Goal: Task Accomplishment & Management: Complete application form

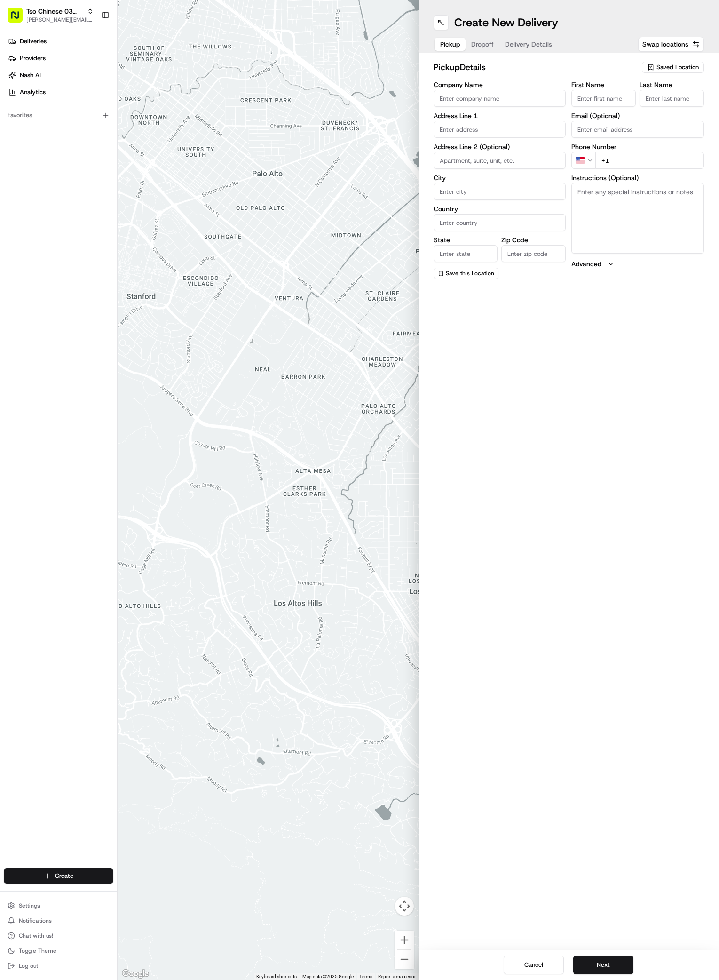
click at [674, 70] on span "Saved Location" at bounding box center [678, 67] width 42 height 8
click at [608, 108] on span "(03) Tso Chinese Takeout & Delivery TsoCo (03)" at bounding box center [657, 106] width 116 height 17
type input "(03) Tso Chinese Takeout & Delivery TsoCo"
type input "Ste F"
type input "Austin"
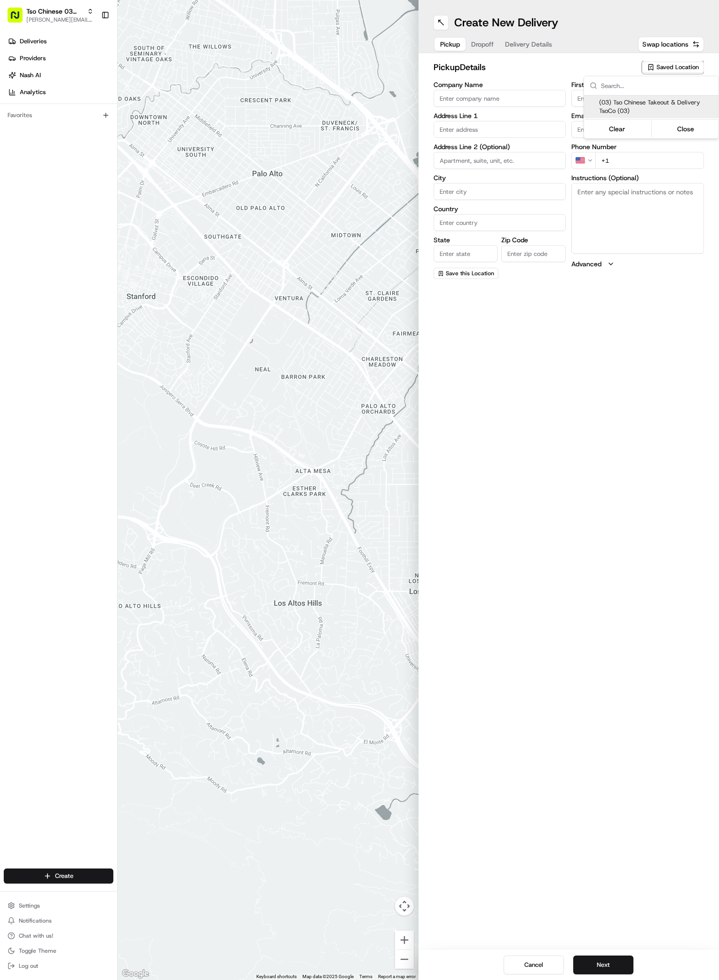
type input "US"
type input "[GEOGRAPHIC_DATA]"
type input "78704"
type input "Tso Chinese"
type input "TsoCo Manager"
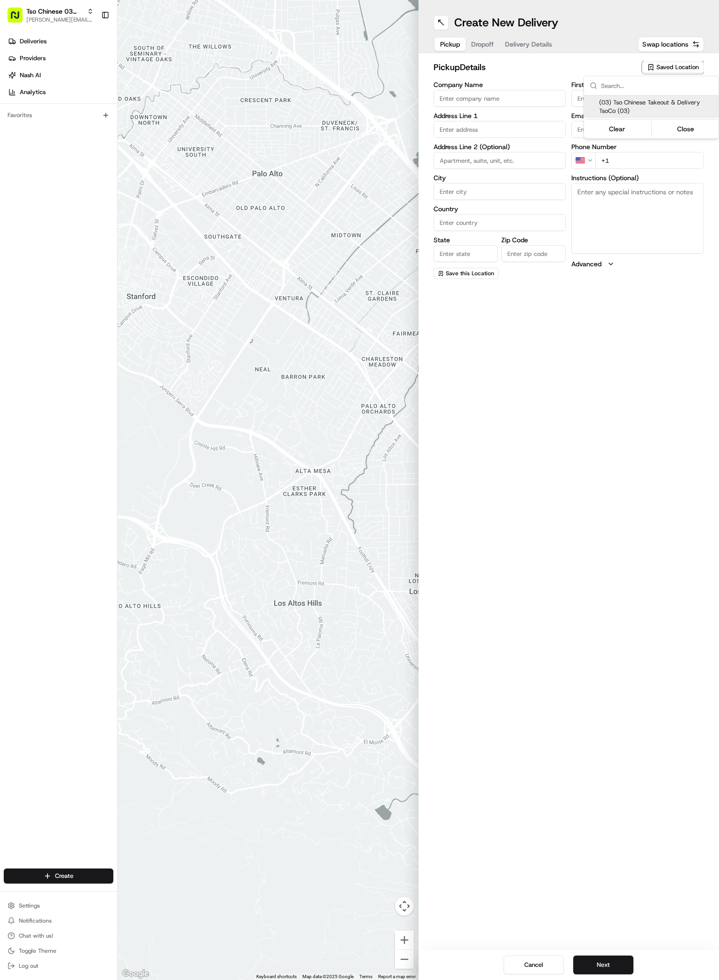
type input "[EMAIL_ADDRESS][DOMAIN_NAME]"
type input "[PHONE_NUMBER]"
type textarea "Submit a picture displaying address & food as Proof of Delivery. Envía una foto…"
type input "[STREET_ADDRESS]"
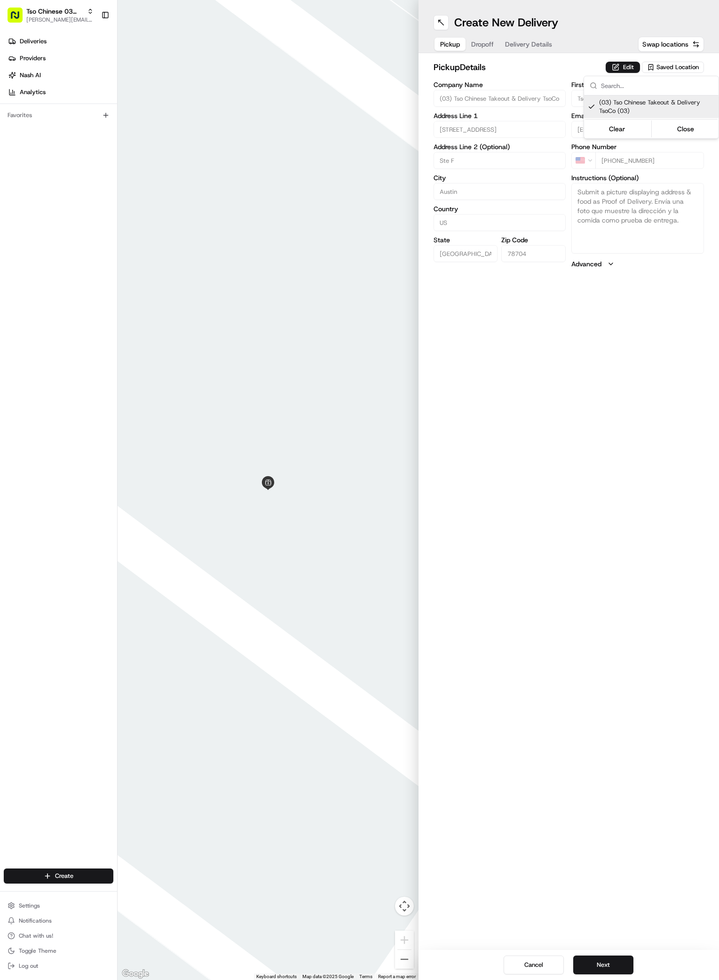
click at [628, 852] on html "Tso Chinese 03 TsoCo [PERSON_NAME][EMAIL_ADDRESS][DOMAIN_NAME] Toggle Sidebar D…" at bounding box center [359, 490] width 719 height 980
click at [594, 969] on button "Next" at bounding box center [603, 964] width 60 height 19
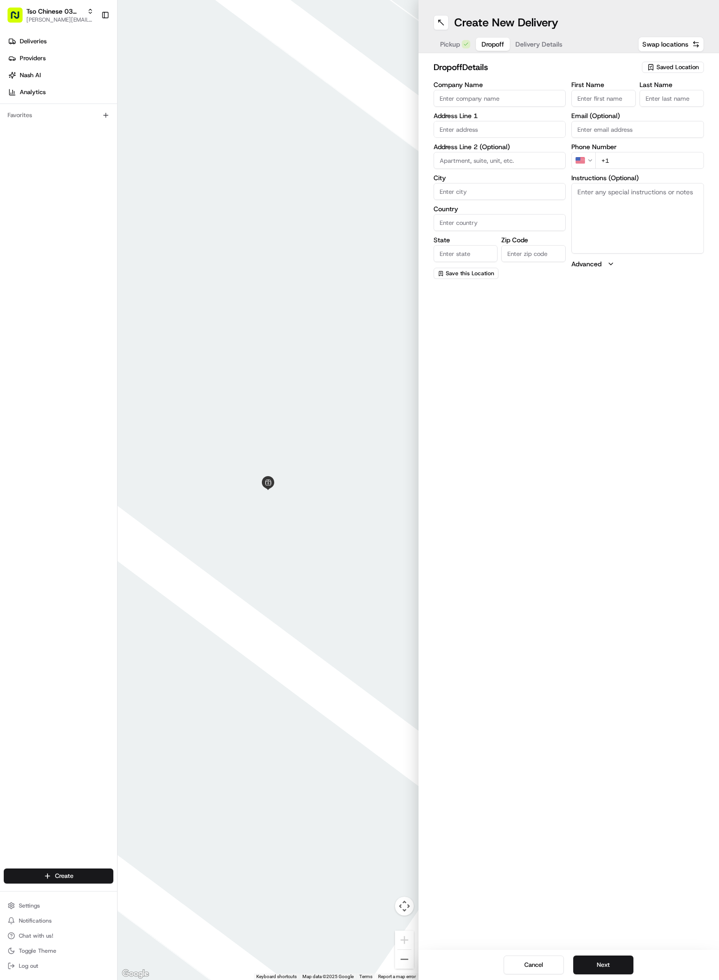
paste input "[PERSON_NAME]"
type input "[PERSON_NAME]"
type input "."
paste input "[PHONE_NUMBER]"
type input "[PHONE_NUMBER]"
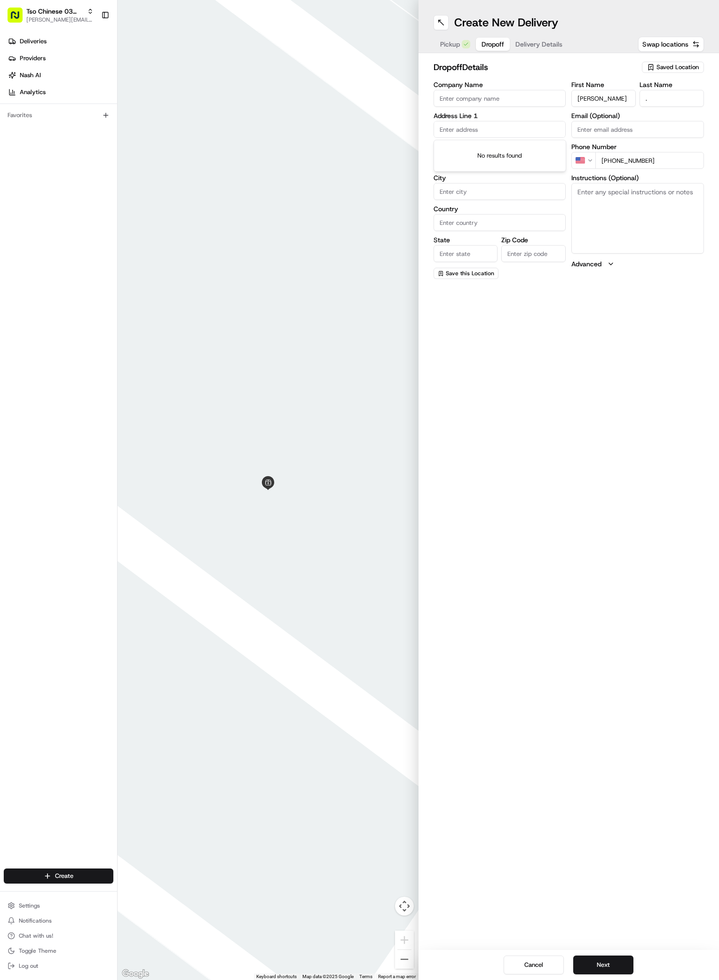
paste input "[STREET_ADDRESS][PERSON_NAME]"
click at [476, 145] on div "[STREET_ADDRESS][PERSON_NAME]" at bounding box center [500, 153] width 128 height 23
type input "[STREET_ADDRESS][PERSON_NAME]"
type input "Austin"
type input "[GEOGRAPHIC_DATA]"
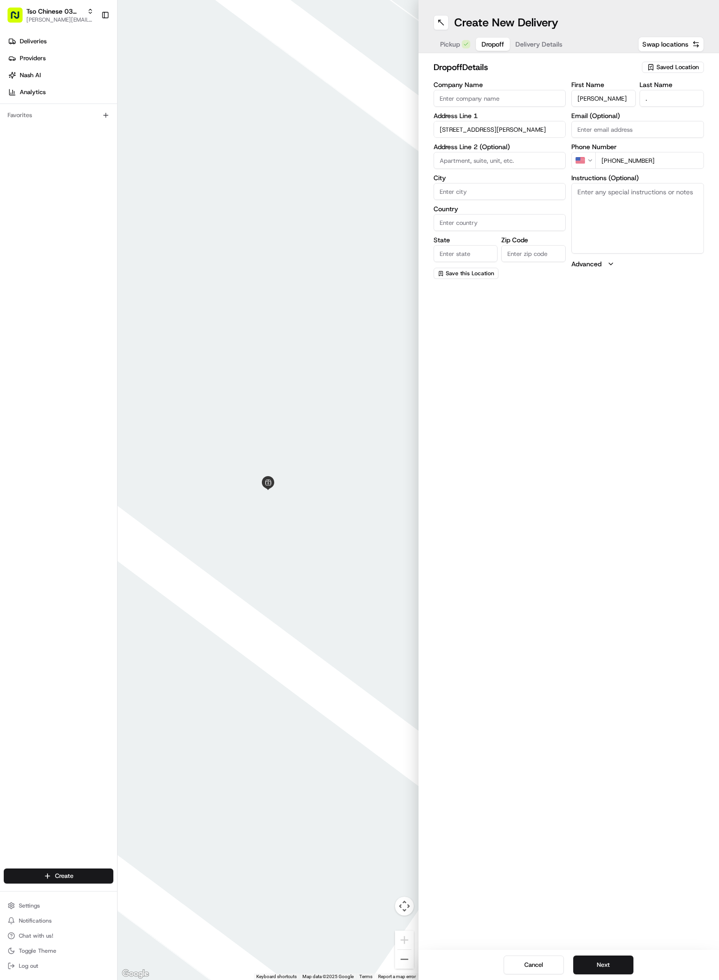
type input "[GEOGRAPHIC_DATA]"
type input "78745"
type input "[STREET_ADDRESS][PERSON_NAME]"
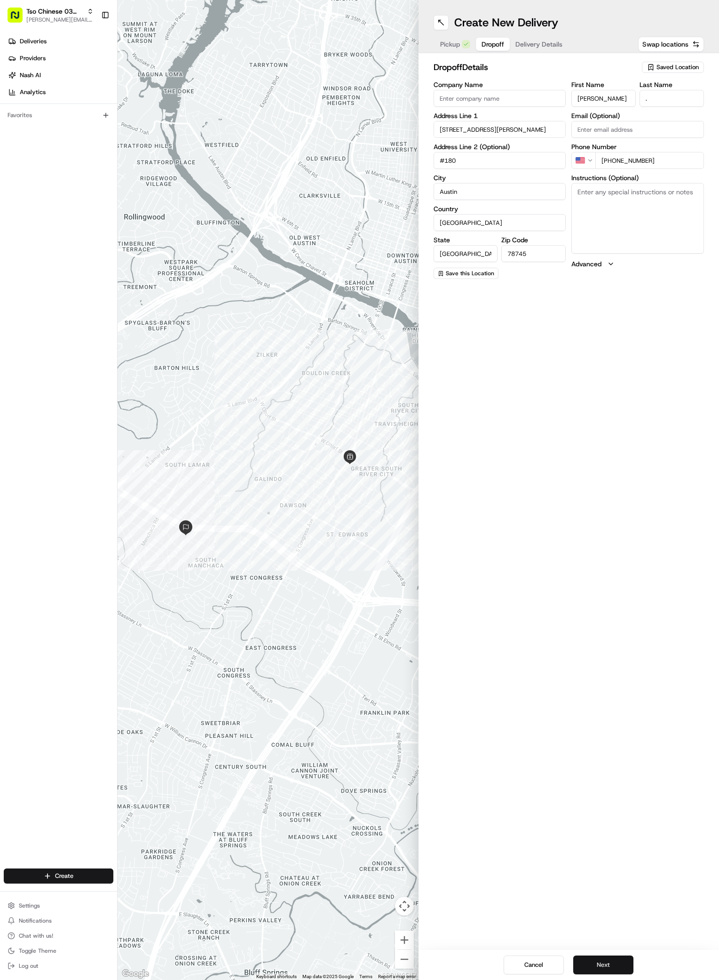
type input "#180"
click at [602, 965] on button "Next" at bounding box center [603, 964] width 60 height 19
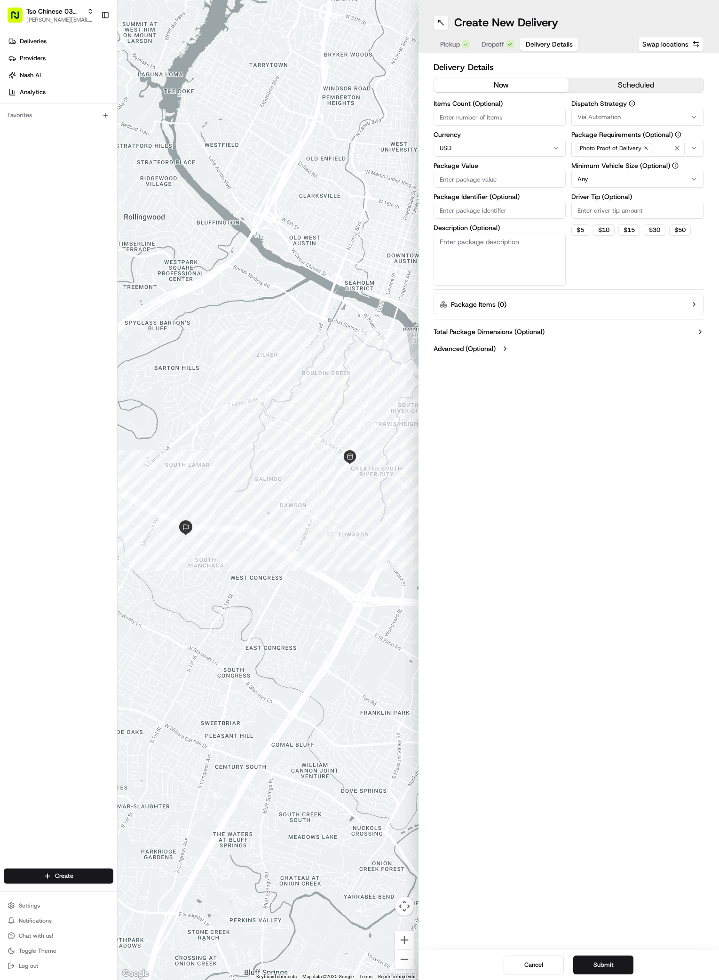
click at [695, 115] on icon "button" at bounding box center [695, 117] width 8 height 8
click at [575, 166] on div "TsoCo Strategy" at bounding box center [639, 168] width 135 height 14
click at [590, 270] on html "Tso Chinese 03 TsoCo [PERSON_NAME][EMAIL_ADDRESS][DOMAIN_NAME] Toggle Sidebar D…" at bounding box center [359, 490] width 719 height 980
click at [645, 148] on icon "button" at bounding box center [646, 148] width 3 height 3
click at [644, 148] on div "Select requirements" at bounding box center [638, 148] width 128 height 8
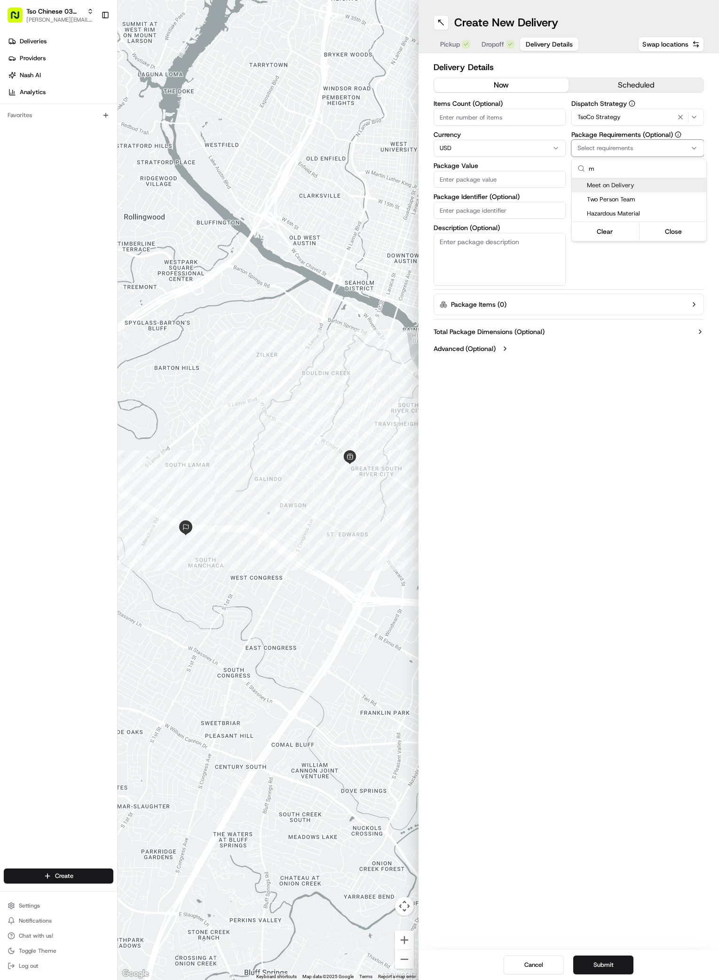
type input "m"
click at [594, 191] on div "Meet on Delivery" at bounding box center [639, 185] width 135 height 14
click at [588, 252] on html "Tso Chinese 03 TsoCo [PERSON_NAME][EMAIL_ADDRESS][DOMAIN_NAME] Toggle Sidebar D…" at bounding box center [359, 490] width 719 height 980
click at [635, 204] on input "Driver Tip (Optional)" at bounding box center [638, 210] width 133 height 17
type input "2"
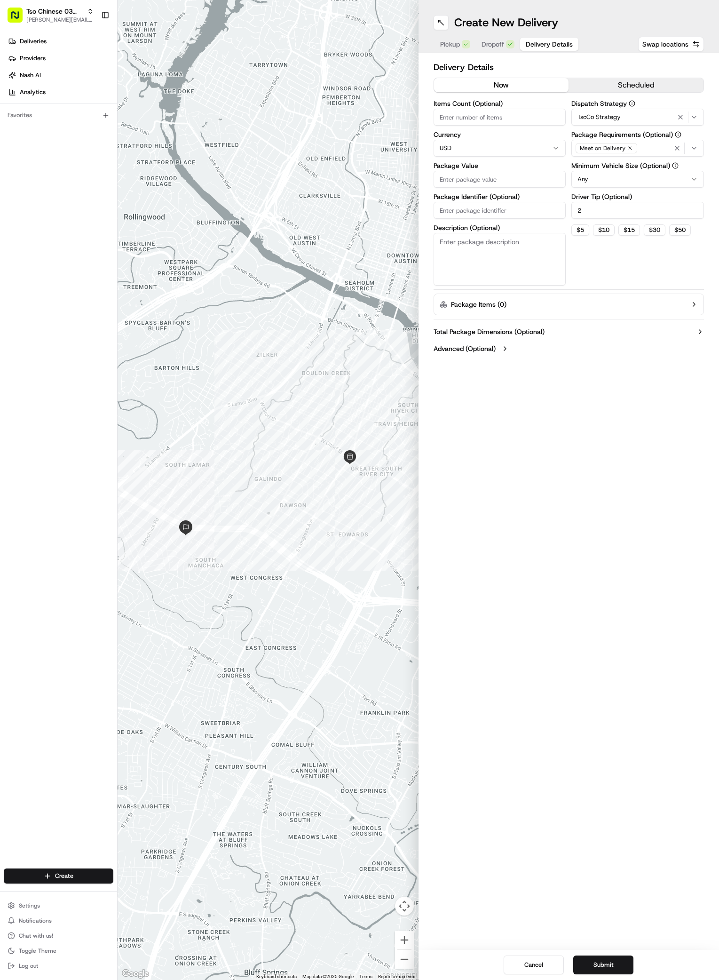
click at [486, 185] on input "Package Value" at bounding box center [500, 179] width 133 height 17
type input "38.81"
click at [485, 215] on input "Package Identifier (Optional)" at bounding box center [500, 210] width 133 height 17
paste input "#JKIAVXA"
type input "#JKIAVXA"
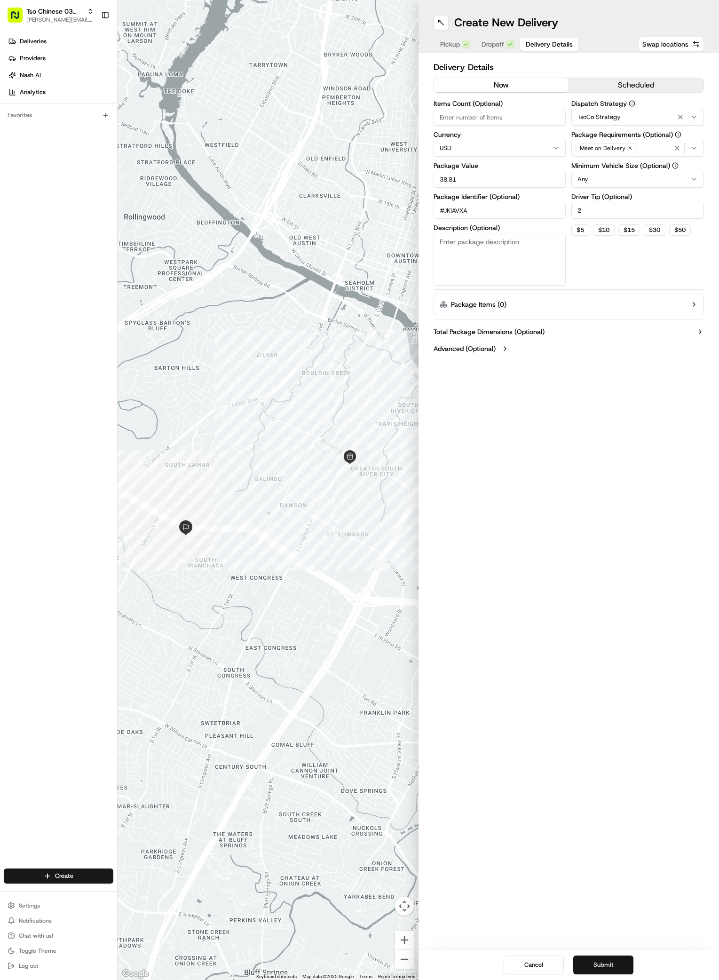
click at [614, 965] on button "Submit" at bounding box center [603, 964] width 60 height 19
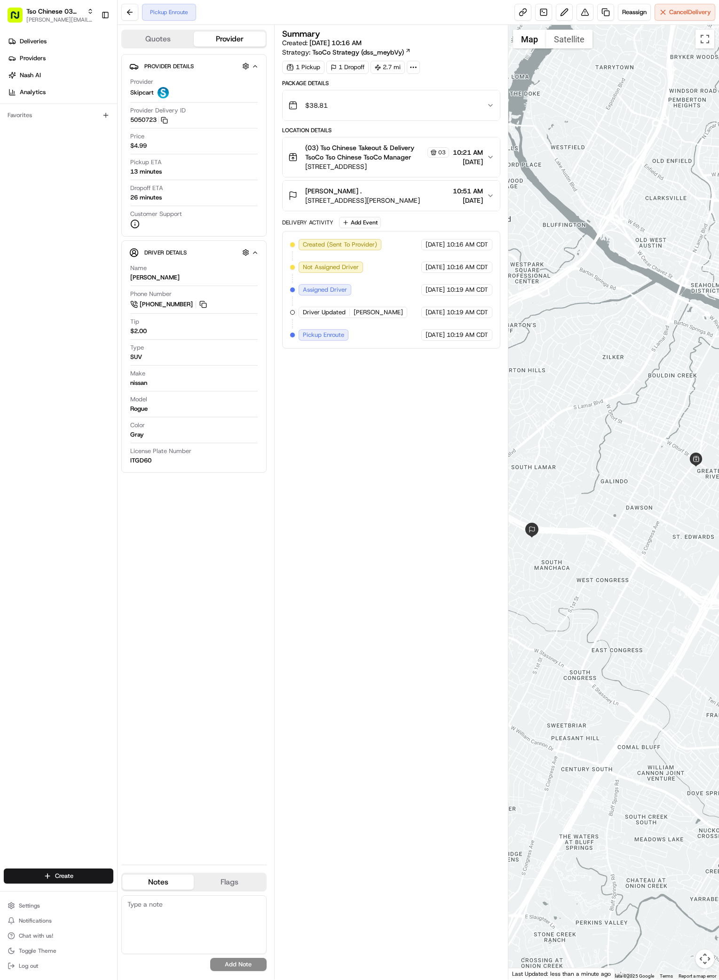
click at [438, 562] on div "Summary Created: [DATE] 10:16 AM Strategy: TsoCo Strategy (dss_meybVy) 1 Pickup…" at bounding box center [391, 502] width 219 height 945
click at [42, 39] on span "Deliveries" at bounding box center [33, 41] width 27 height 8
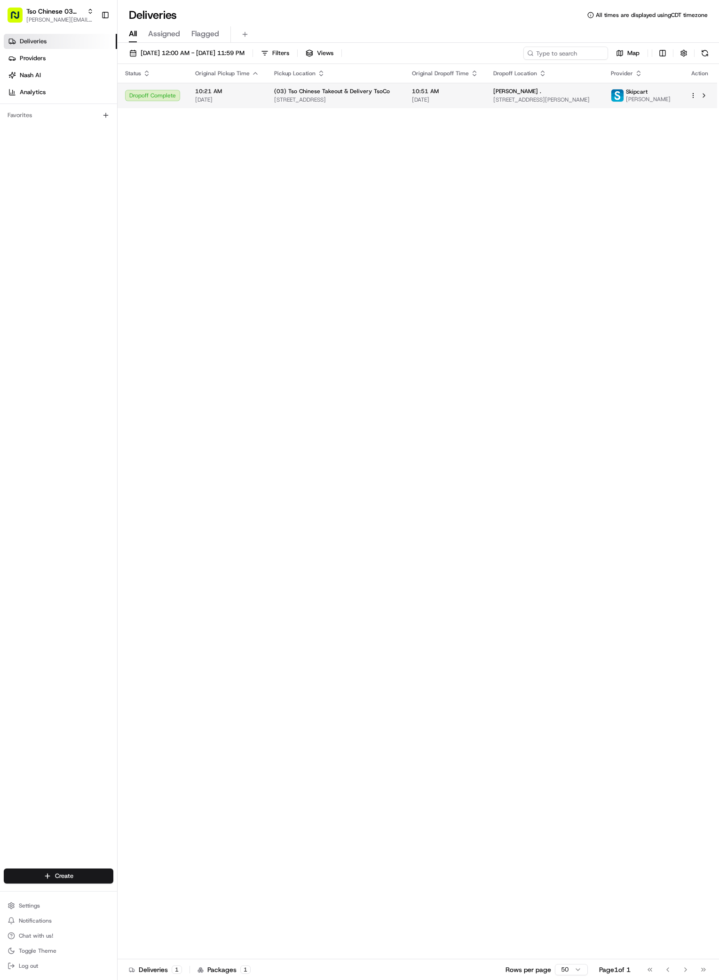
click at [546, 100] on span "[STREET_ADDRESS][PERSON_NAME]" at bounding box center [544, 100] width 103 height 8
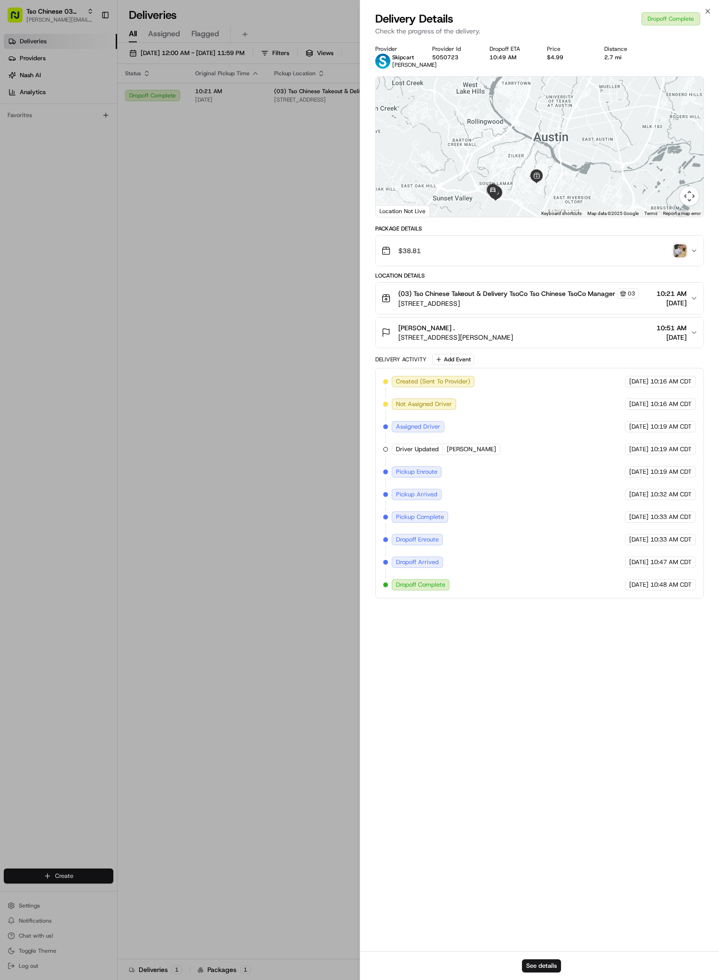
click at [683, 257] on img "button" at bounding box center [680, 250] width 13 height 13
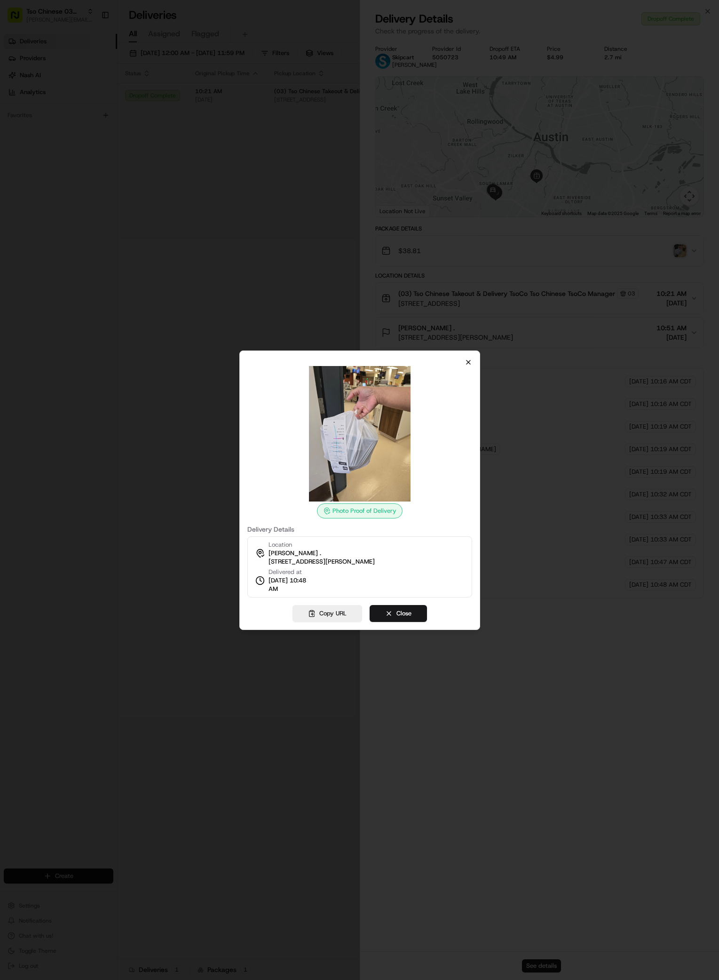
click at [469, 365] on icon "button" at bounding box center [469, 362] width 8 height 8
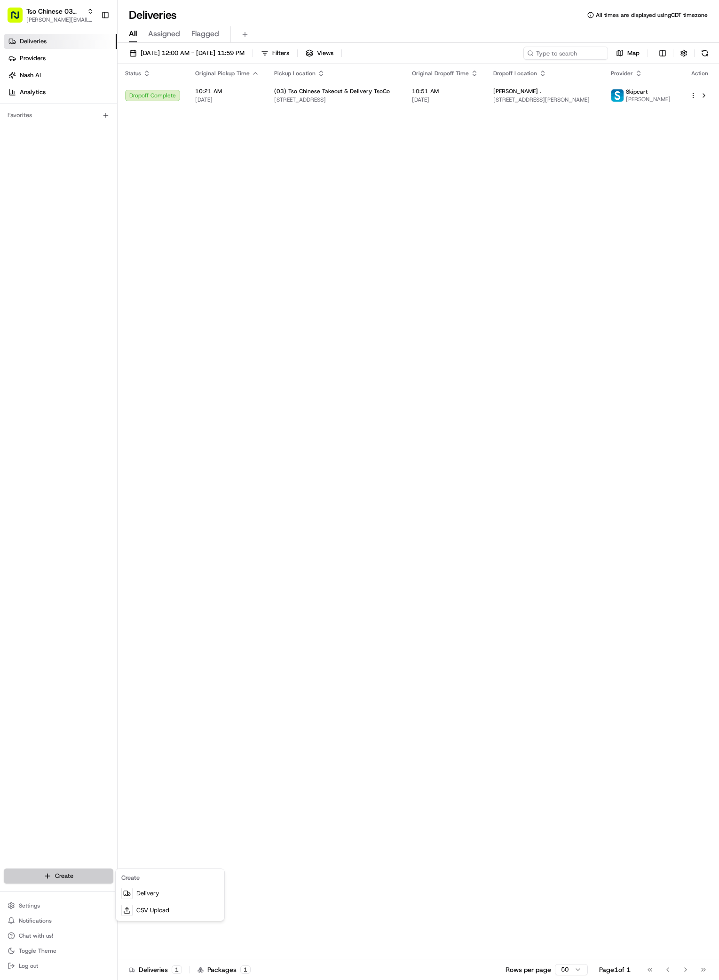
click at [83, 877] on html "Tso Chinese 03 TsoCo [PERSON_NAME][EMAIL_ADDRESS][DOMAIN_NAME] Toggle Sidebar D…" at bounding box center [359, 490] width 719 height 980
click at [167, 891] on link "Delivery" at bounding box center [170, 893] width 105 height 17
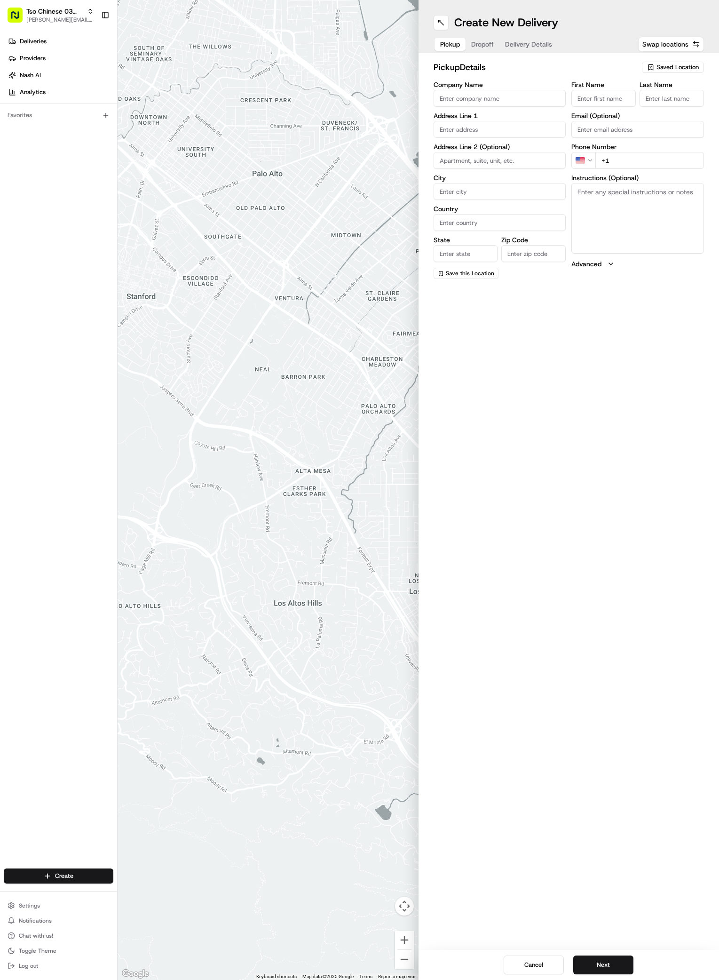
click at [672, 64] on span "Saved Location" at bounding box center [678, 67] width 42 height 8
click at [629, 105] on span "(03) Tso Chinese Takeout & Delivery TsoCo (03)" at bounding box center [657, 106] width 116 height 17
type input "(03) Tso Chinese Takeout & Delivery TsoCo"
type input "Ste F"
type input "Austin"
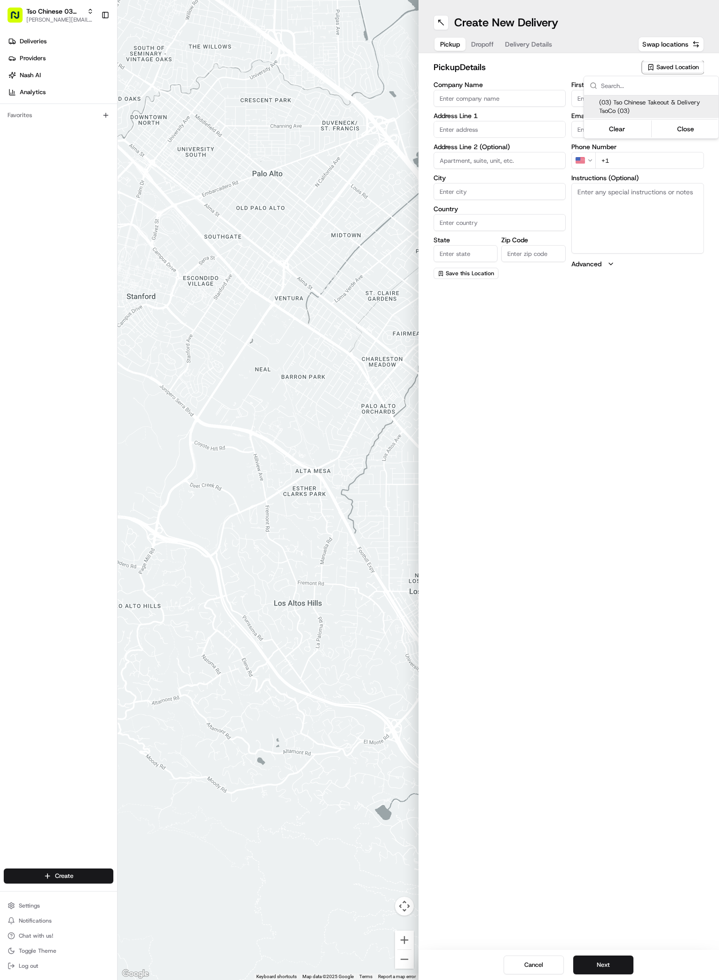
type input "US"
type input "[GEOGRAPHIC_DATA]"
type input "78704"
type input "Tso Chinese"
type input "TsoCo Manager"
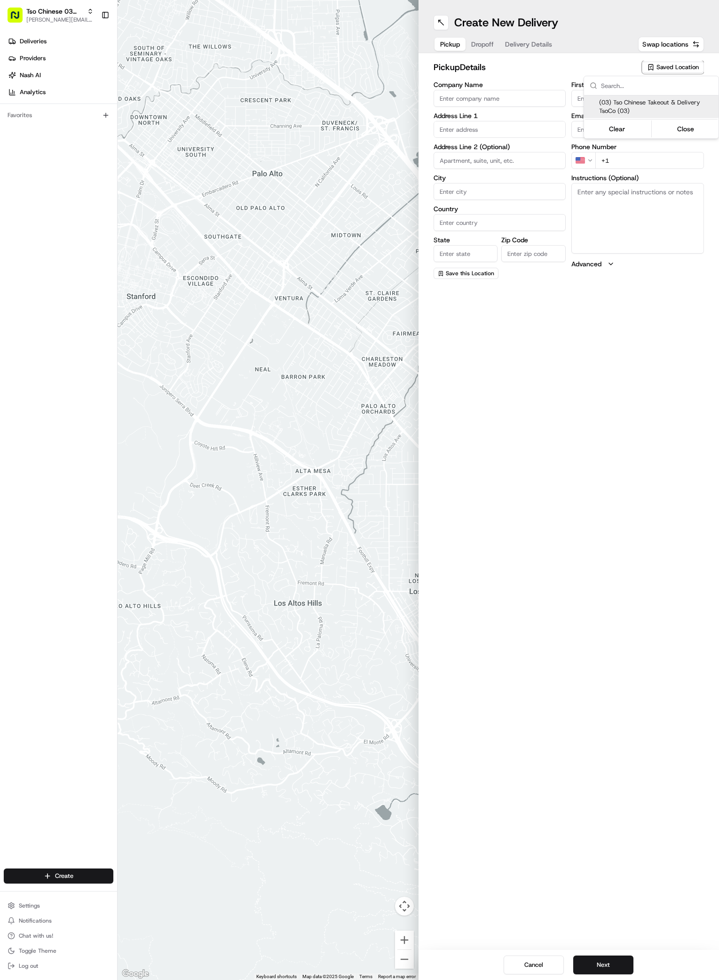
type input "[EMAIL_ADDRESS][DOMAIN_NAME]"
type input "[PHONE_NUMBER]"
type textarea "Submit a picture displaying address & food as Proof of Delivery. Envía una foto…"
type input "[STREET_ADDRESS]"
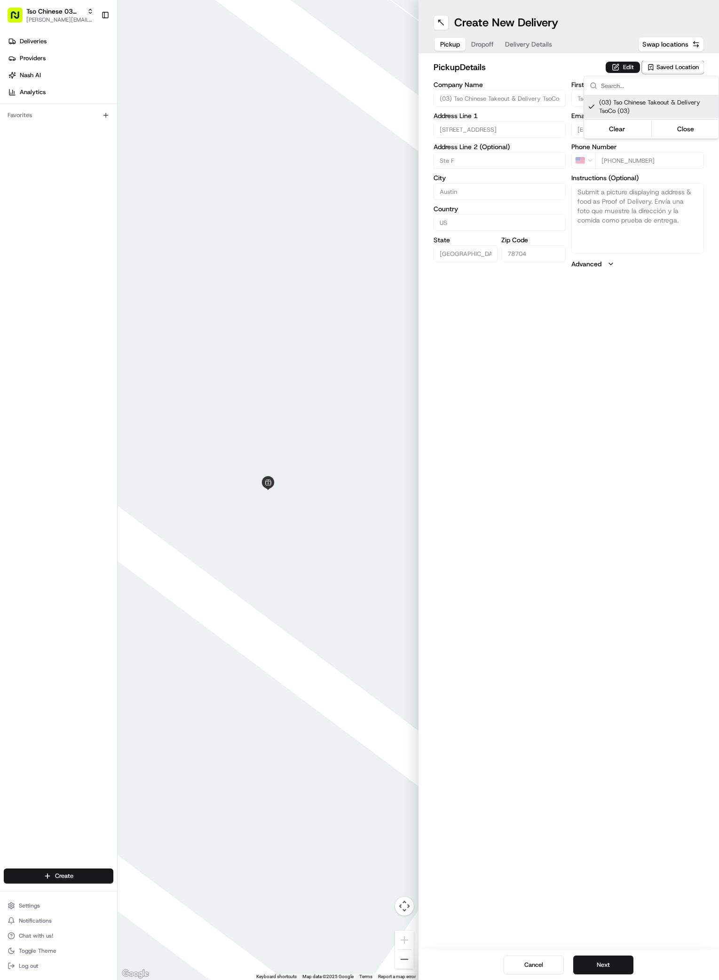
click at [522, 841] on html "Tso Chinese 03 TsoCo [PERSON_NAME][EMAIL_ADDRESS][DOMAIN_NAME] Toggle Sidebar D…" at bounding box center [359, 490] width 719 height 980
click at [613, 969] on button "Next" at bounding box center [603, 964] width 60 height 19
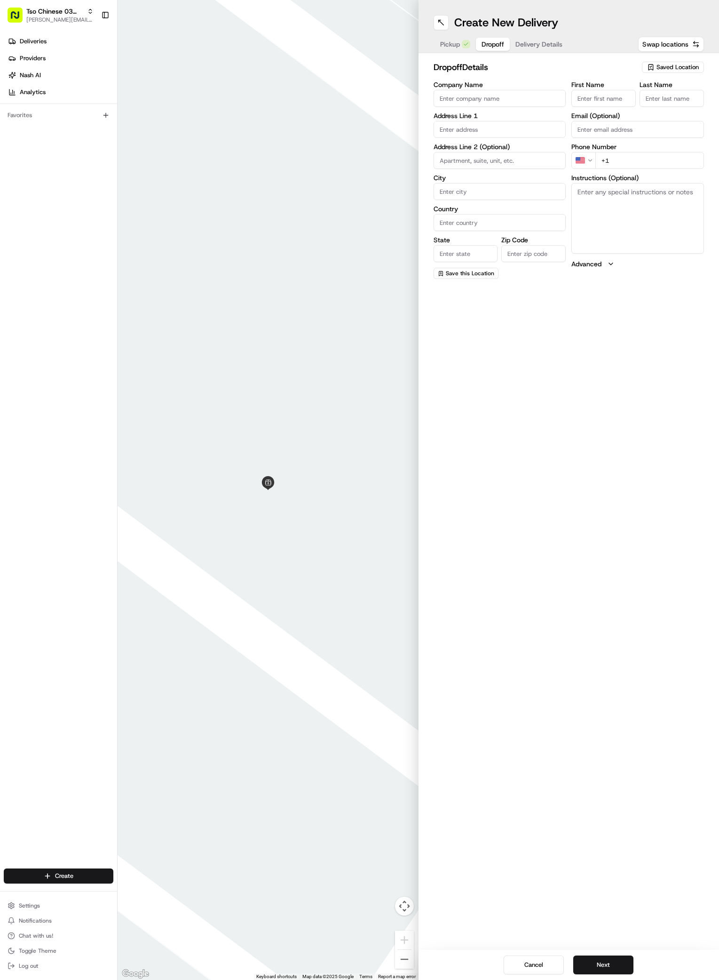
paste input "[PERSON_NAME]"
type input "[PERSON_NAME]"
type input "."
click at [640, 173] on div "First Name [PERSON_NAME] Last Name . Required Email (Optional) Phone Number US …" at bounding box center [638, 180] width 133 height 199
click at [648, 161] on input "+1" at bounding box center [650, 160] width 109 height 17
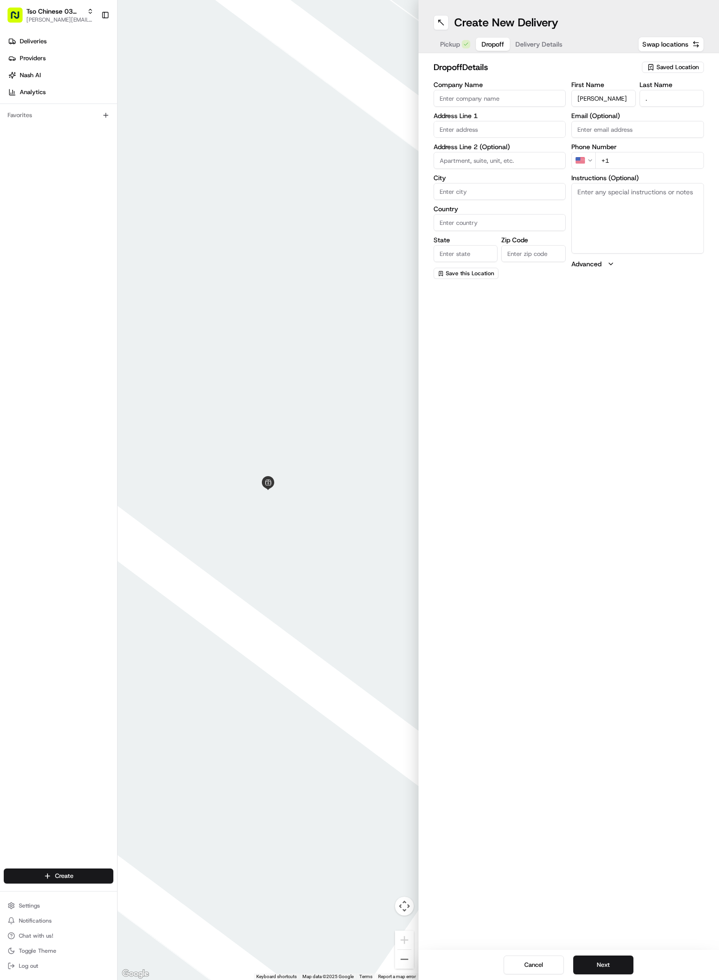
paste input "[PHONE_NUMBER]"
type input "[PHONE_NUMBER]"
click at [516, 150] on div "[STREET_ADDRESS][PERSON_NAME]" at bounding box center [500, 153] width 128 height 23
type input "[STREET_ADDRESS][PERSON_NAME]"
type input "Austin"
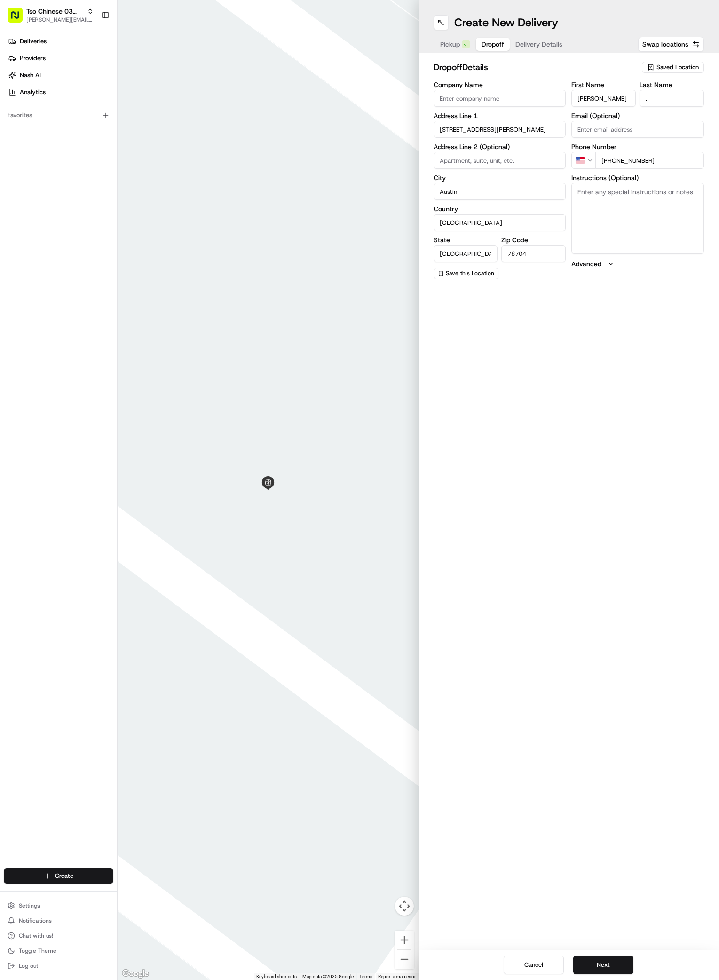
type input "[GEOGRAPHIC_DATA]"
type input "78704"
type input "[STREET_ADDRESS][PERSON_NAME]"
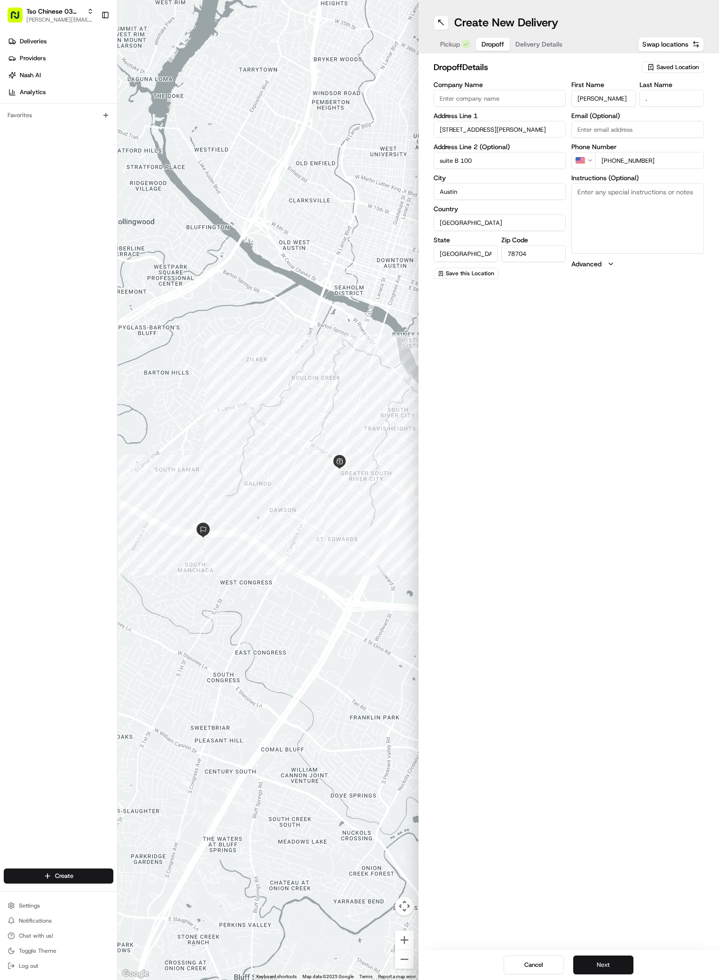
type input "suite B 100"
click at [620, 962] on button "Next" at bounding box center [603, 964] width 60 height 19
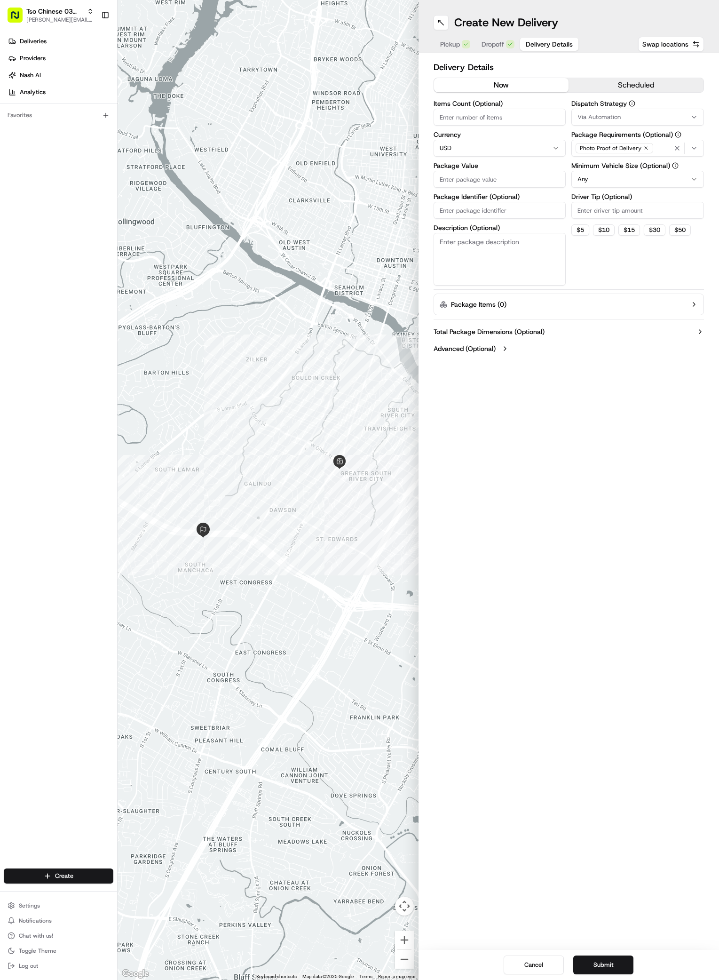
click at [694, 115] on icon "button" at bounding box center [695, 117] width 8 height 8
click at [603, 171] on span "TsoCo Strategy" at bounding box center [645, 168] width 116 height 8
click at [607, 265] on html "Tso Chinese 03 TsoCo [PERSON_NAME][EMAIL_ADDRESS][DOMAIN_NAME] Toggle Sidebar D…" at bounding box center [359, 490] width 719 height 980
click at [645, 151] on icon "button" at bounding box center [647, 148] width 6 height 6
click at [645, 151] on div "Select requirements" at bounding box center [638, 148] width 128 height 8
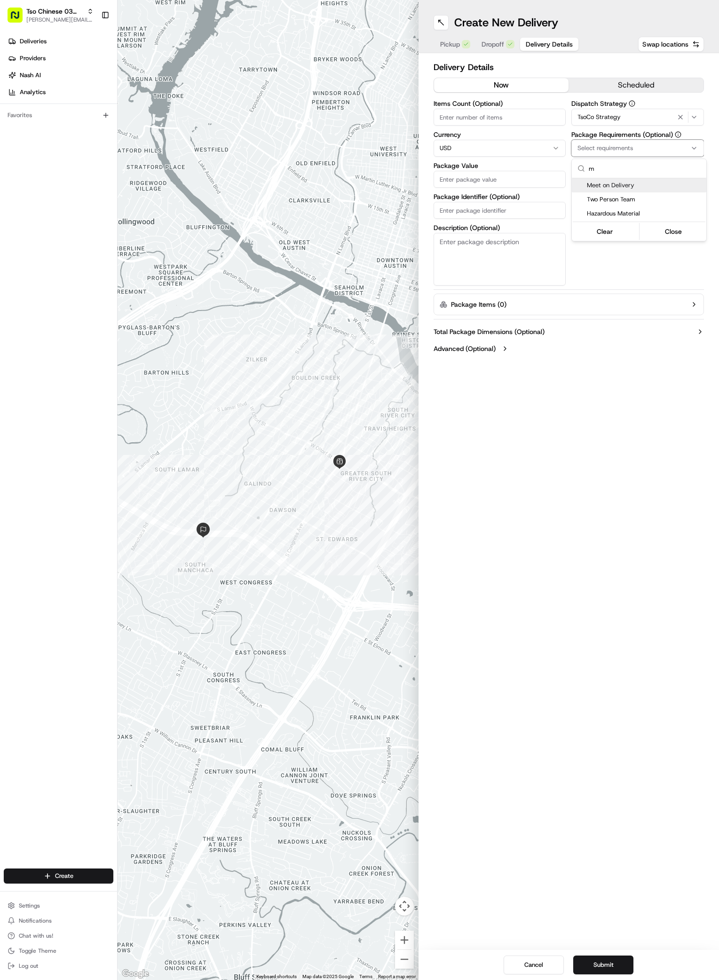
type input "m"
click at [582, 184] on div "Suggestions" at bounding box center [580, 186] width 8 height 8
click at [624, 267] on html "Tso Chinese 03 TsoCo [PERSON_NAME][EMAIL_ADDRESS][DOMAIN_NAME] Toggle Sidebar D…" at bounding box center [359, 490] width 719 height 980
click at [639, 209] on input "Driver Tip (Optional)" at bounding box center [638, 210] width 133 height 17
type input "2"
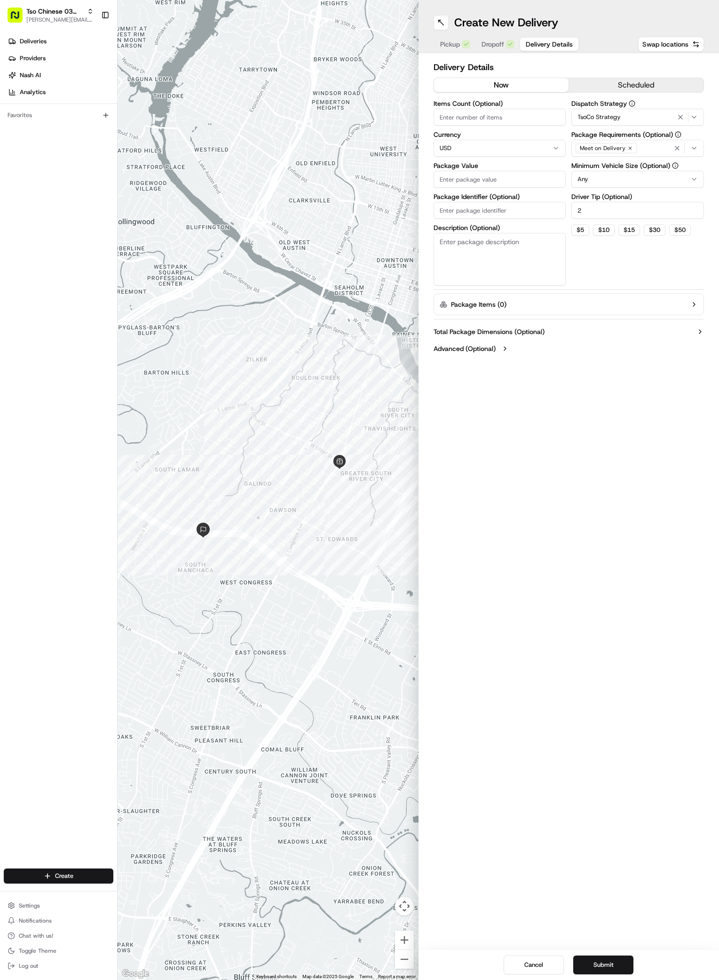
click at [464, 176] on input "Package Value" at bounding box center [500, 179] width 133 height 17
drag, startPoint x: 486, startPoint y: 177, endPoint x: 366, endPoint y: 177, distance: 120.9
click at [366, 177] on div "← Move left → Move right ↑ Move up ↓ Move down + Zoom in - Zoom out Home Jump l…" at bounding box center [419, 490] width 602 height 980
click at [493, 178] on input "Package Value" at bounding box center [500, 179] width 133 height 17
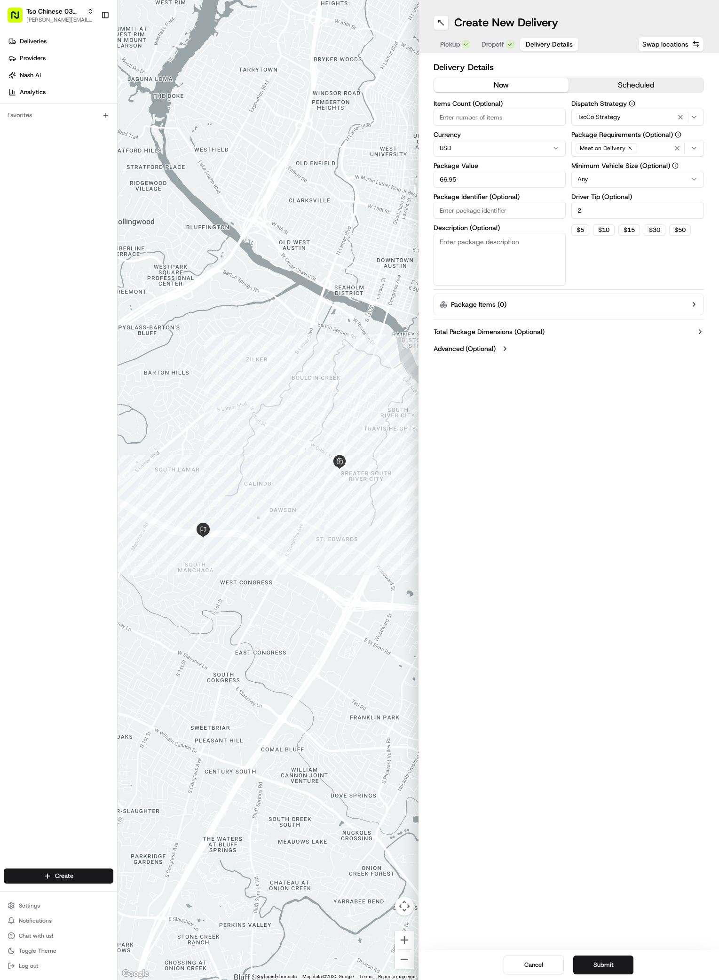
type input "66.95"
click at [509, 208] on input "Package Identifier (Optional)" at bounding box center [500, 210] width 133 height 17
type input "VUMZGNJ"
click at [602, 962] on button "Submit" at bounding box center [603, 964] width 60 height 19
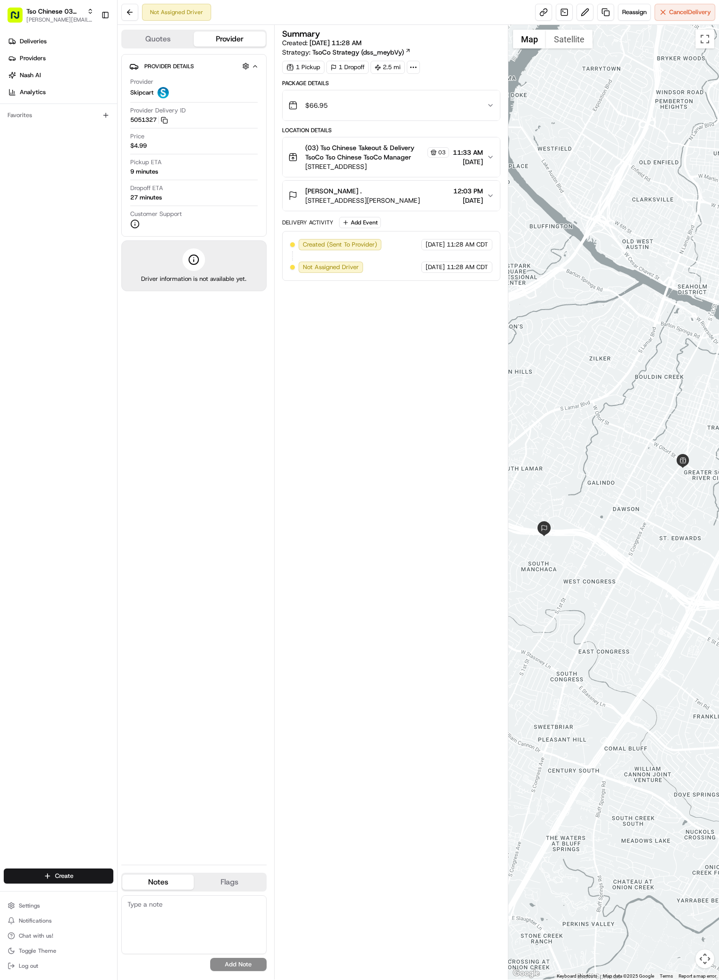
click at [457, 534] on div "Summary Created: [DATE] 11:28 AM Strategy: TsoCo Strategy (dss_meybVy) 1 Pickup…" at bounding box center [391, 502] width 219 height 945
click at [36, 41] on span "Deliveries" at bounding box center [33, 41] width 27 height 8
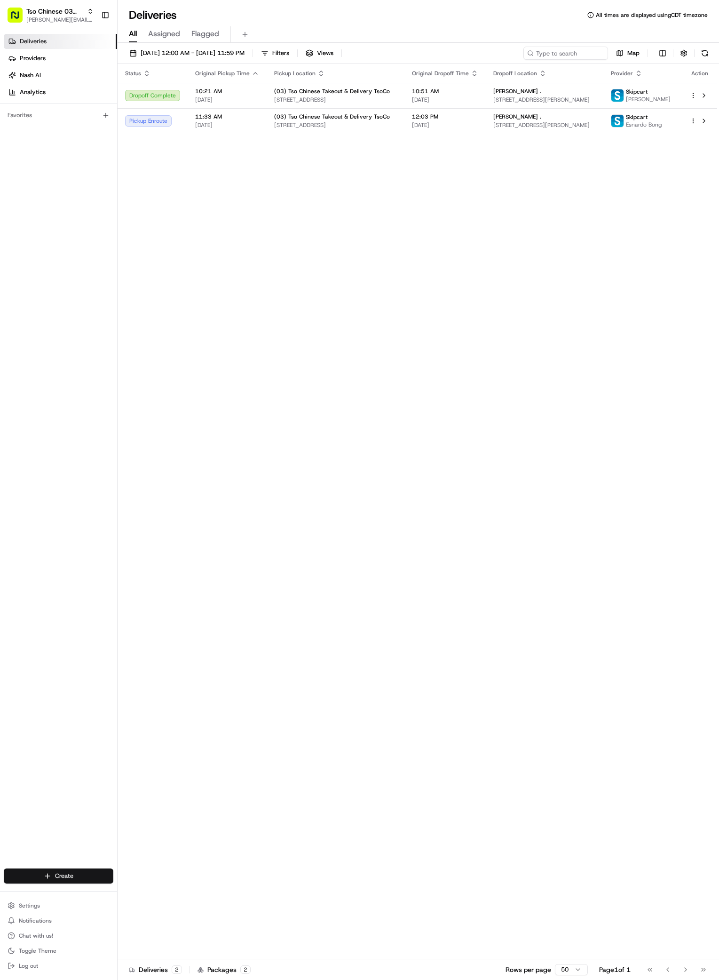
click at [74, 876] on html "Tso Chinese 03 TsoCo [PERSON_NAME][EMAIL_ADDRESS][DOMAIN_NAME] Toggle Sidebar D…" at bounding box center [359, 490] width 719 height 980
click at [139, 893] on link "Delivery" at bounding box center [170, 893] width 105 height 17
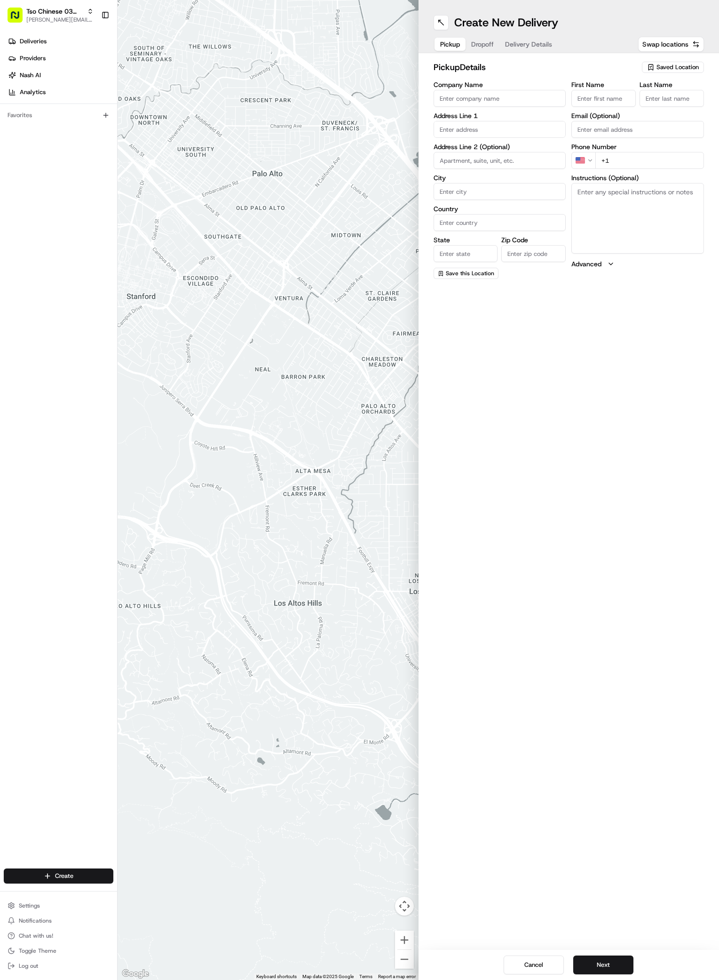
click at [684, 67] on span "Saved Location" at bounding box center [678, 67] width 42 height 8
click at [622, 112] on span "(03) Tso Chinese Takeout & Delivery TsoCo (03)" at bounding box center [657, 106] width 116 height 17
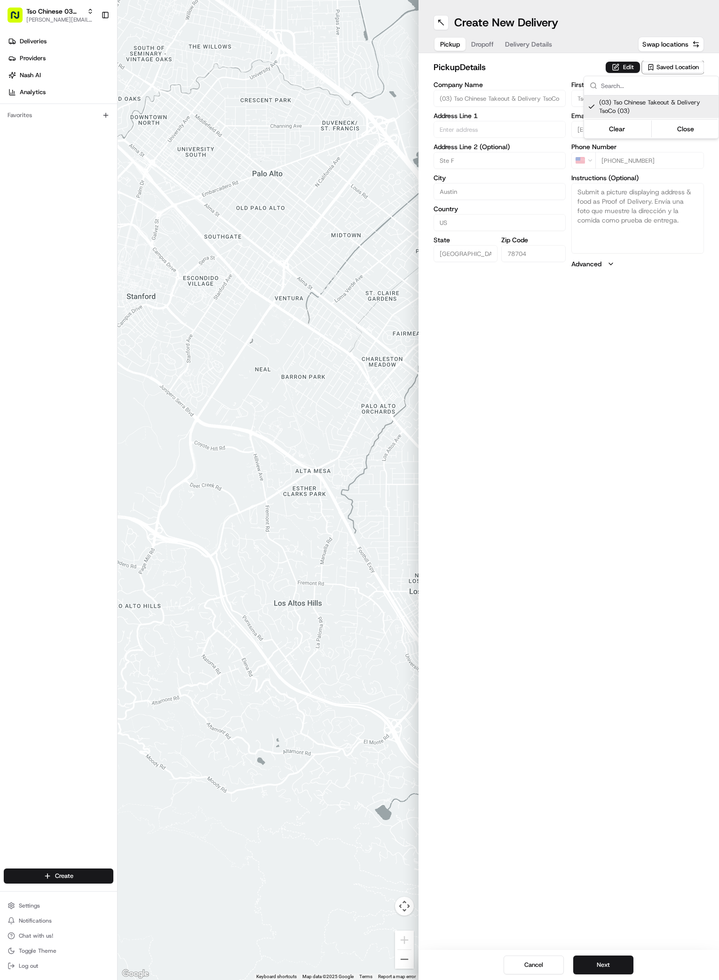
type input "(03) Tso Chinese Takeout & Delivery TsoCo"
type input "Ste F"
type input "Austin"
type input "US"
type input "[GEOGRAPHIC_DATA]"
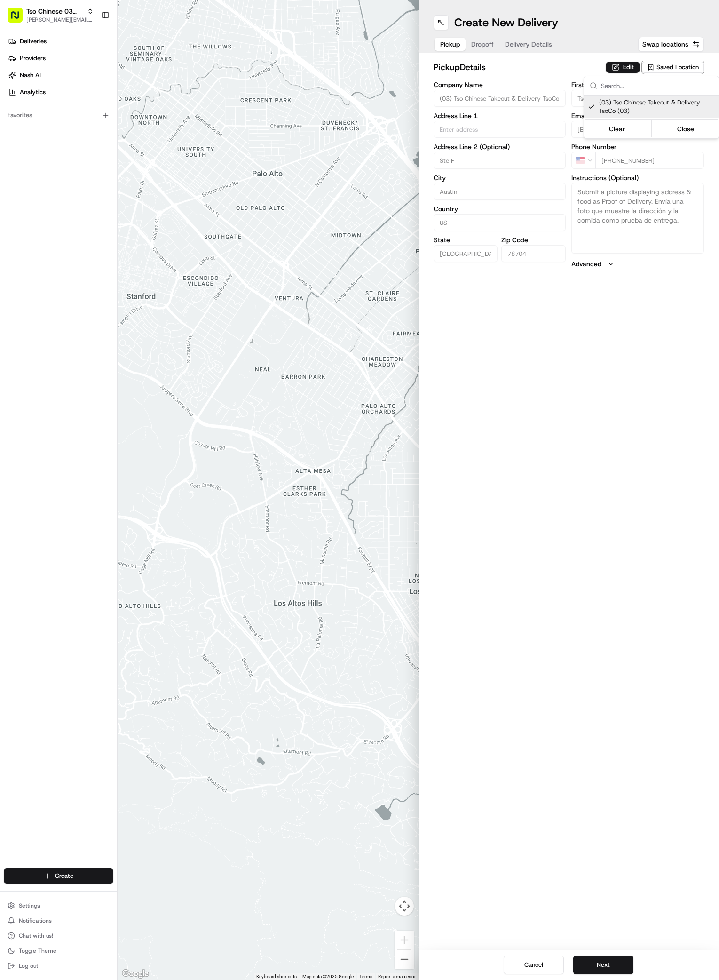
type input "78704"
type input "Tso Chinese"
type input "TsoCo Manager"
type input "[EMAIL_ADDRESS][DOMAIN_NAME]"
type input "[PHONE_NUMBER]"
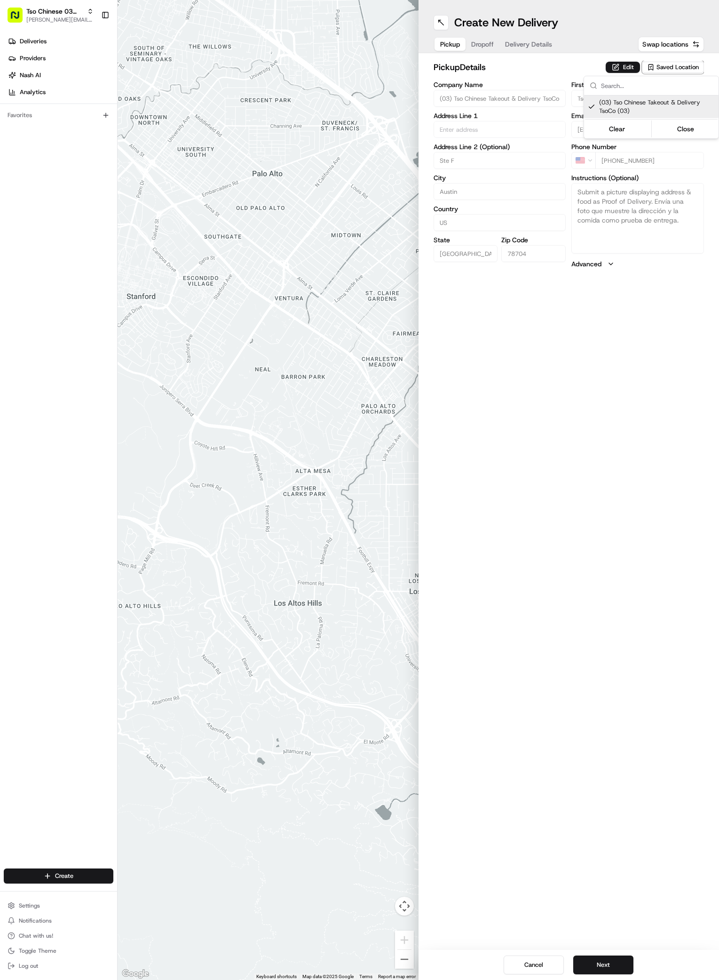
type textarea "Submit a picture displaying address & food as Proof of Delivery. Envía una foto…"
type input "[STREET_ADDRESS]"
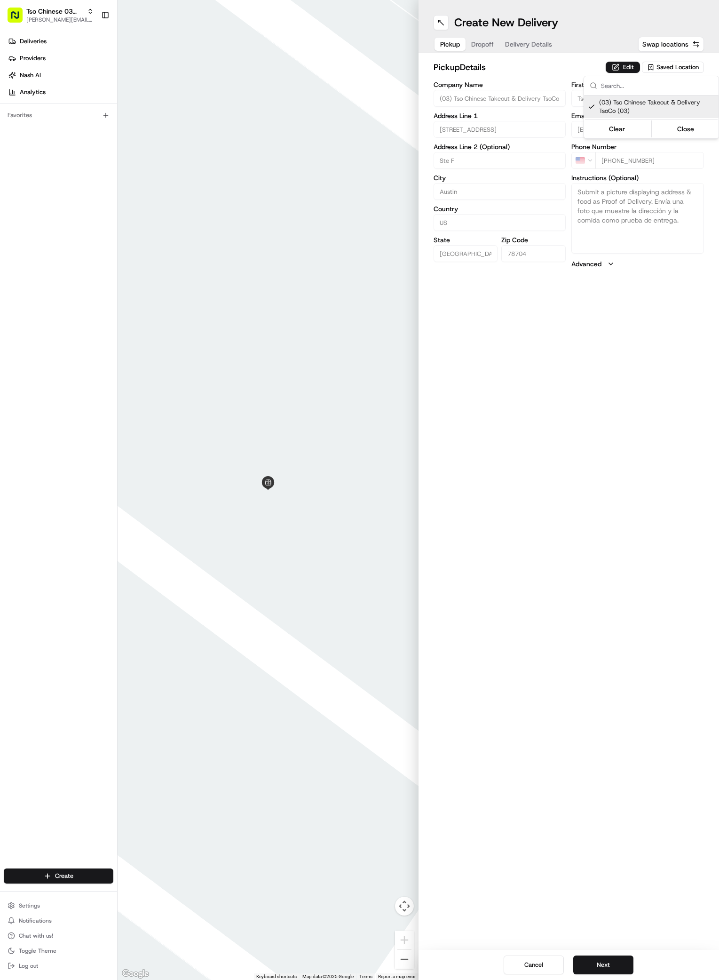
click at [613, 569] on html "Tso Chinese 03 TsoCo [PERSON_NAME][EMAIL_ADDRESS][DOMAIN_NAME] Toggle Sidebar D…" at bounding box center [359, 490] width 719 height 980
click at [609, 968] on button "Next" at bounding box center [603, 964] width 60 height 19
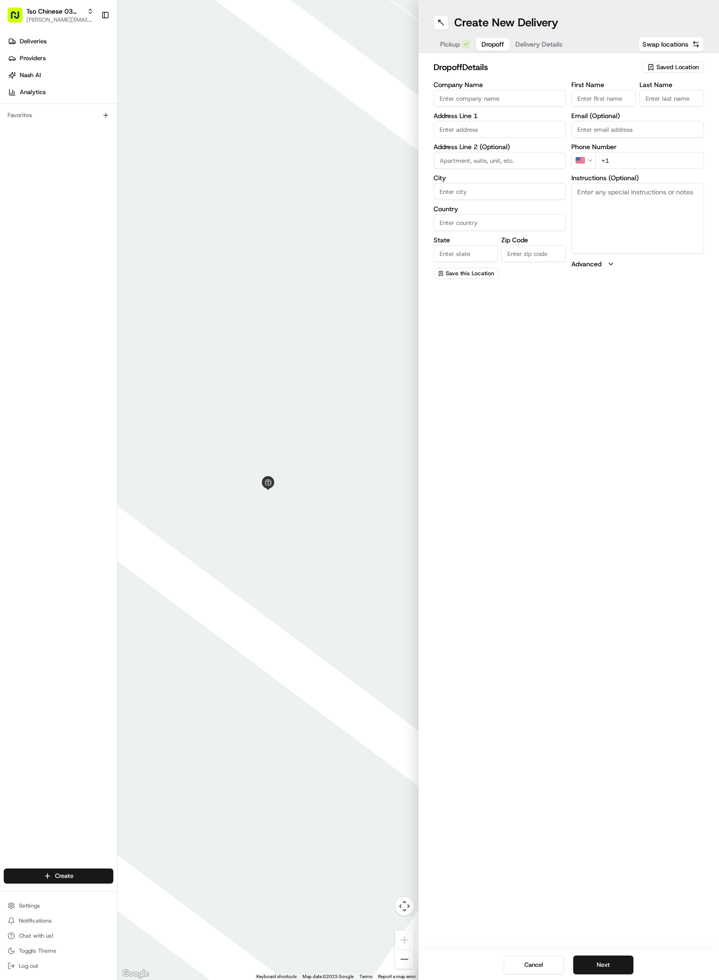
click at [612, 104] on input "First Name" at bounding box center [604, 98] width 64 height 17
paste input "[PERSON_NAME]"
type input "[PERSON_NAME]"
type input "."
paste input "[PHONE_NUMBER]"
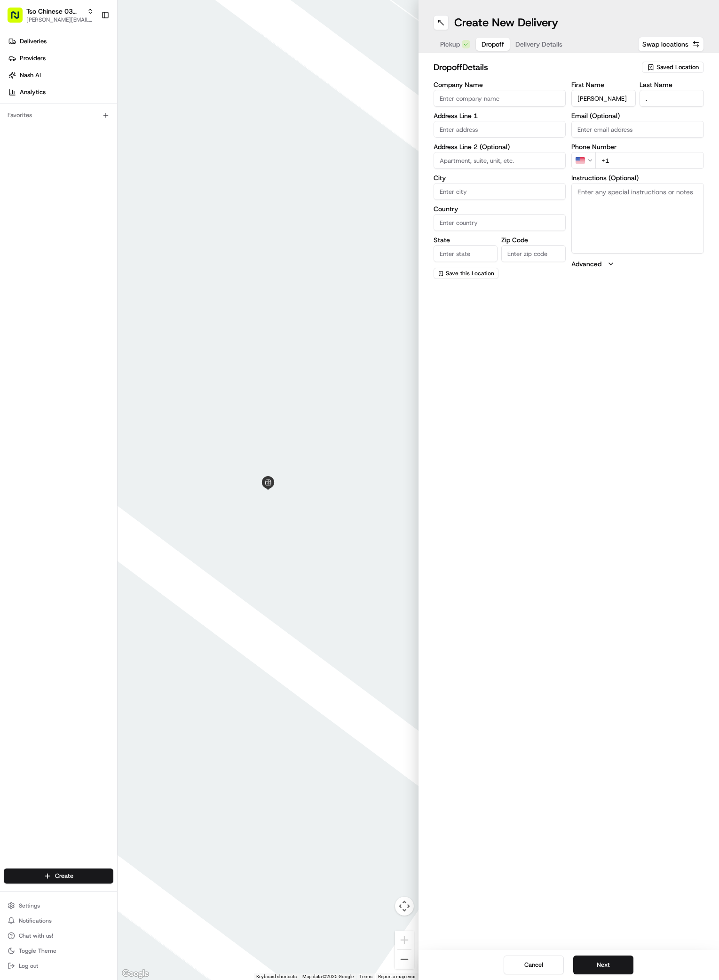
type input "[PHONE_NUMBER]"
paste input "[STREET_ADDRESS]"
drag, startPoint x: 519, startPoint y: 134, endPoint x: 461, endPoint y: 134, distance: 58.3
click at [434, 131] on input "[STREET_ADDRESS]" at bounding box center [500, 129] width 133 height 17
click at [524, 200] on div "Company Name Address Line 1 [STREET_ADDRESS] NB Address Line 2 (Optional) City …" at bounding box center [500, 180] width 133 height 198
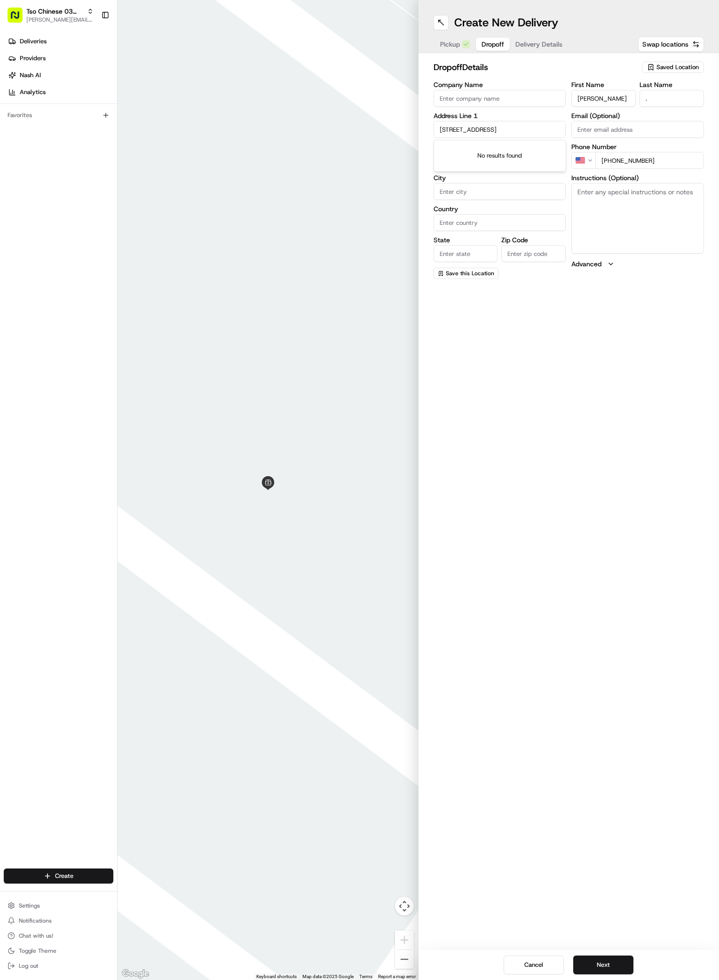
click at [533, 129] on input "[STREET_ADDRESS]" at bounding box center [500, 129] width 133 height 17
click at [472, 156] on div "[STREET_ADDRESS]" at bounding box center [500, 149] width 128 height 14
type input "[STREET_ADDRESS]"
type input "Austin"
type input "[GEOGRAPHIC_DATA]"
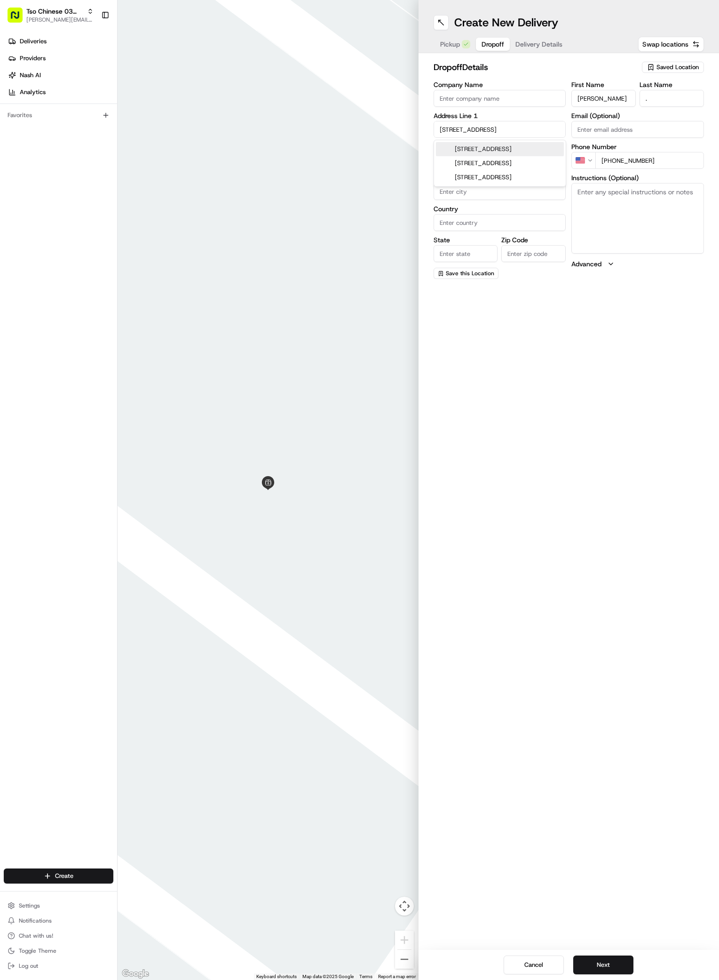
type input "[GEOGRAPHIC_DATA]"
type input "78741"
type input "[STREET_ADDRESS]"
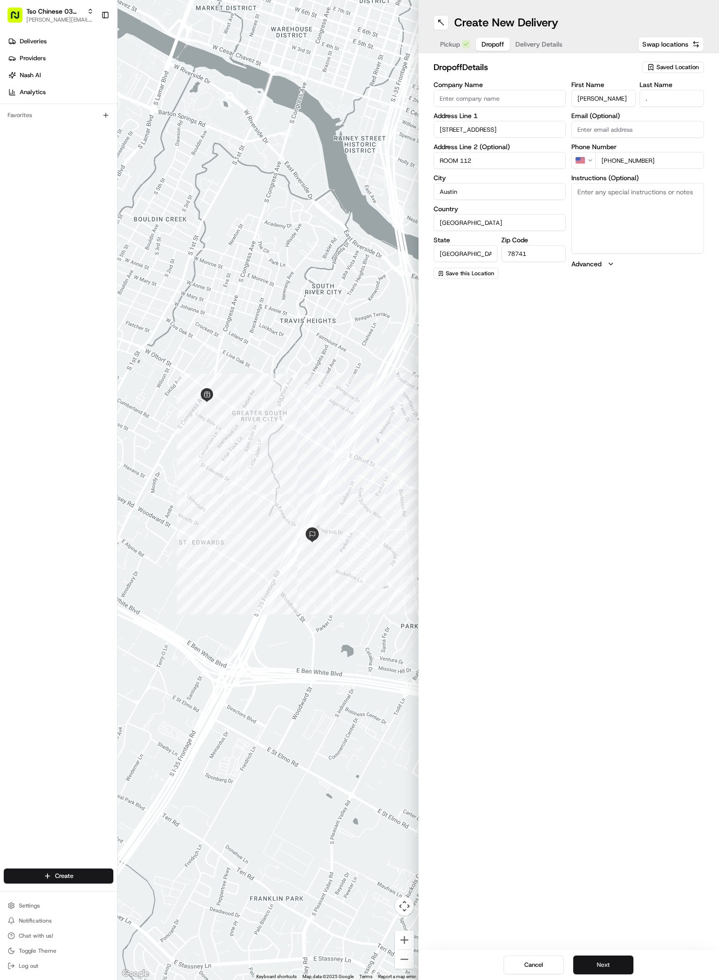
type input "ROOM 112"
click at [603, 964] on button "Next" at bounding box center [603, 964] width 60 height 19
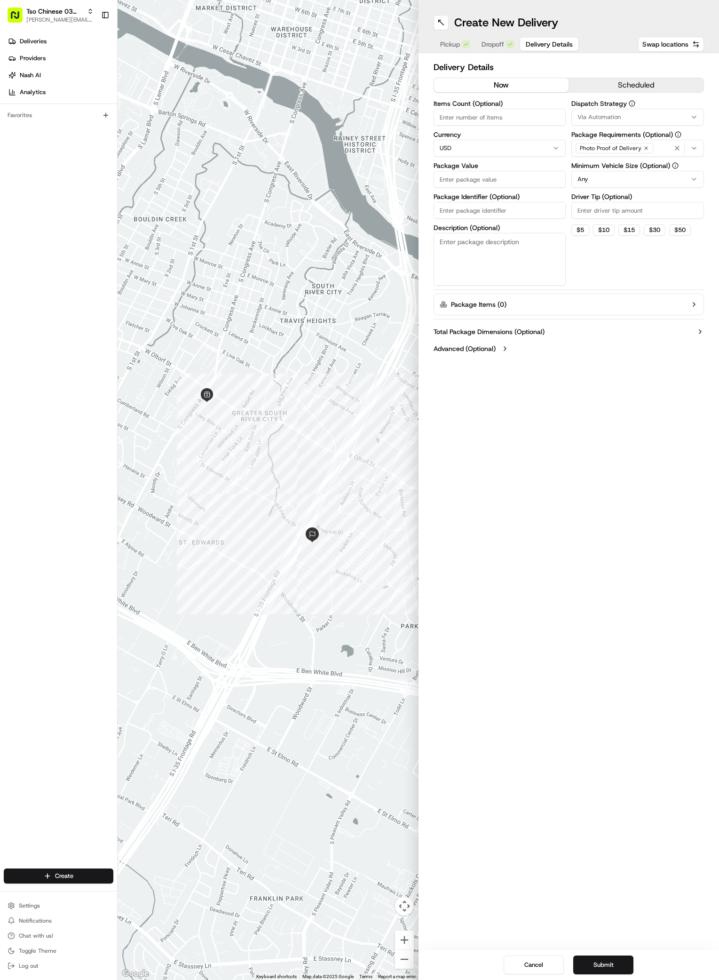
click at [626, 126] on div "Dispatch Strategy Via Automation Package Requirements (Optional) Photo Proof of…" at bounding box center [638, 192] width 133 height 185
click at [628, 118] on div "Via Automation" at bounding box center [638, 117] width 128 height 8
click at [598, 168] on span "TsoCo Strategy" at bounding box center [645, 168] width 116 height 8
click at [616, 255] on html "Tso Chinese 03 TsoCo [PERSON_NAME][EMAIL_ADDRESS][DOMAIN_NAME] Toggle Sidebar D…" at bounding box center [359, 490] width 719 height 980
click at [644, 150] on icon "button" at bounding box center [647, 148] width 6 height 6
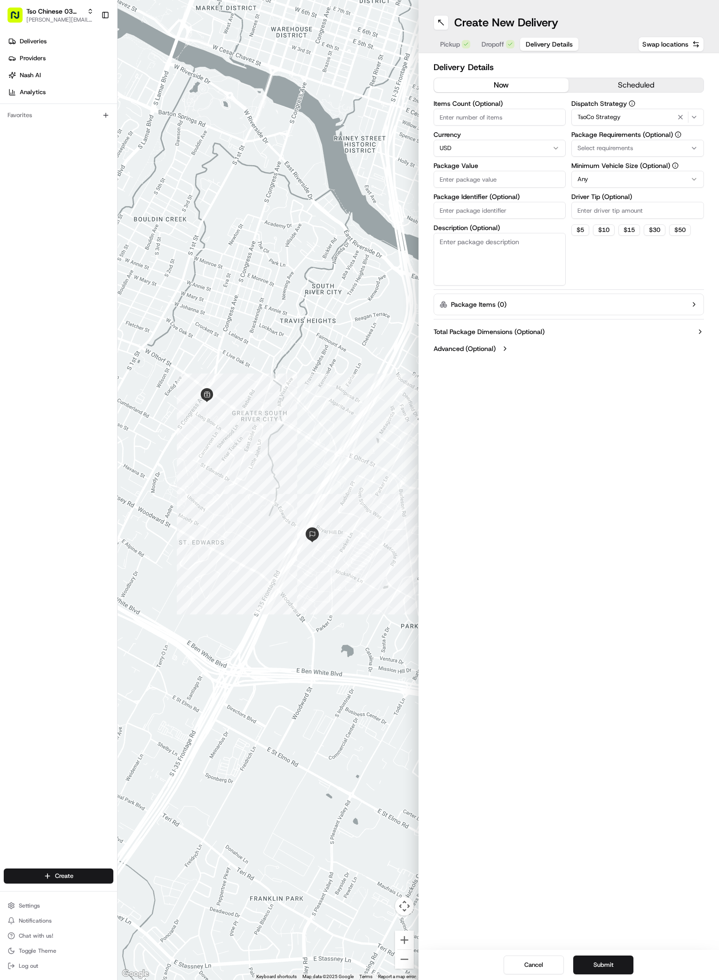
click at [644, 150] on div "Select requirements" at bounding box center [638, 148] width 128 height 8
type input "m"
click at [592, 182] on span "Meet on Delivery" at bounding box center [645, 185] width 116 height 8
click at [596, 271] on html "Tso Chinese 03 TsoCo [PERSON_NAME][EMAIL_ADDRESS][DOMAIN_NAME] Toggle Sidebar D…" at bounding box center [359, 490] width 719 height 980
click at [633, 209] on input "Driver Tip (Optional)" at bounding box center [638, 210] width 133 height 17
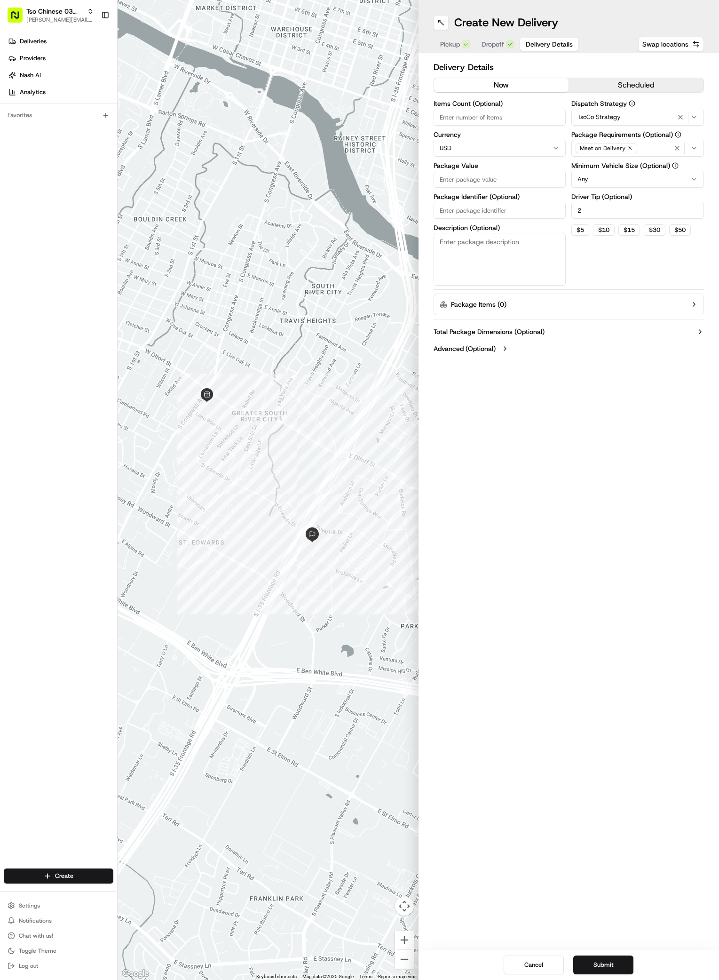
type input "2"
click at [504, 175] on input "Package Value" at bounding box center [500, 179] width 133 height 17
type input "47.47"
click at [476, 213] on input "Package Identifier (Optional)" at bounding box center [500, 210] width 133 height 17
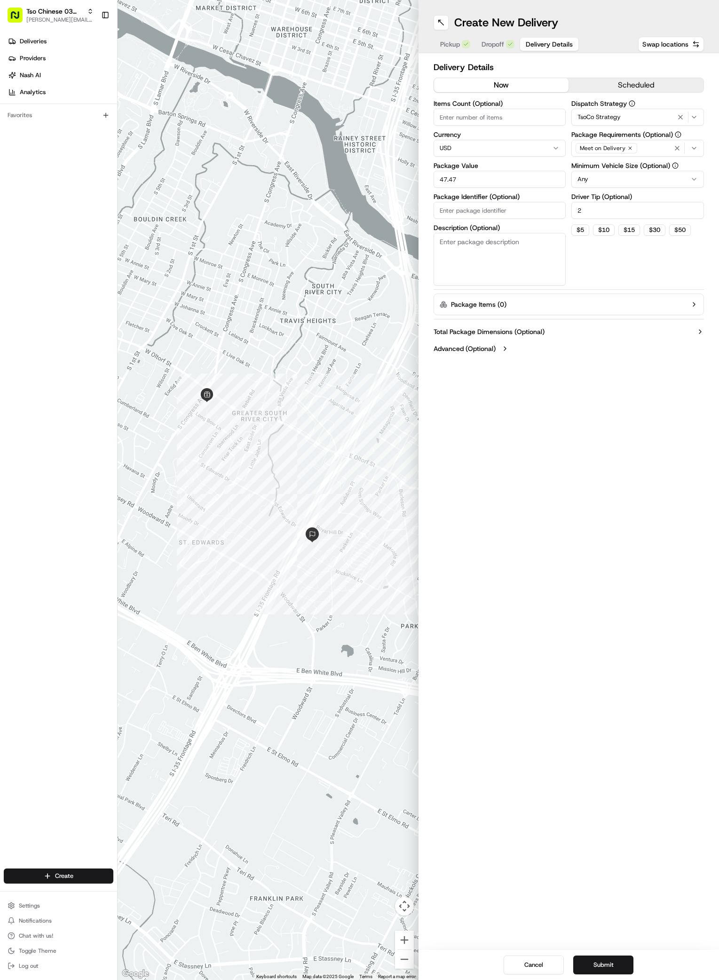
paste input "#CSPLIZW"
type input "#CSPLIZW"
click at [551, 571] on div "Create New Delivery Pickup Dropoff Delivery Details Swap locations Delivery Det…" at bounding box center [569, 490] width 301 height 980
click at [421, 532] on div "Create New Delivery Pickup Dropoff Delivery Details Swap locations Delivery Det…" at bounding box center [569, 490] width 301 height 980
click at [534, 603] on div "Create New Delivery Pickup Dropoff Delivery Details Swap locations Delivery Det…" at bounding box center [569, 490] width 301 height 980
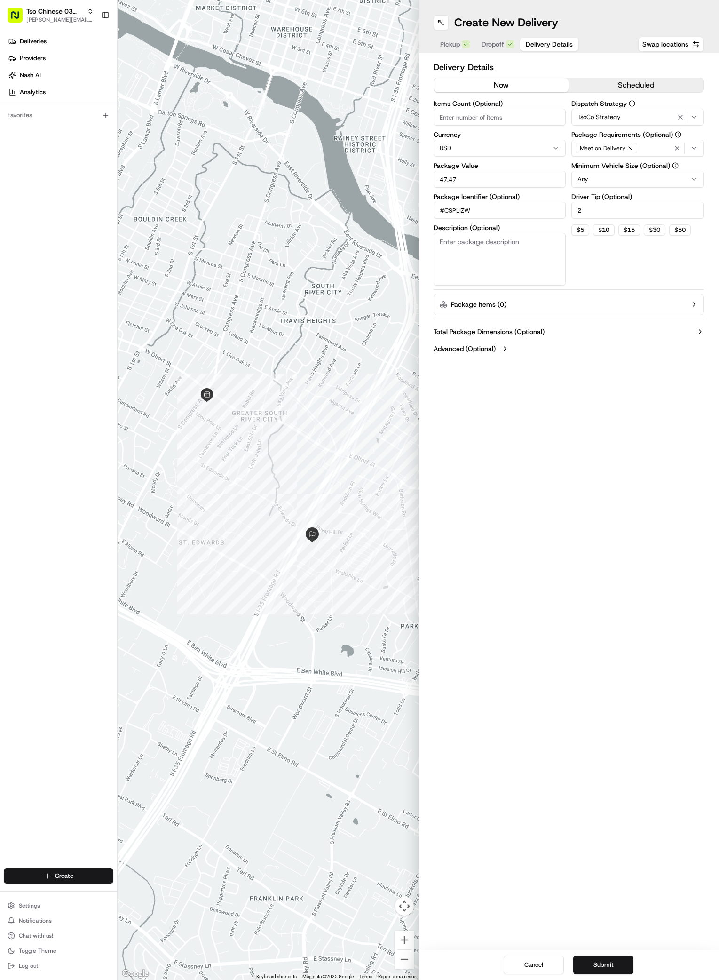
click at [633, 602] on div "Create New Delivery Pickup Dropoff Delivery Details Swap locations Delivery Det…" at bounding box center [569, 490] width 301 height 980
click at [609, 964] on button "Submit" at bounding box center [603, 964] width 60 height 19
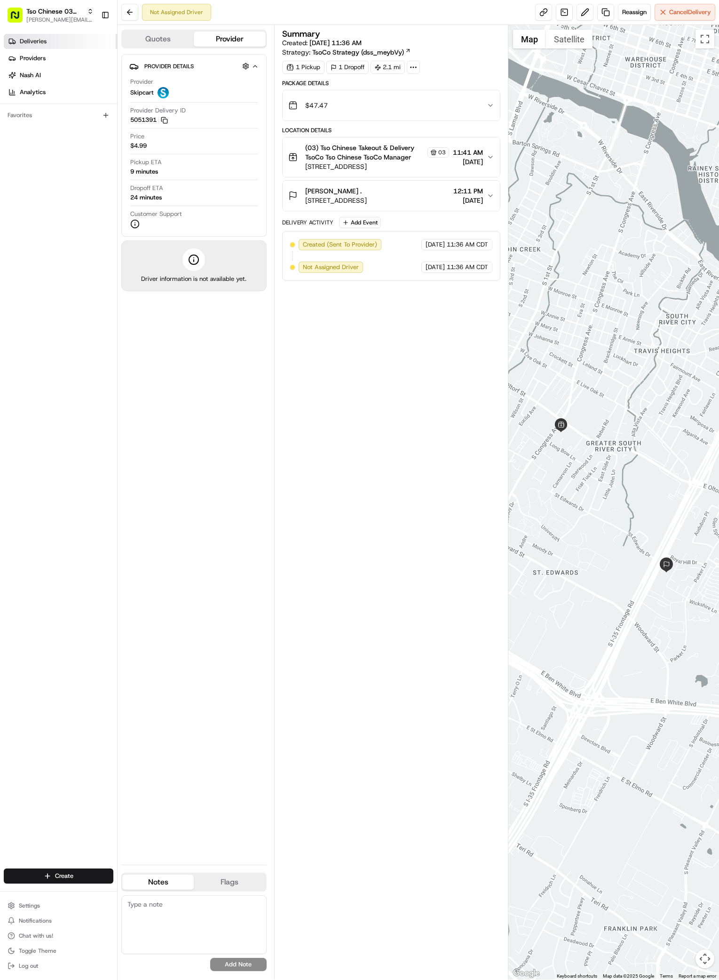
click at [31, 37] on link "Deliveries" at bounding box center [60, 41] width 113 height 15
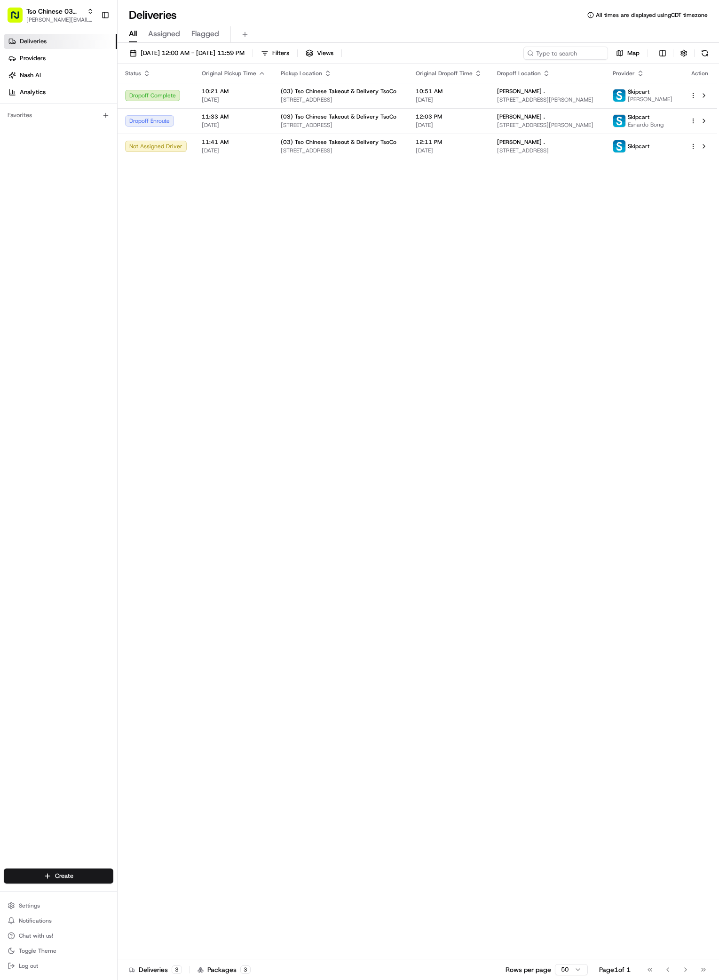
click at [515, 279] on div "Status Original Pickup Time Pickup Location Original Dropoff Time Dropoff Locat…" at bounding box center [418, 511] width 600 height 895
click at [514, 486] on div "Status Original Pickup Time Pickup Location Original Dropoff Time Dropoff Locat…" at bounding box center [418, 511] width 600 height 895
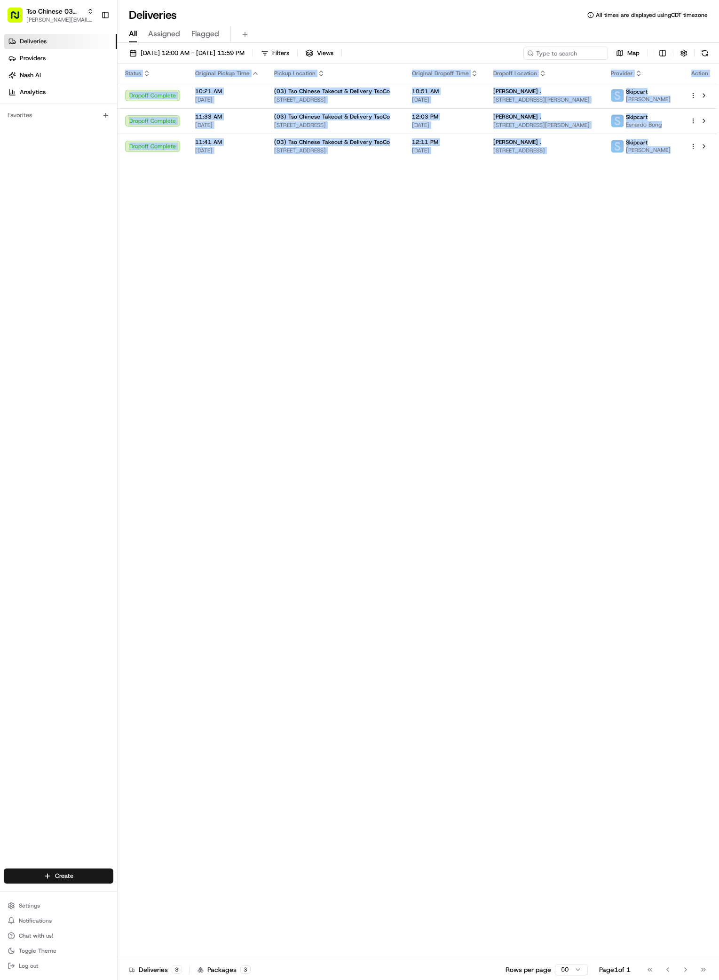
click at [514, 486] on div "Status Original Pickup Time Pickup Location Original Dropoff Time Dropoff Locat…" at bounding box center [418, 511] width 600 height 895
click at [514, 485] on div "Status Original Pickup Time Pickup Location Original Dropoff Time Dropoff Locat…" at bounding box center [418, 511] width 600 height 895
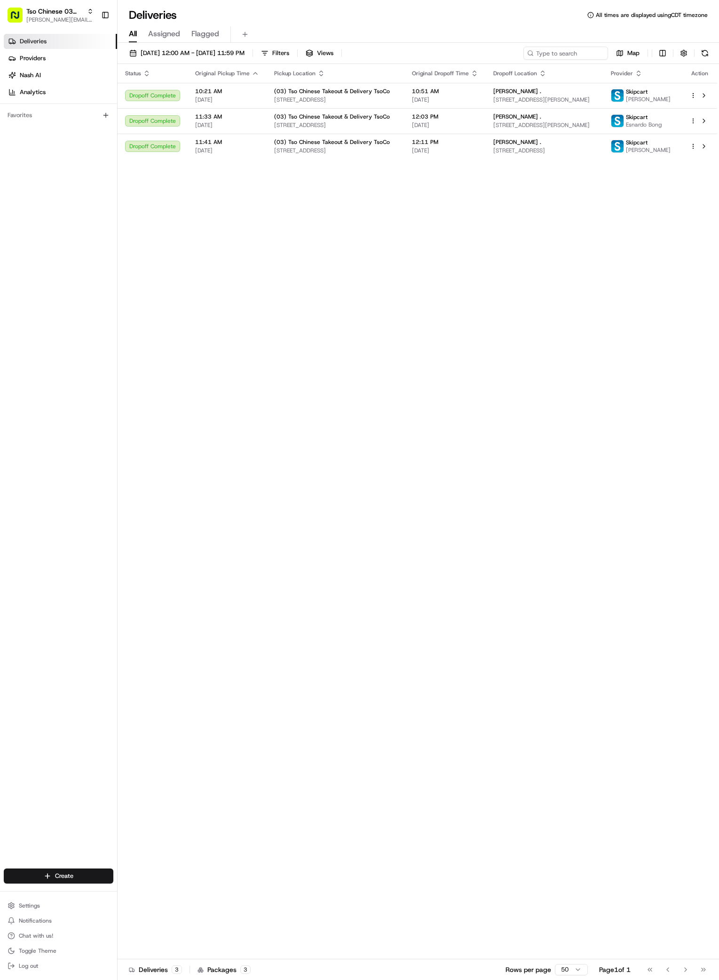
click at [581, 340] on div "Status Original Pickup Time Pickup Location Original Dropoff Time Dropoff Locat…" at bounding box center [418, 511] width 600 height 895
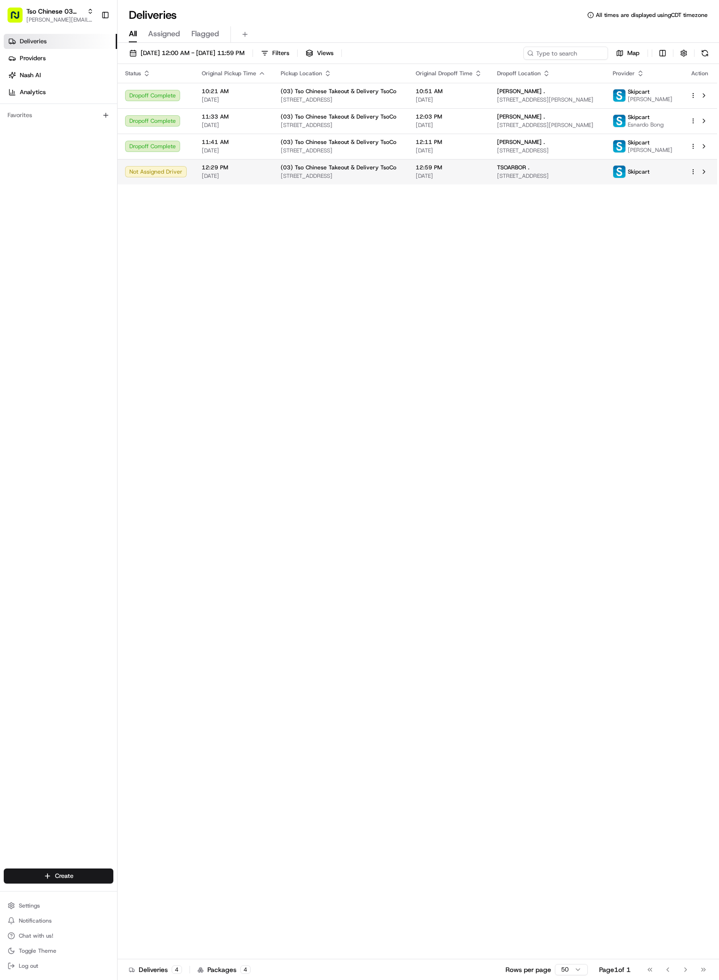
click at [551, 180] on span "[STREET_ADDRESS]" at bounding box center [547, 176] width 100 height 8
click at [312, 623] on div "Status Original Pickup Time Pickup Location Original Dropoff Time Dropoff Locat…" at bounding box center [418, 511] width 600 height 895
click at [68, 874] on html "Tso Chinese 03 TsoCo [PERSON_NAME][EMAIL_ADDRESS][DOMAIN_NAME] Toggle Sidebar D…" at bounding box center [359, 490] width 719 height 980
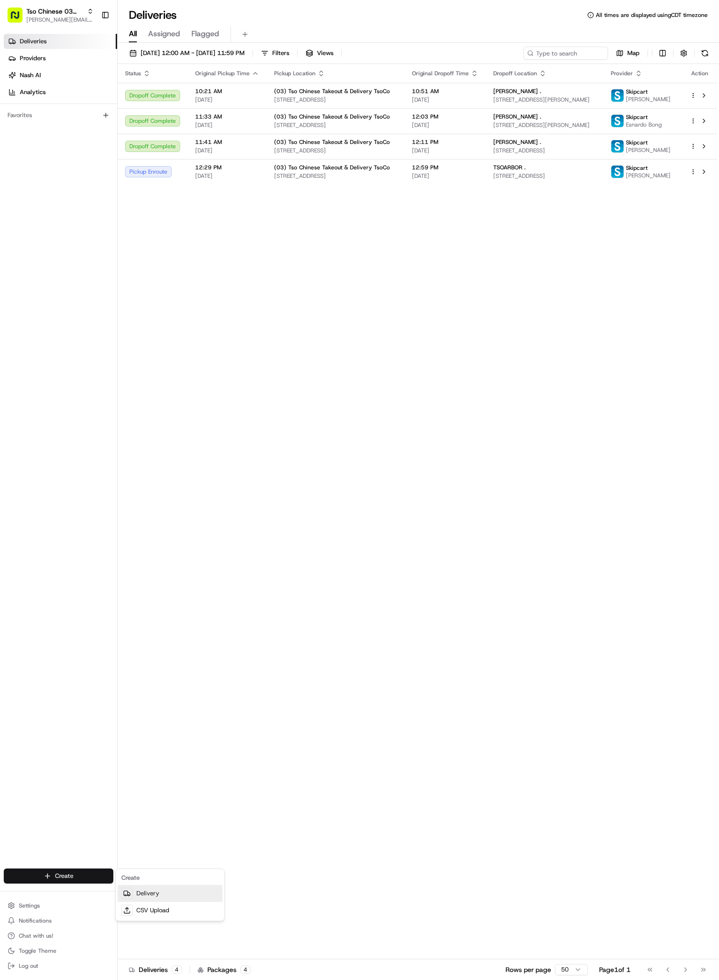
click at [142, 891] on link "Delivery" at bounding box center [170, 893] width 105 height 17
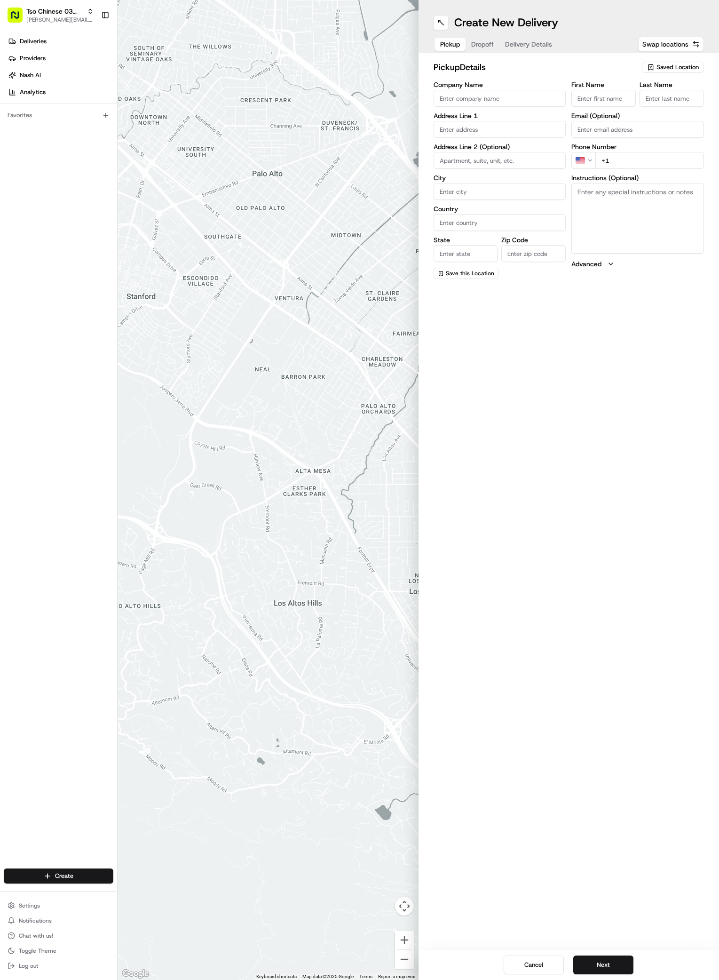
click at [691, 64] on span "Saved Location" at bounding box center [678, 67] width 42 height 8
click at [646, 103] on span "(03) Tso Chinese Takeout & Delivery TsoCo (03)" at bounding box center [657, 106] width 116 height 17
type input "(03) Tso Chinese Takeout & Delivery TsoCo"
type input "Ste F"
type input "Austin"
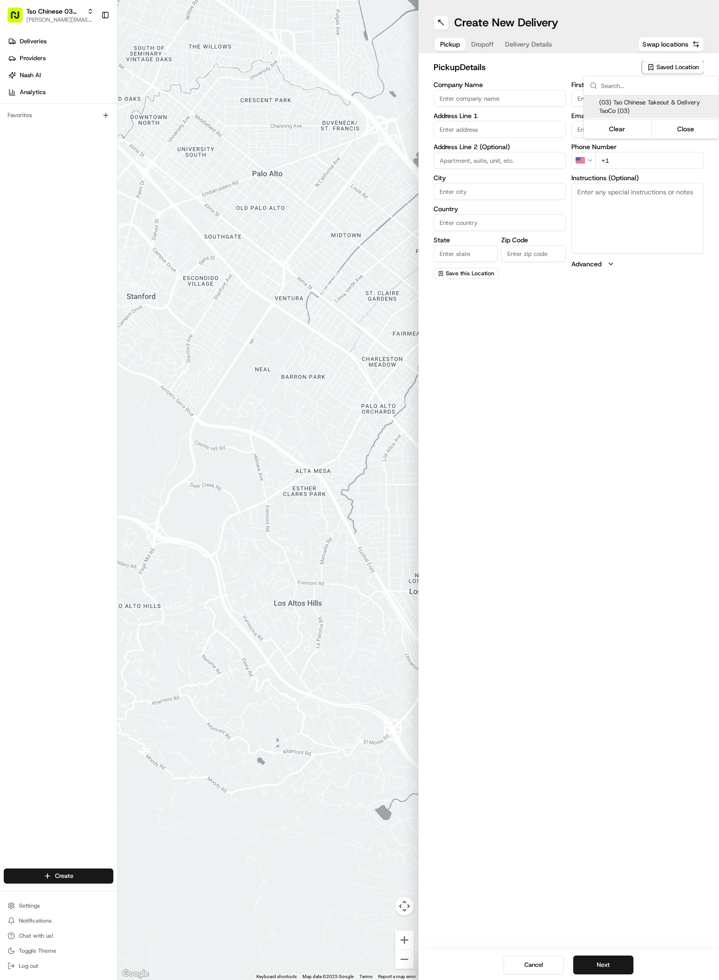
type input "US"
type input "[GEOGRAPHIC_DATA]"
type input "78704"
type input "Tso Chinese"
type input "TsoCo Manager"
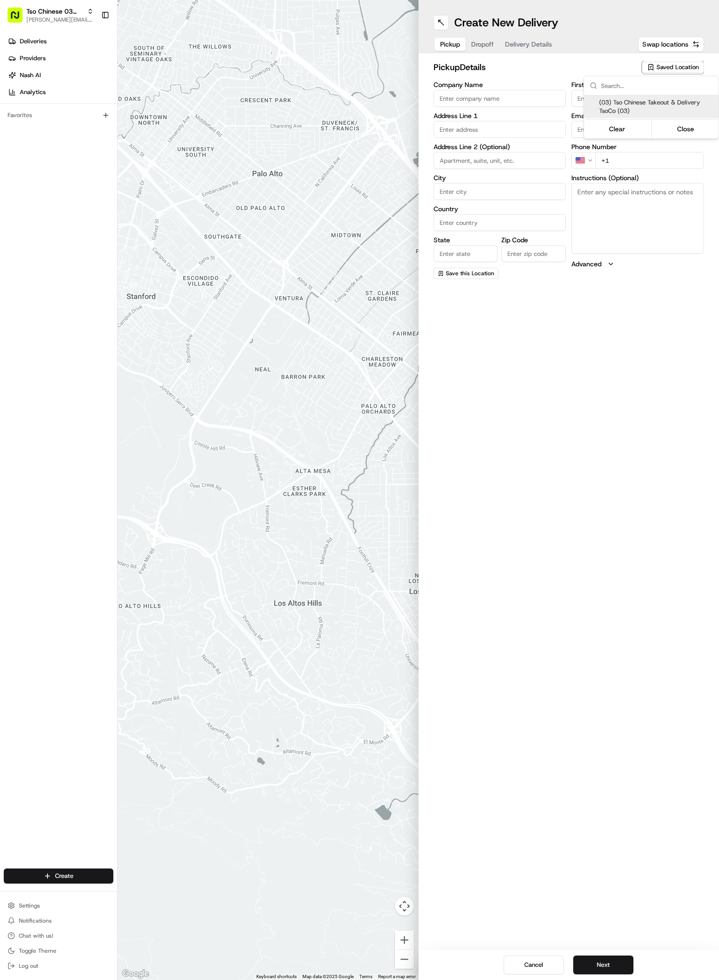
type input "[EMAIL_ADDRESS][DOMAIN_NAME]"
type input "[PHONE_NUMBER]"
type textarea "Submit a picture displaying address & food as Proof of Delivery. Envía una foto…"
type input "[STREET_ADDRESS]"
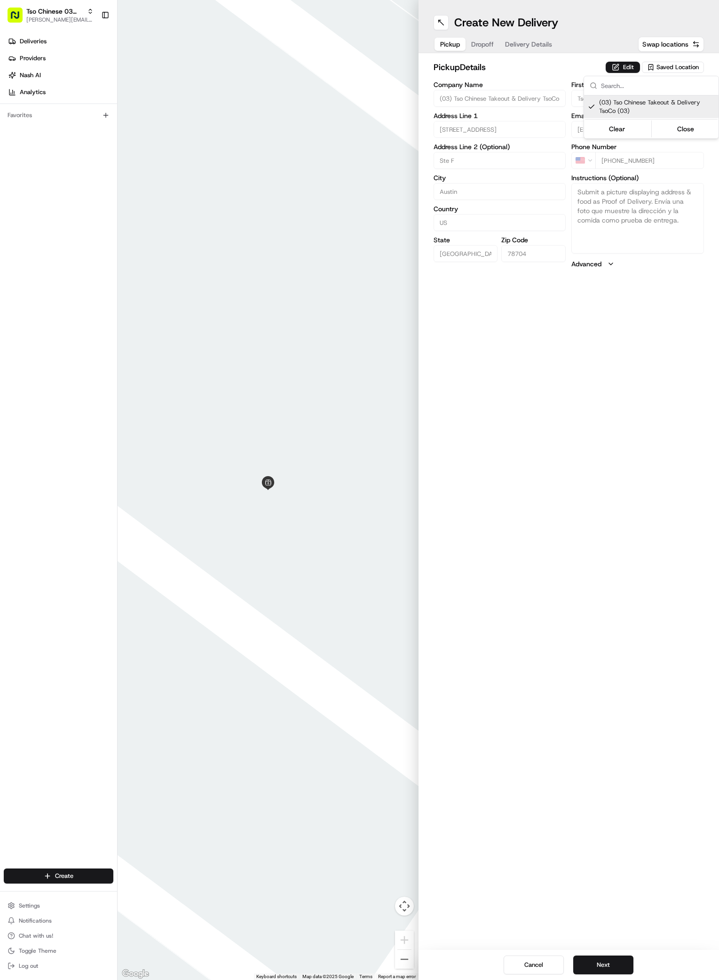
click at [619, 760] on html "Tso Chinese 03 TsoCo [PERSON_NAME][EMAIL_ADDRESS][DOMAIN_NAME] Toggle Sidebar D…" at bounding box center [359, 490] width 719 height 980
click at [622, 962] on button "Next" at bounding box center [603, 964] width 60 height 19
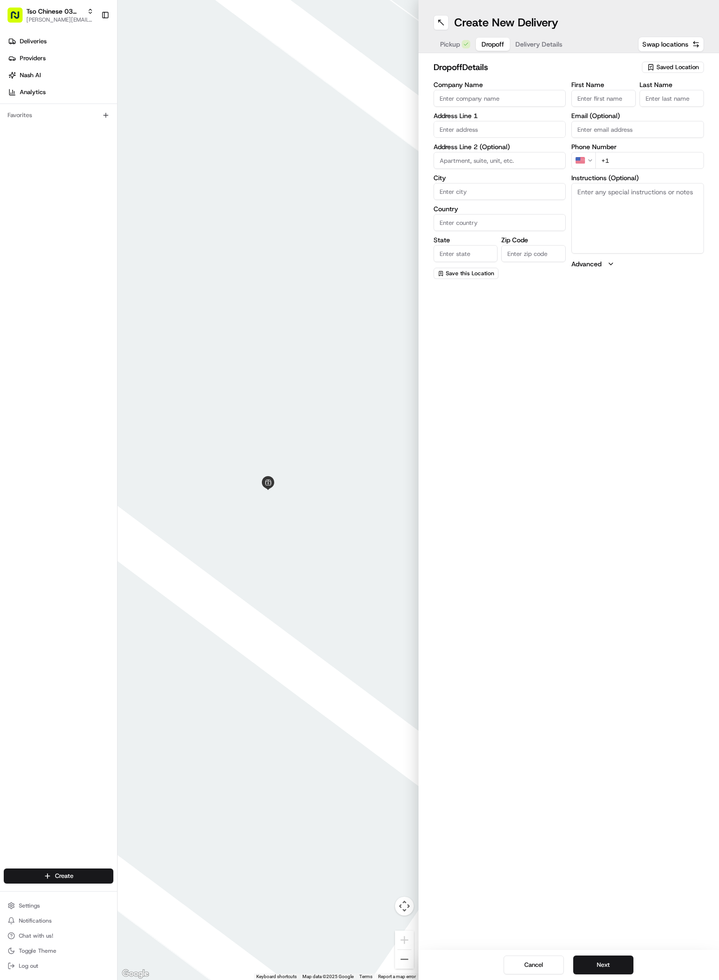
click at [593, 101] on input "First Name" at bounding box center [604, 98] width 64 height 17
paste input "[PERSON_NAME]"
type input "[PERSON_NAME]"
type input ","
paste input "[PHONE_NUMBER]"
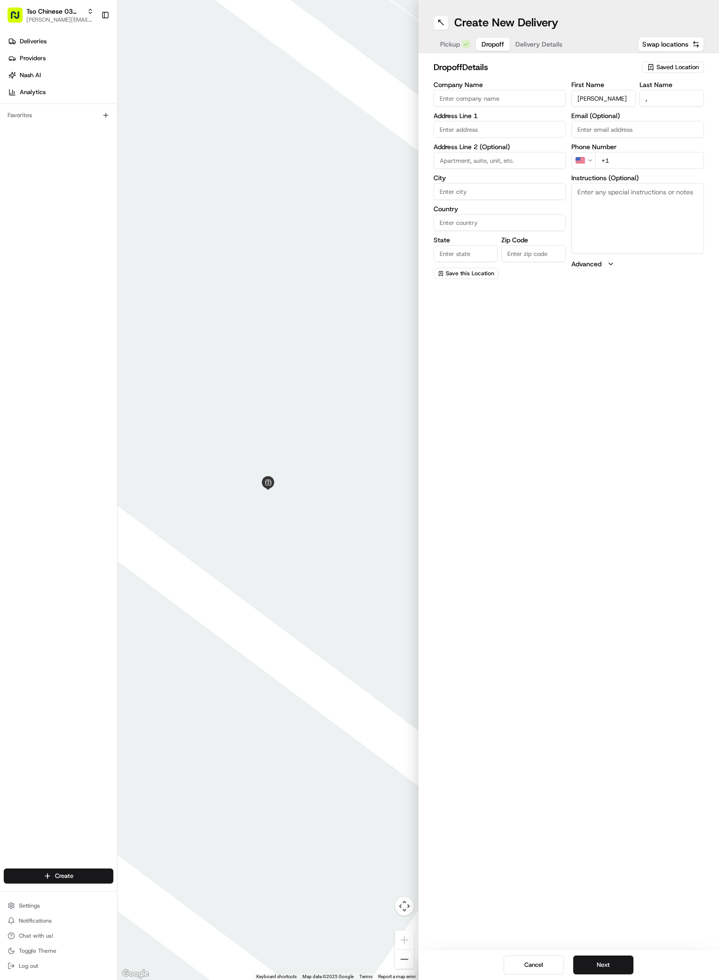
type input "[PHONE_NUMBER]"
paste input "[STREET_ADDRESS]"
click at [469, 152] on div "[STREET_ADDRESS]" at bounding box center [500, 149] width 128 height 14
type input "[STREET_ADDRESS]"
type input "Austin"
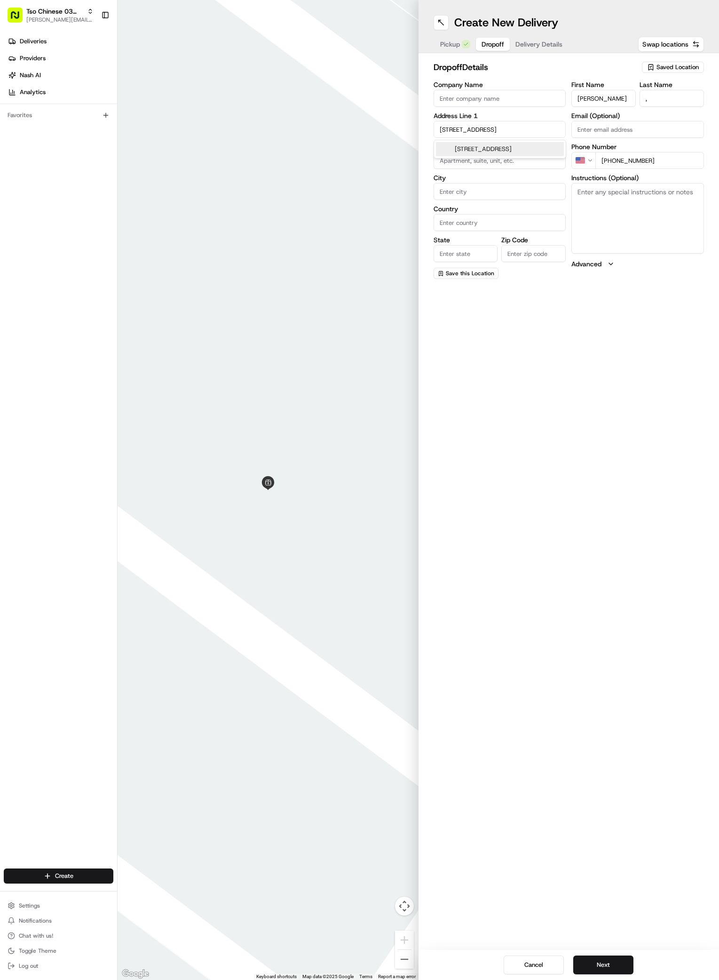
type input "[GEOGRAPHIC_DATA]"
type input "78745"
type input "506 Chihuahua Trail"
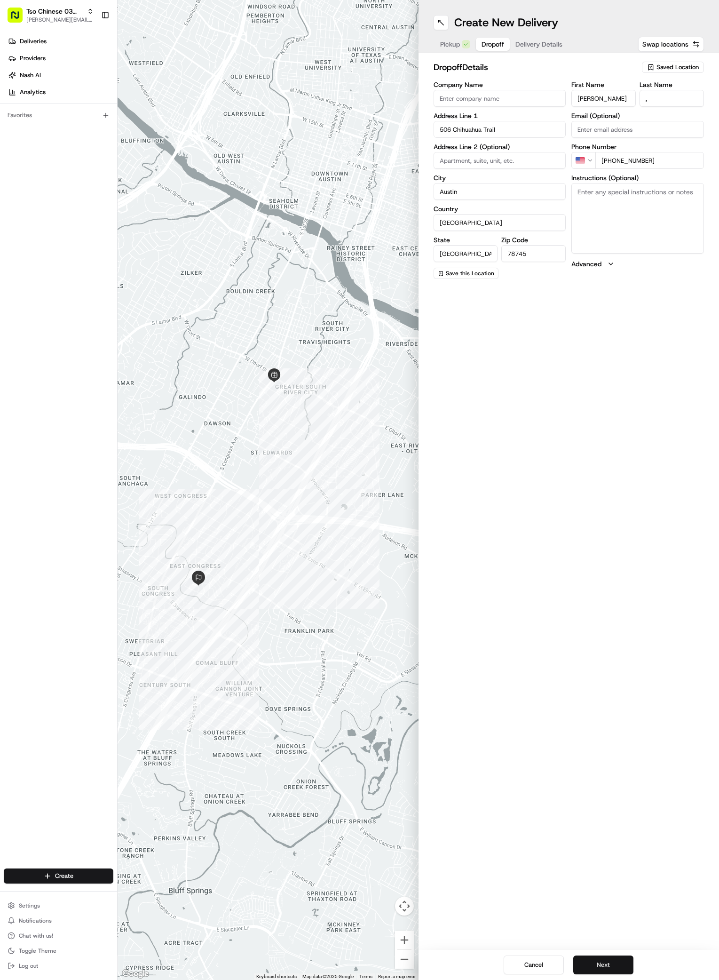
click at [608, 960] on button "Next" at bounding box center [603, 964] width 60 height 19
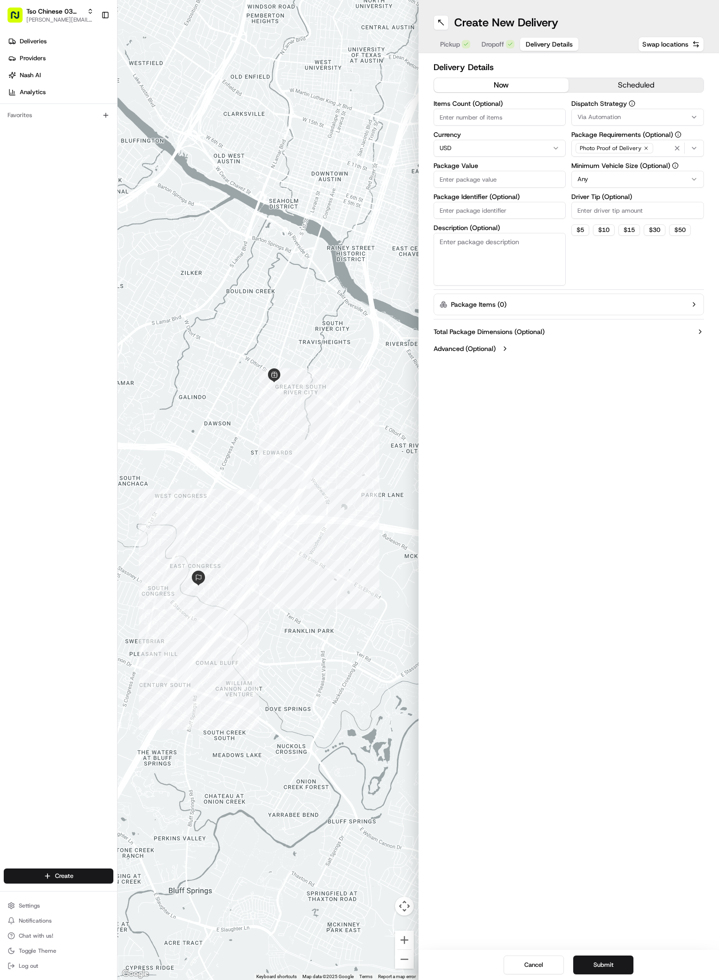
click at [696, 113] on icon "button" at bounding box center [695, 117] width 8 height 8
click at [609, 167] on span "TsoCo Strategy" at bounding box center [645, 168] width 116 height 8
click at [646, 253] on html "Tso Chinese 03 TsoCo [PERSON_NAME][EMAIL_ADDRESS][DOMAIN_NAME] Toggle Sidebar D…" at bounding box center [359, 490] width 719 height 980
click at [644, 146] on icon "button" at bounding box center [647, 148] width 6 height 6
click at [644, 146] on div "Select requirements" at bounding box center [638, 148] width 128 height 8
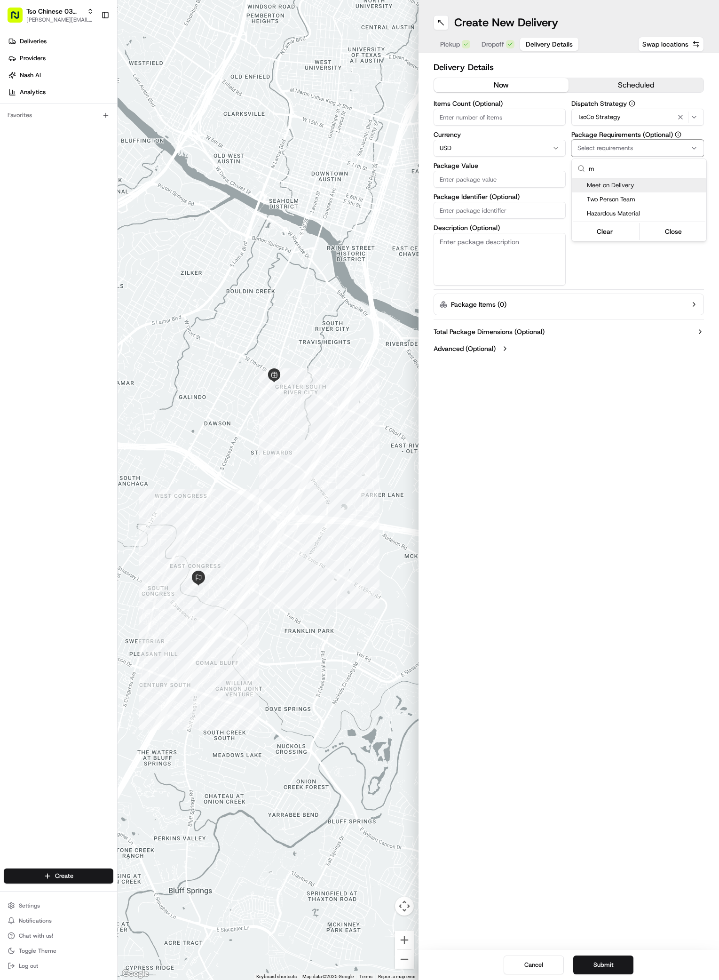
type input "m"
click at [619, 180] on div "Meet on Delivery" at bounding box center [639, 185] width 135 height 14
click at [603, 282] on html "Tso Chinese 03 TsoCo [PERSON_NAME][EMAIL_ADDRESS][DOMAIN_NAME] Toggle Sidebar D…" at bounding box center [359, 490] width 719 height 980
click at [611, 215] on input "Driver Tip (Optional)" at bounding box center [638, 210] width 133 height 17
type input "2"
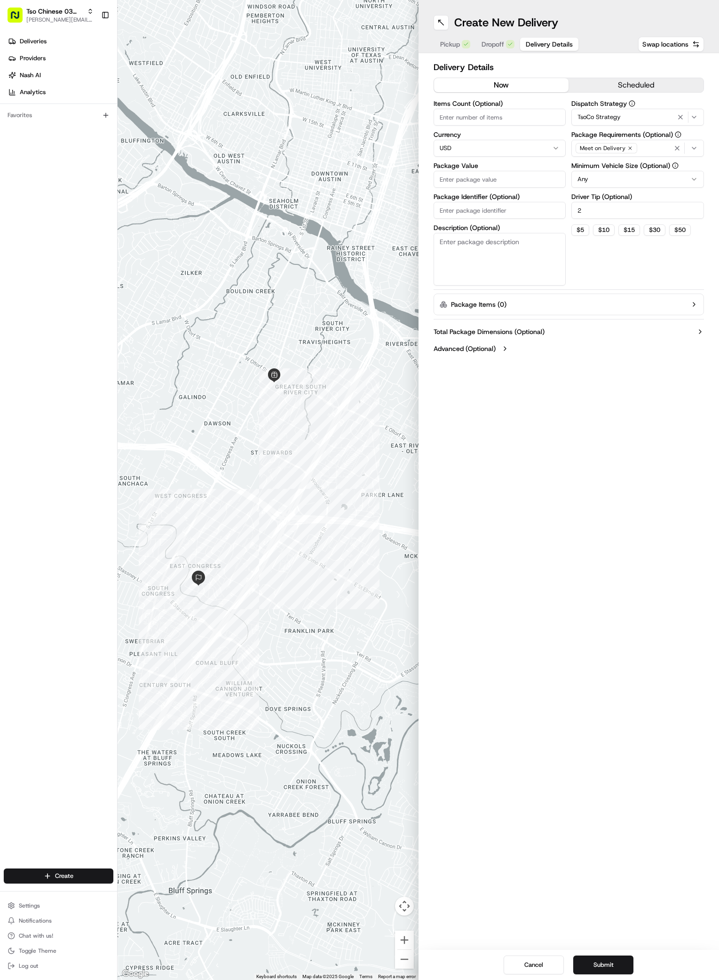
click at [517, 178] on input "Package Value" at bounding box center [500, 179] width 133 height 17
type input "34.48"
click at [506, 209] on input "Package Identifier (Optional)" at bounding box center [500, 210] width 133 height 17
type input "IAMFJLG"
click at [599, 959] on button "Submit" at bounding box center [603, 964] width 60 height 19
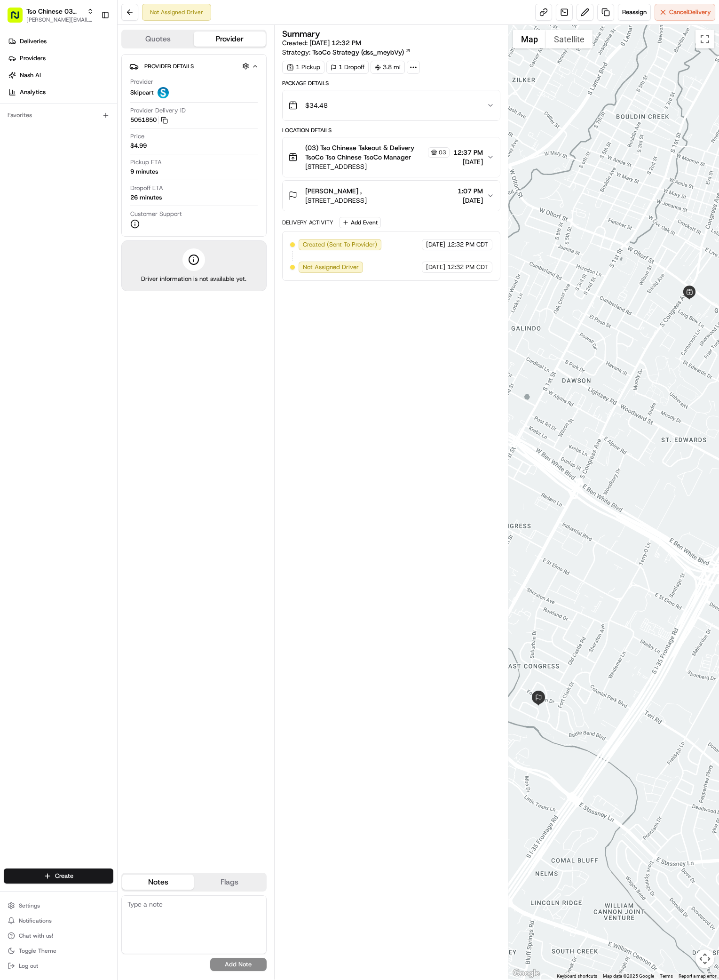
click at [123, 656] on div "Provider Details Hidden ( 2 ) Provider Skipcart Provider Delivery ID 5051850 Co…" at bounding box center [193, 455] width 145 height 803
click at [373, 445] on div "Summary Created: [DATE] 12:32 PM Strategy: TsoCo Strategy (dss_meybVy) 1 Pickup…" at bounding box center [391, 502] width 219 height 945
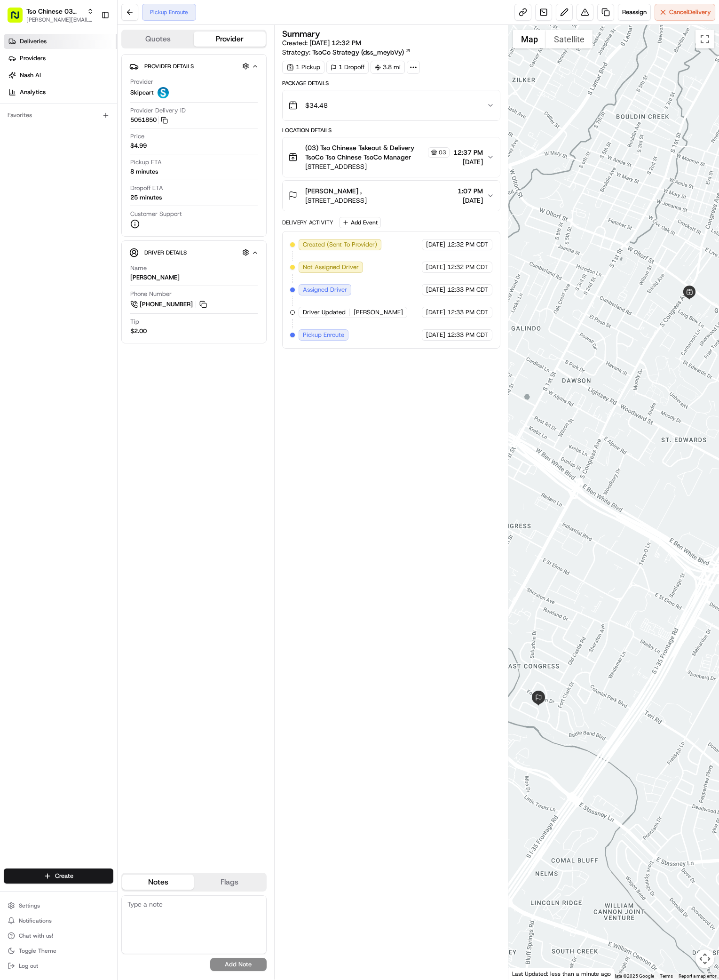
click at [28, 41] on span "Deliveries" at bounding box center [33, 41] width 27 height 8
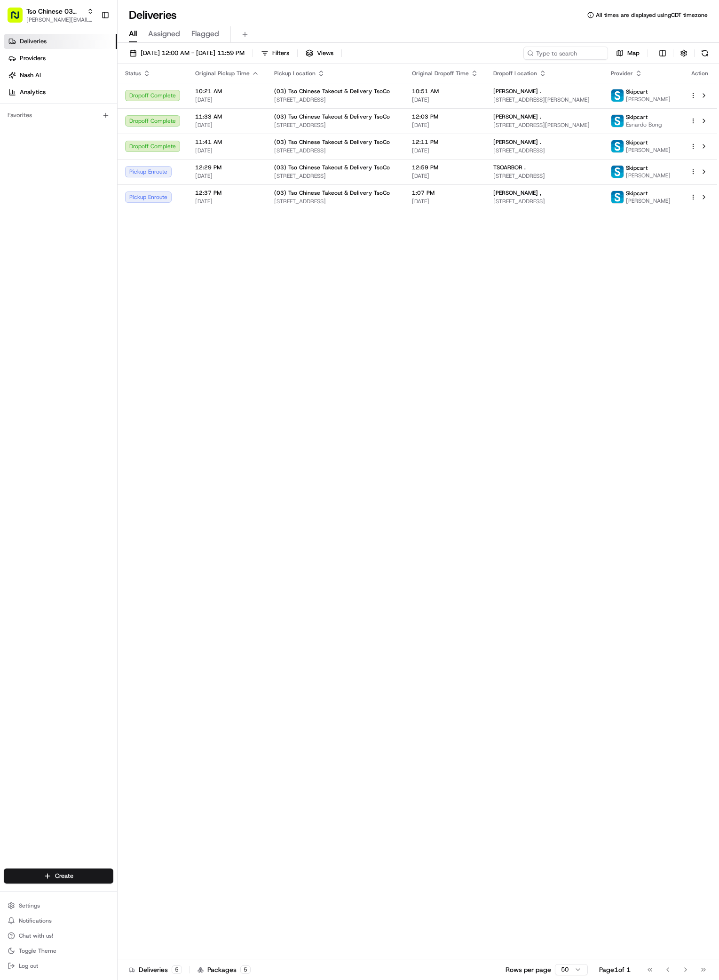
click at [405, 357] on div "Status Original Pickup Time Pickup Location Original Dropoff Time Dropoff Locat…" at bounding box center [418, 511] width 600 height 895
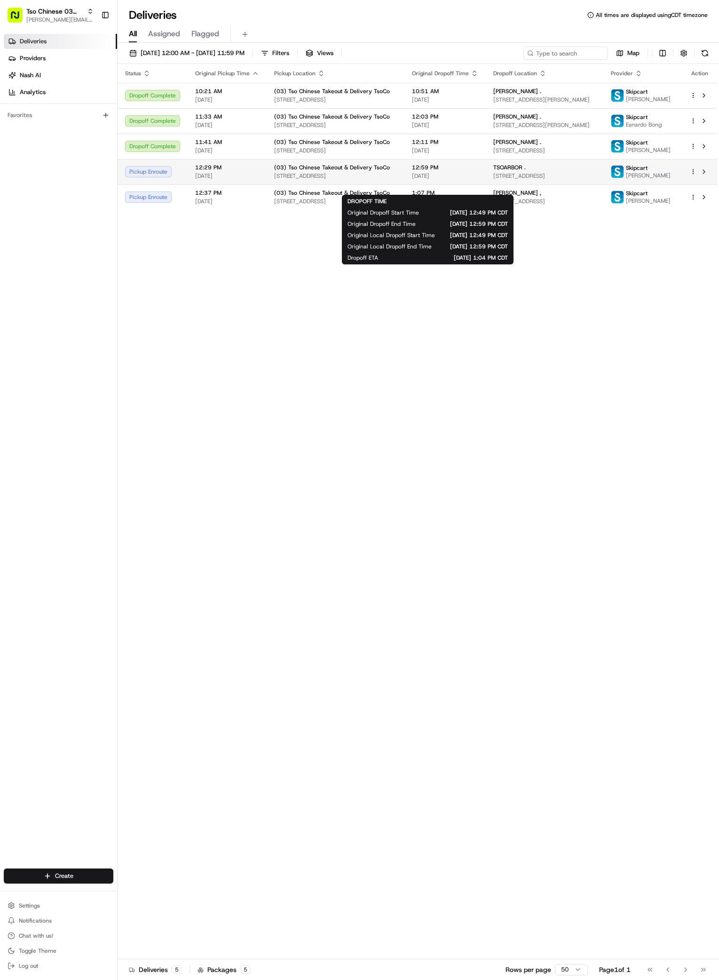
click at [450, 171] on span "12:59 PM" at bounding box center [445, 168] width 66 height 8
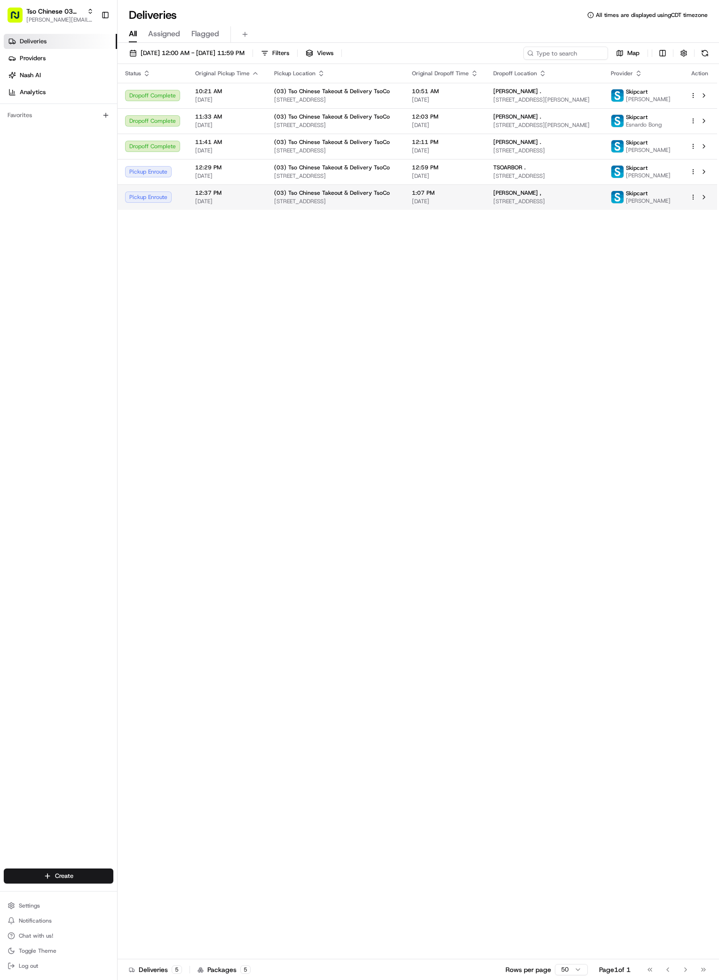
click at [543, 197] on div "[PERSON_NAME] ," at bounding box center [544, 193] width 103 height 8
click at [240, 530] on div "Status Original Pickup Time Pickup Location Original Dropoff Time Dropoff Locat…" at bounding box center [418, 511] width 600 height 895
click at [402, 860] on div "Status Original Pickup Time Pickup Location Original Dropoff Time Dropoff Locat…" at bounding box center [418, 511] width 600 height 895
click at [586, 180] on span "[STREET_ADDRESS]" at bounding box center [544, 176] width 103 height 8
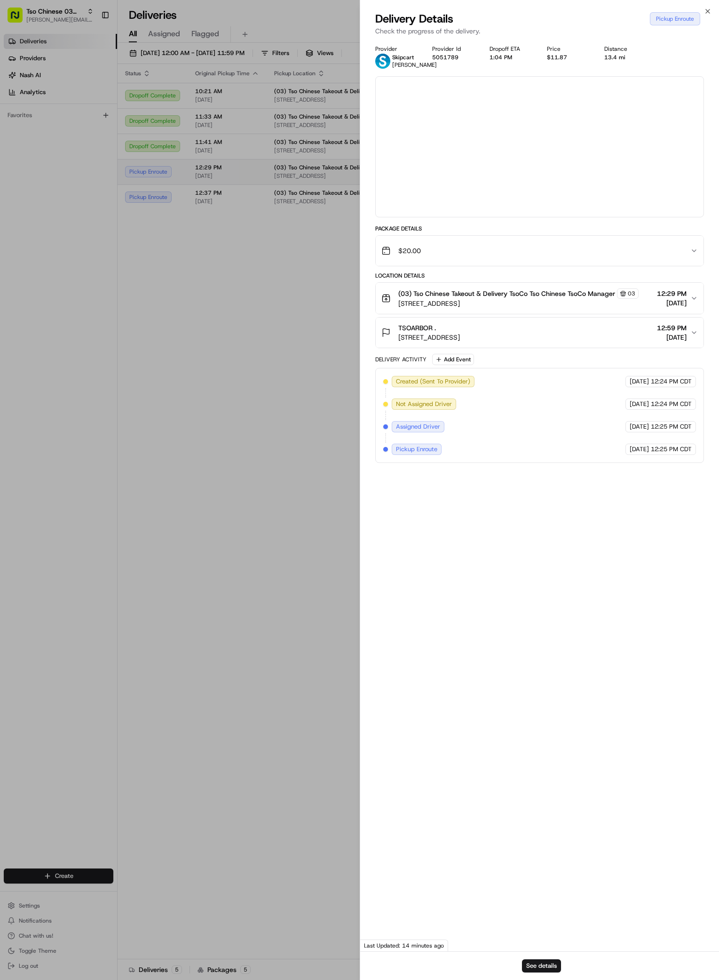
click at [586, 189] on div at bounding box center [359, 490] width 719 height 980
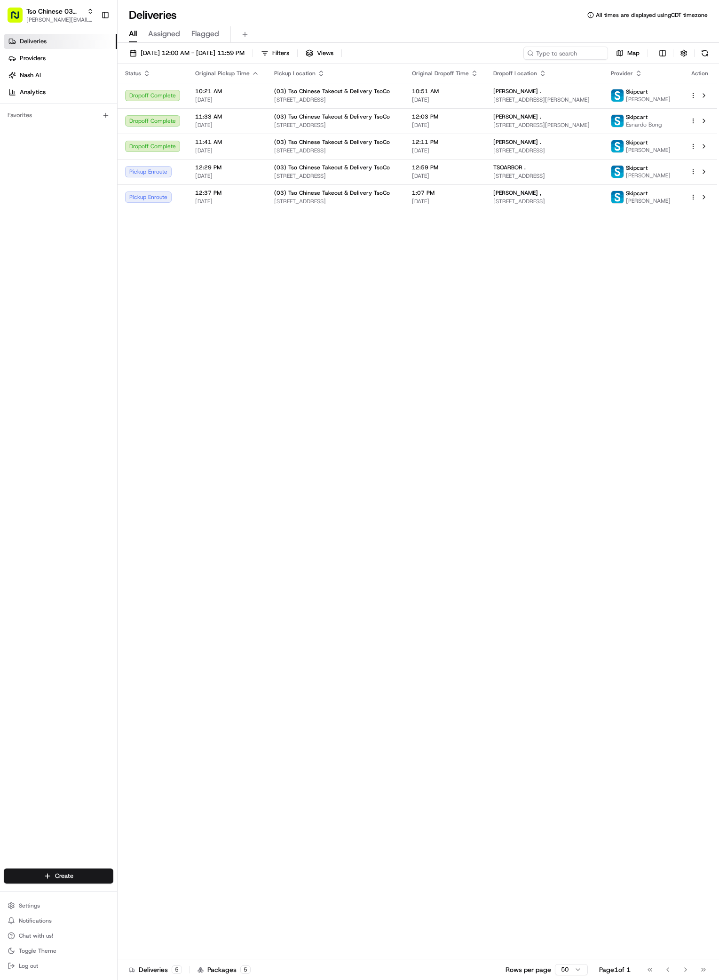
click at [276, 426] on div "Status Original Pickup Time Pickup Location Original Dropoff Time Dropoff Locat…" at bounding box center [418, 511] width 600 height 895
click at [422, 660] on div "Status Original Pickup Time Pickup Location Original Dropoff Time Dropoff Locat…" at bounding box center [418, 511] width 600 height 895
click at [542, 171] on div "TSOARBOR ." at bounding box center [544, 168] width 103 height 8
click at [103, 870] on html "Tso Chinese 03 TsoCo [PERSON_NAME][EMAIL_ADDRESS][DOMAIN_NAME] Toggle Sidebar D…" at bounding box center [359, 490] width 719 height 980
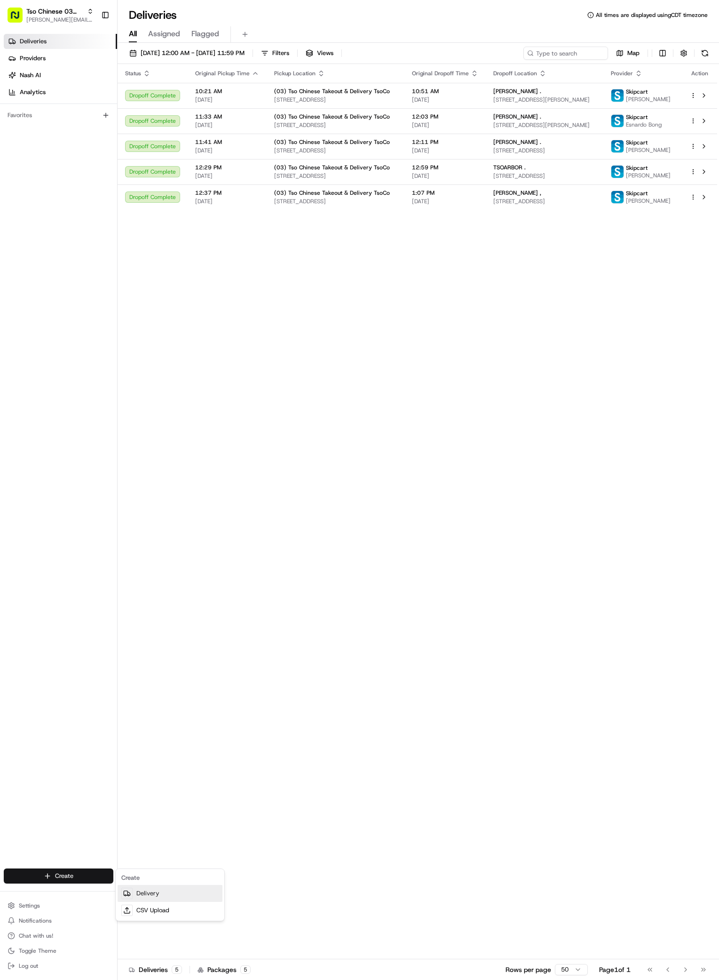
click at [168, 889] on link "Delivery" at bounding box center [170, 893] width 105 height 17
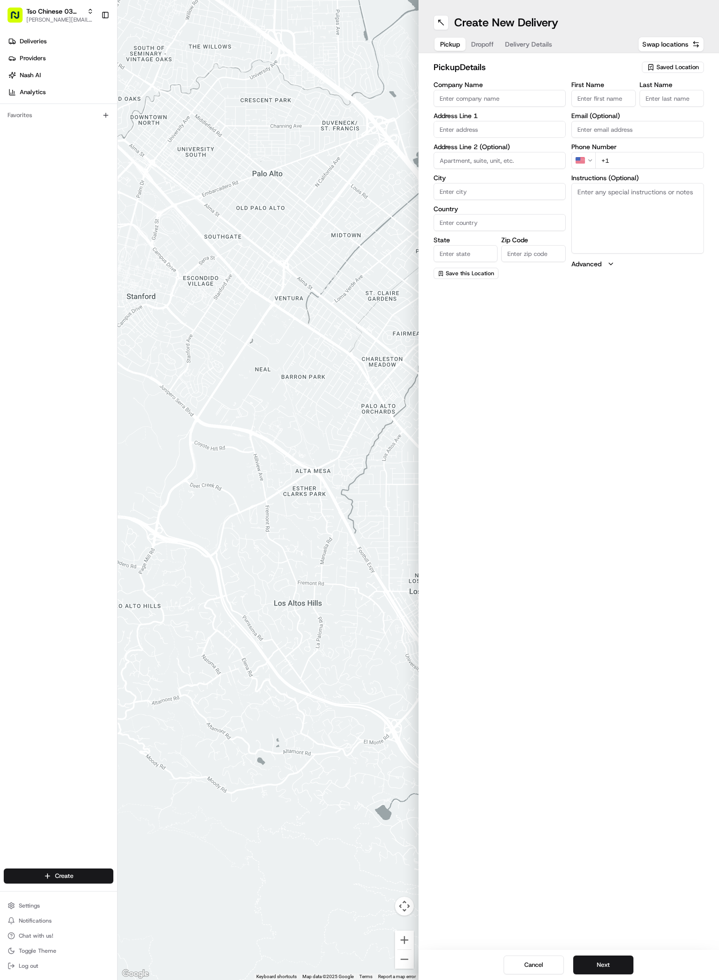
click at [665, 64] on span "Saved Location" at bounding box center [678, 67] width 42 height 8
click at [657, 103] on span "(03) Tso Chinese Takeout & Delivery TsoCo (03)" at bounding box center [657, 106] width 116 height 17
type input "(03) Tso Chinese Takeout & Delivery TsoCo"
type input "Ste F"
type input "Austin"
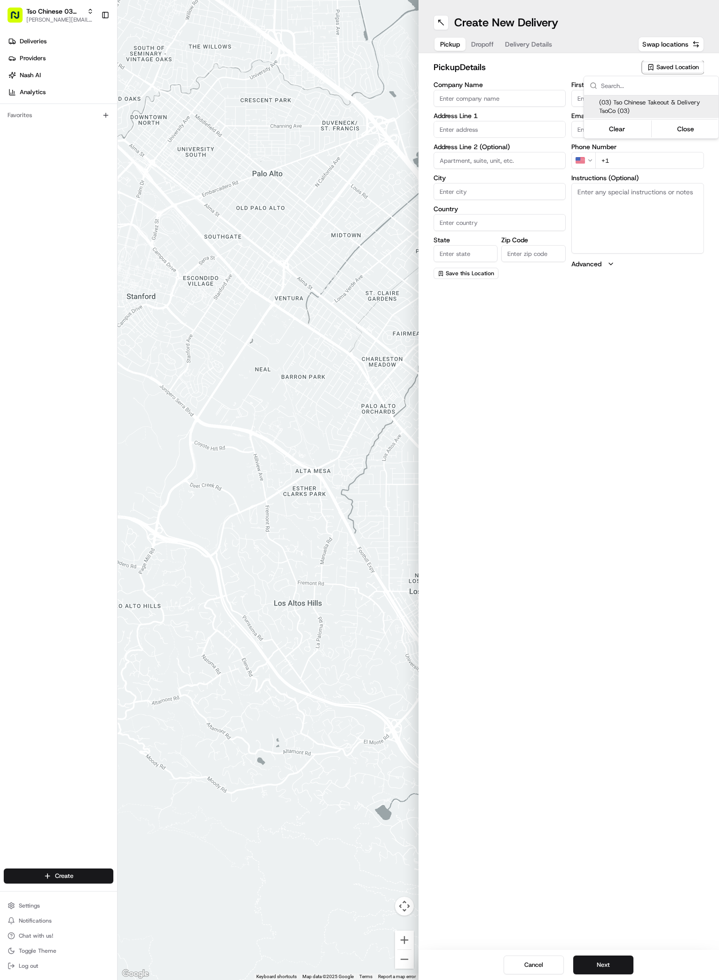
type input "US"
type input "[GEOGRAPHIC_DATA]"
type input "78704"
type input "Tso Chinese"
type input "TsoCo Manager"
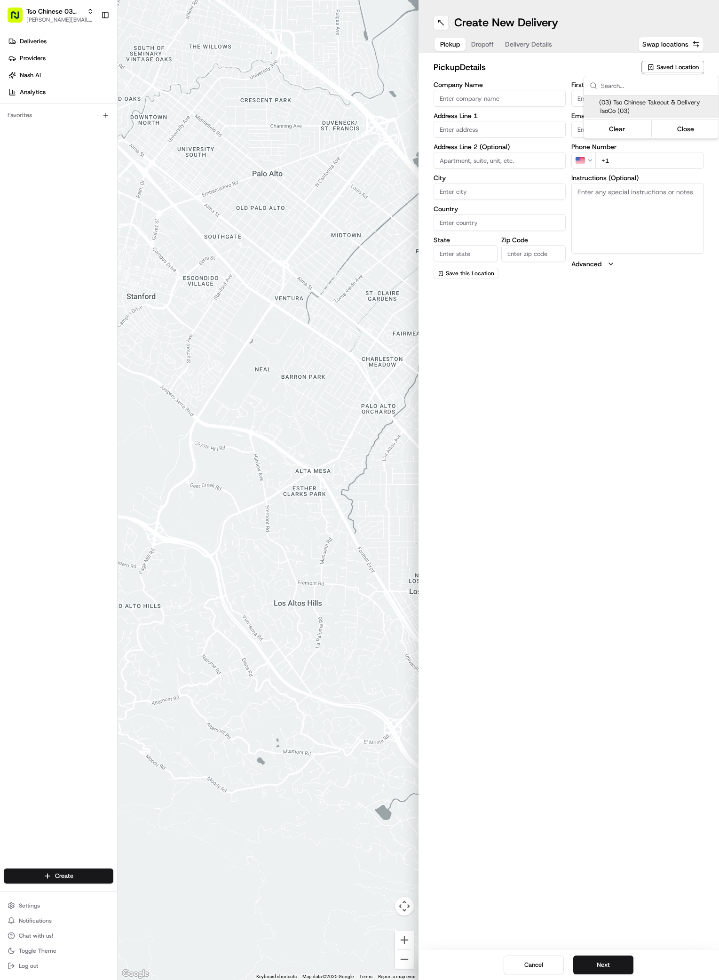
type input "[EMAIL_ADDRESS][DOMAIN_NAME]"
type input "[PHONE_NUMBER]"
type textarea "Submit a picture displaying address & food as Proof of Delivery. Envía una foto…"
type input "[STREET_ADDRESS]"
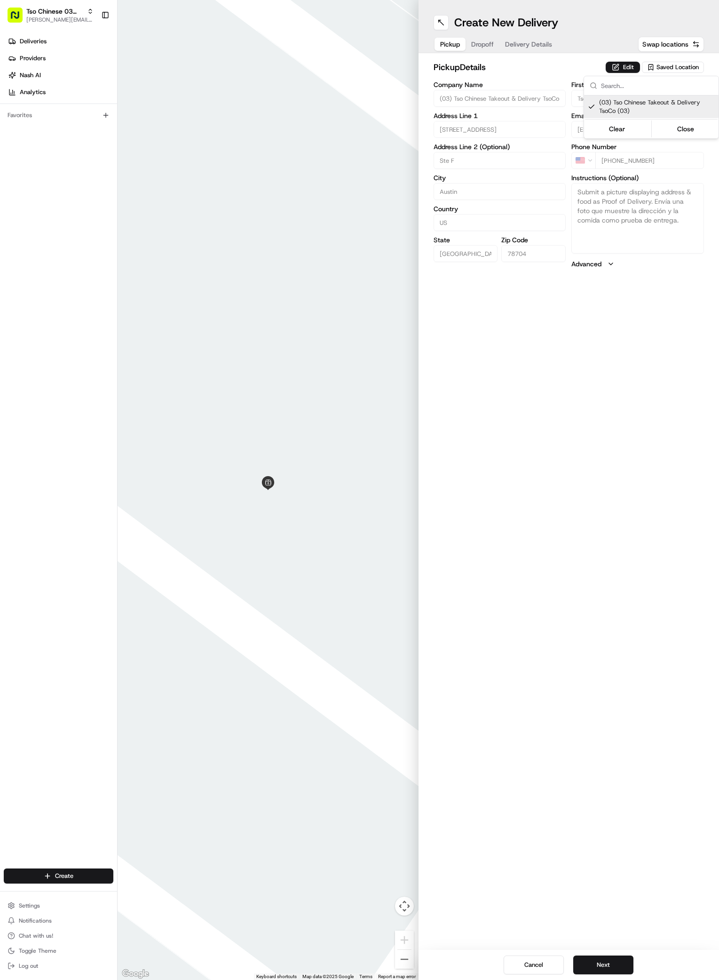
click at [555, 392] on html "Tso Chinese 03 TsoCo [PERSON_NAME][EMAIL_ADDRESS][DOMAIN_NAME] Toggle Sidebar D…" at bounding box center [359, 490] width 719 height 980
click at [591, 964] on button "Next" at bounding box center [603, 964] width 60 height 19
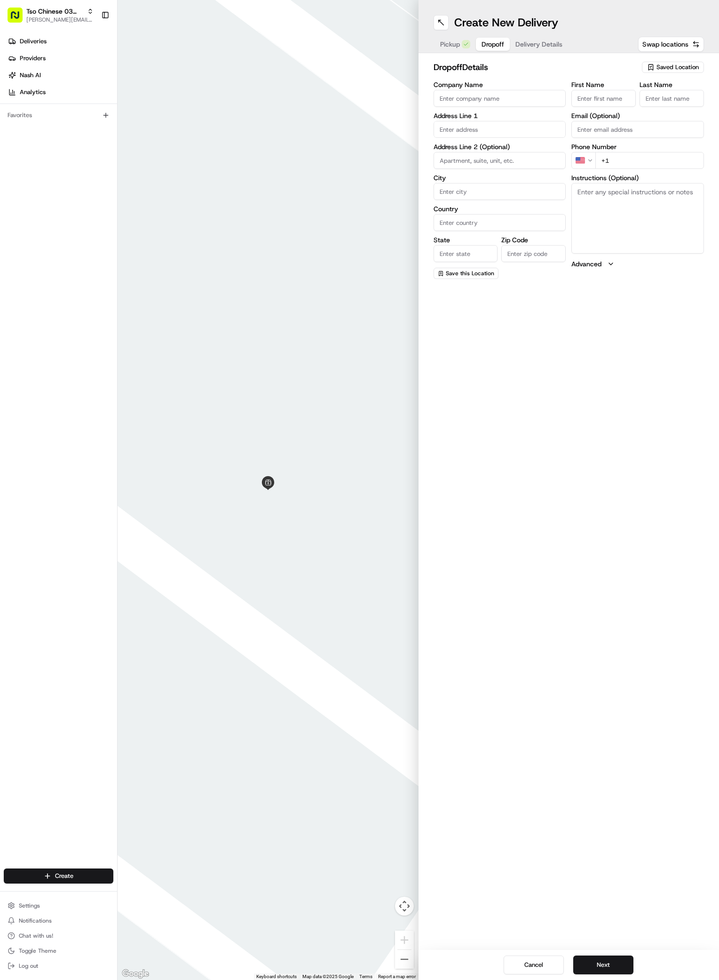
click at [613, 91] on input "First Name" at bounding box center [604, 98] width 64 height 17
paste input "[PERSON_NAME]"
type input "[PERSON_NAME]"
type input "."
paste input "[PHONE_NUMBER]"
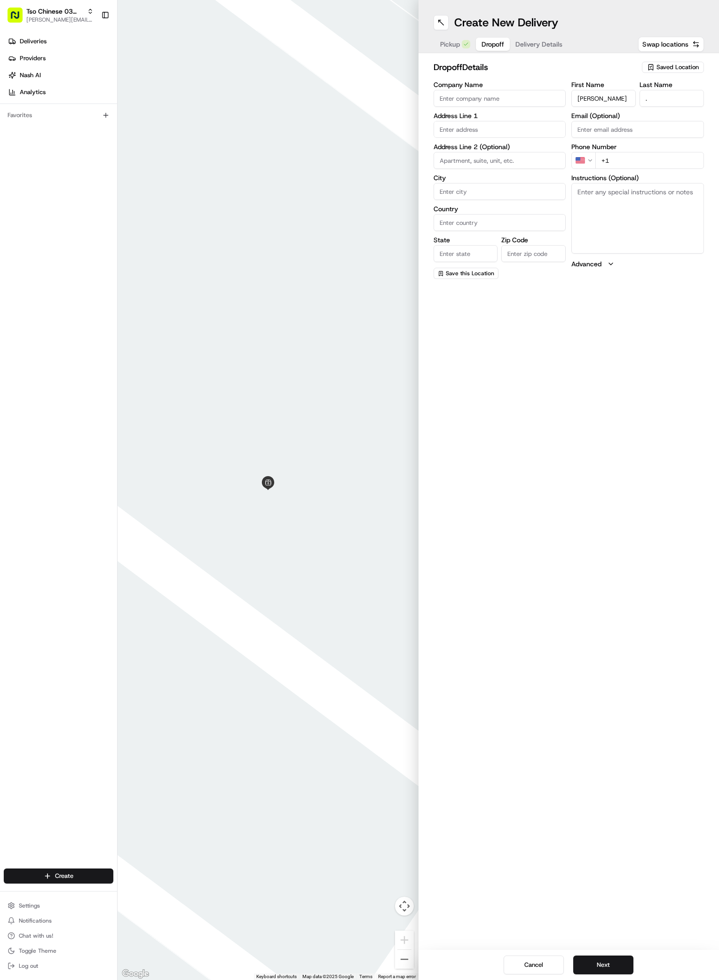
type input "[PHONE_NUMBER]"
click at [469, 167] on div "[STREET_ADDRESS]" at bounding box center [500, 163] width 128 height 14
type input "[STREET_ADDRESS]"
type input "Austin"
type input "[GEOGRAPHIC_DATA]"
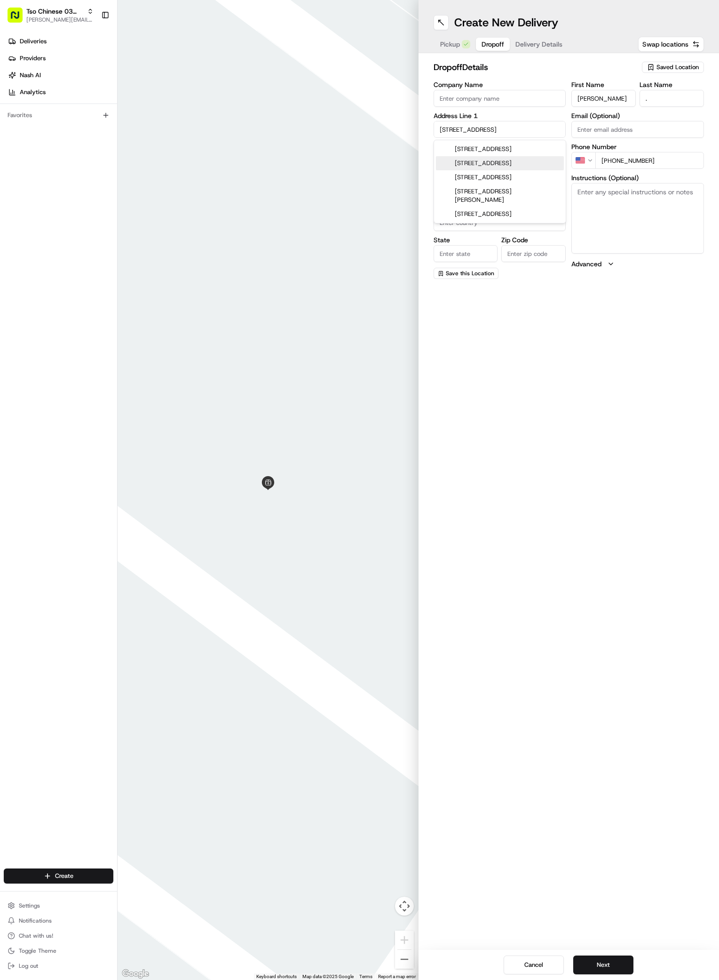
type input "[GEOGRAPHIC_DATA]"
type input "78704"
type input "[STREET_ADDRESS]"
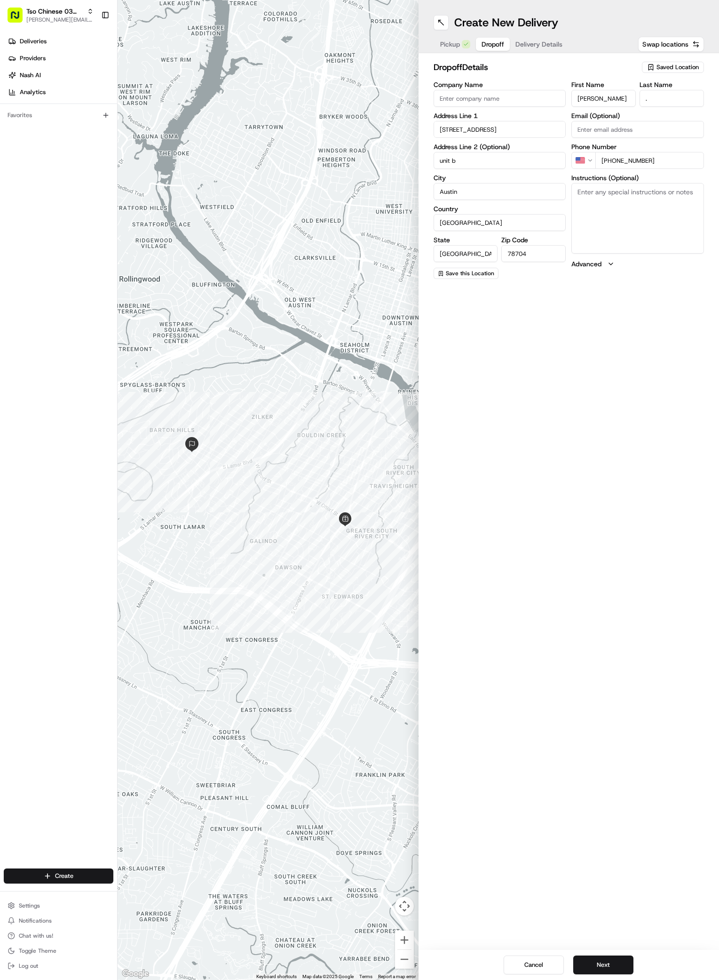
click at [469, 167] on input "unit b" at bounding box center [500, 160] width 133 height 17
type input "unit B"
click at [631, 202] on textarea "Instructions (Optional)" at bounding box center [638, 218] width 133 height 71
paste textarea "Unit B on the right in front of the Toyota 4runner"
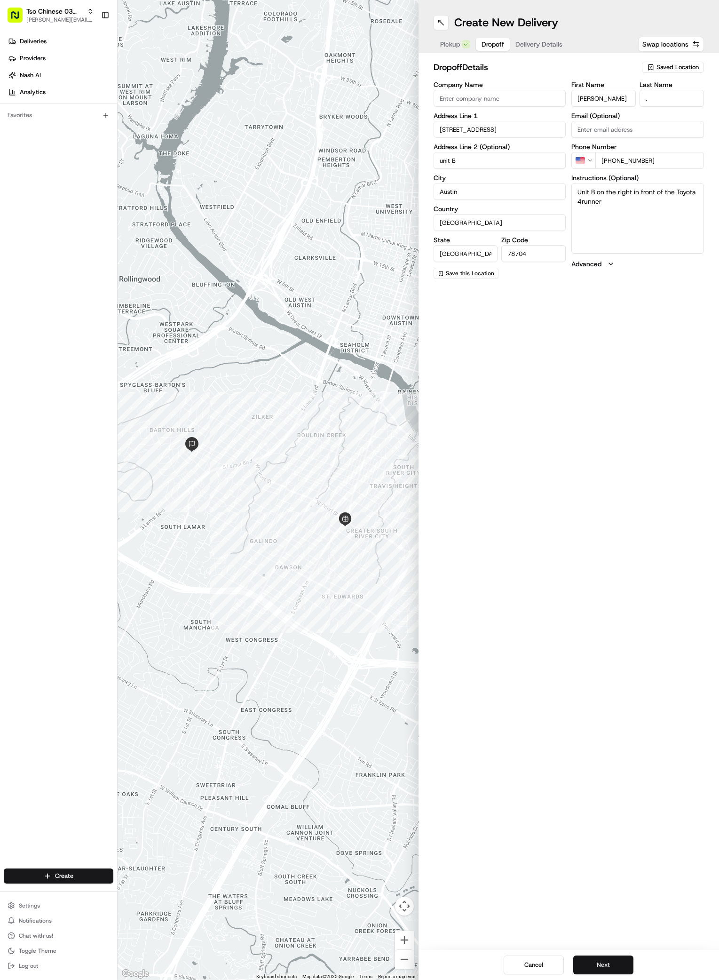
type textarea "Unit B on the right in front of the Toyota 4runner"
click at [590, 969] on button "Next" at bounding box center [603, 964] width 60 height 19
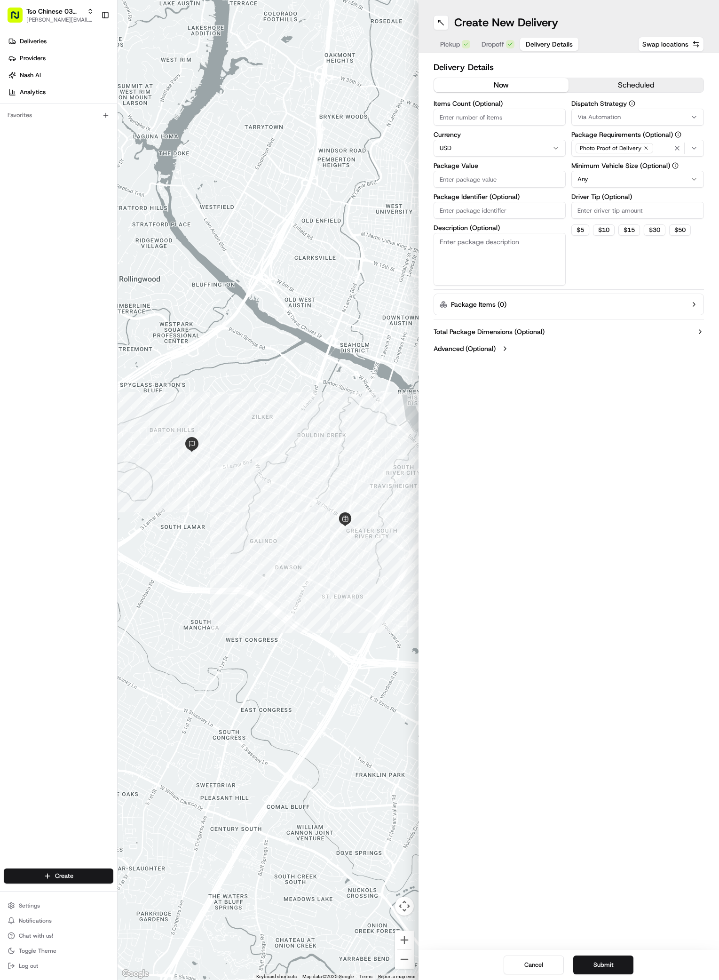
click at [694, 118] on icon "button" at bounding box center [694, 117] width 4 height 2
click at [603, 169] on span "TsoCo Strategy" at bounding box center [645, 168] width 116 height 8
click at [636, 264] on html "Tso Chinese 03 TsoCo [PERSON_NAME][EMAIL_ADDRESS][DOMAIN_NAME] Toggle Sidebar D…" at bounding box center [359, 490] width 719 height 980
click at [644, 147] on icon "button" at bounding box center [647, 148] width 6 height 6
click at [642, 147] on div "Select requirements" at bounding box center [638, 148] width 128 height 8
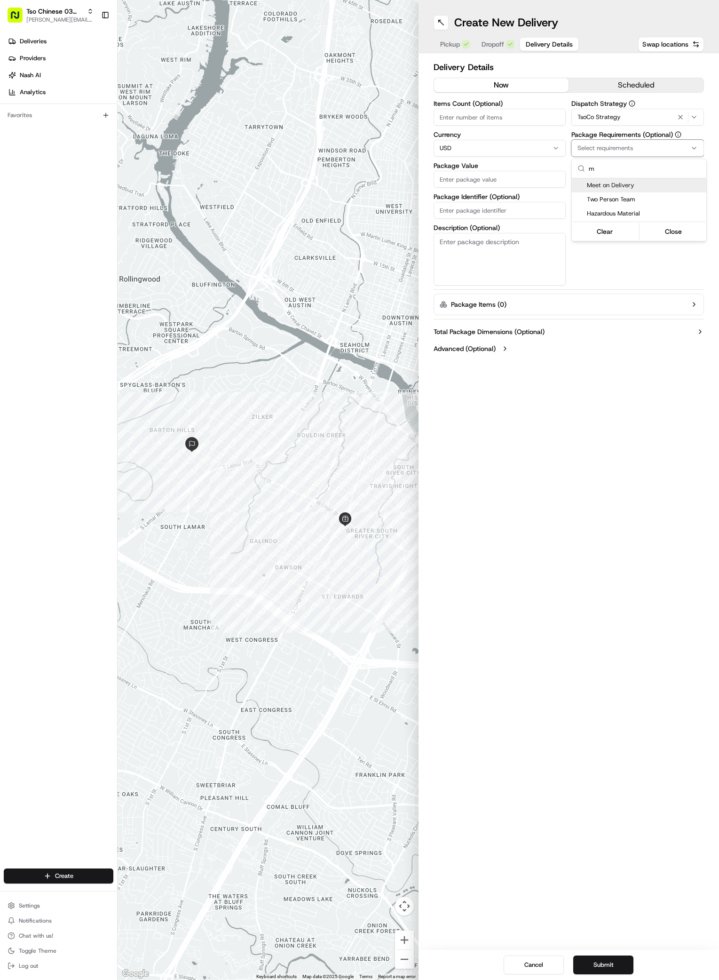
type input "m"
click at [584, 181] on div "Meet on Delivery" at bounding box center [639, 185] width 135 height 14
click at [597, 290] on html "Tso Chinese 03 TsoCo [PERSON_NAME][EMAIL_ADDRESS][DOMAIN_NAME] Toggle Sidebar D…" at bounding box center [359, 490] width 719 height 980
click at [620, 207] on input "Driver Tip (Optional)" at bounding box center [638, 210] width 133 height 17
type input "2"
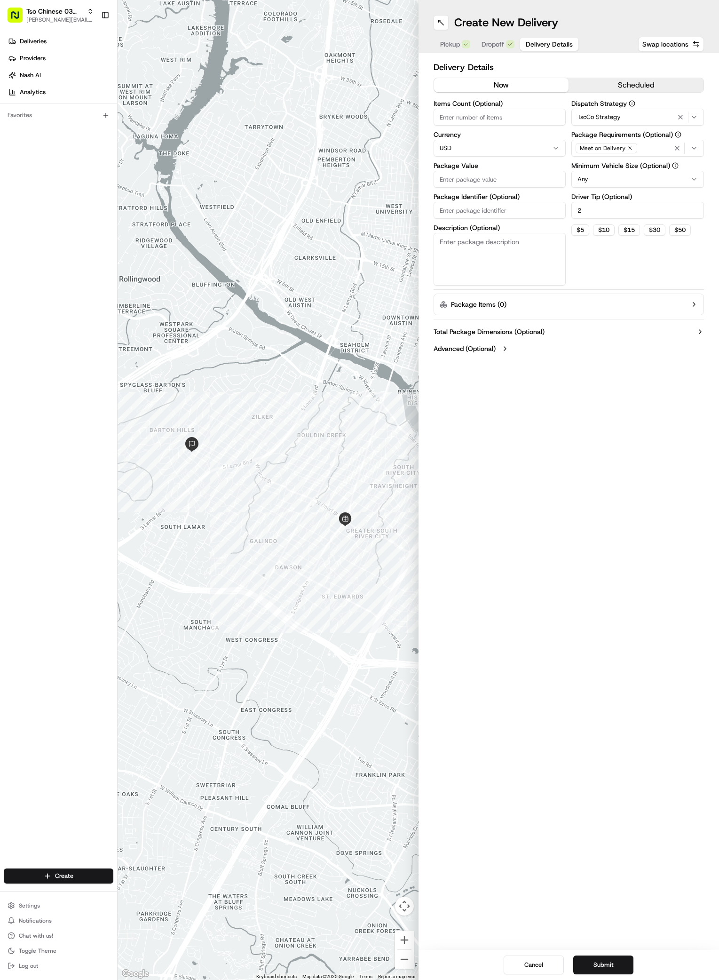
click at [516, 172] on input "Package Value" at bounding box center [500, 179] width 133 height 17
type input "40.49"
click at [483, 206] on input "Package Identifier (Optional)" at bounding box center [500, 210] width 133 height 17
type input "UPQPJTN"
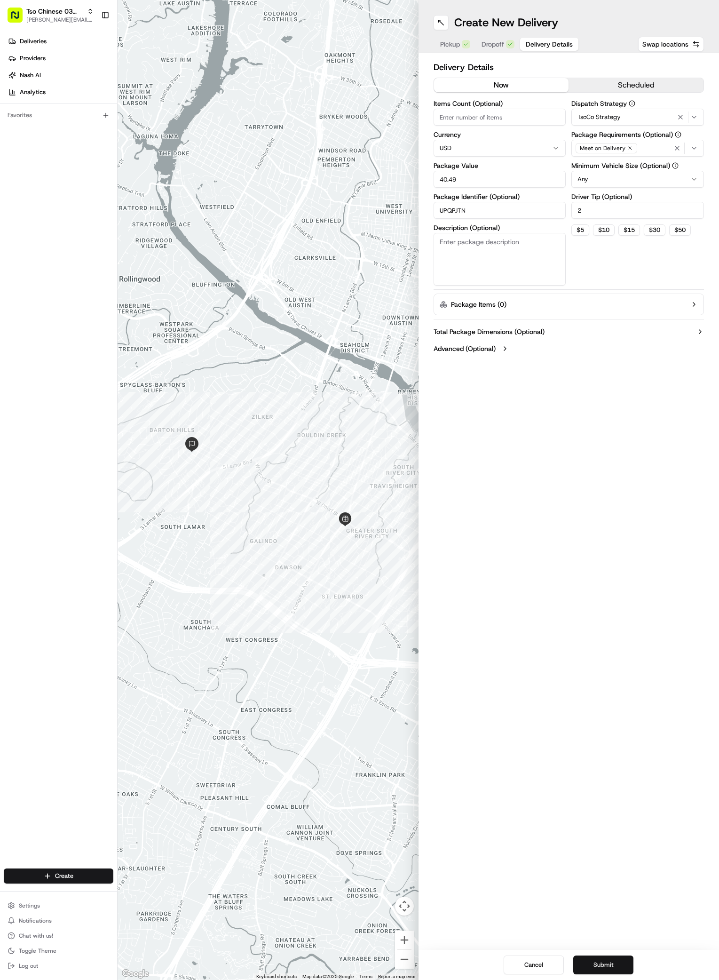
click at [619, 962] on button "Submit" at bounding box center [603, 964] width 60 height 19
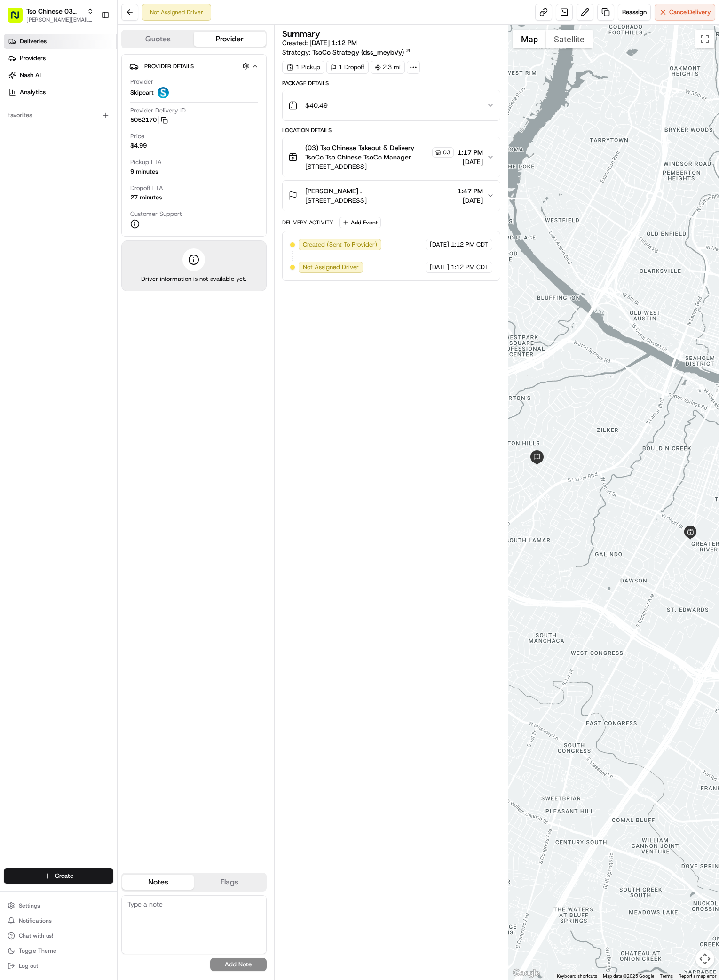
click at [28, 37] on span "Deliveries" at bounding box center [33, 41] width 27 height 8
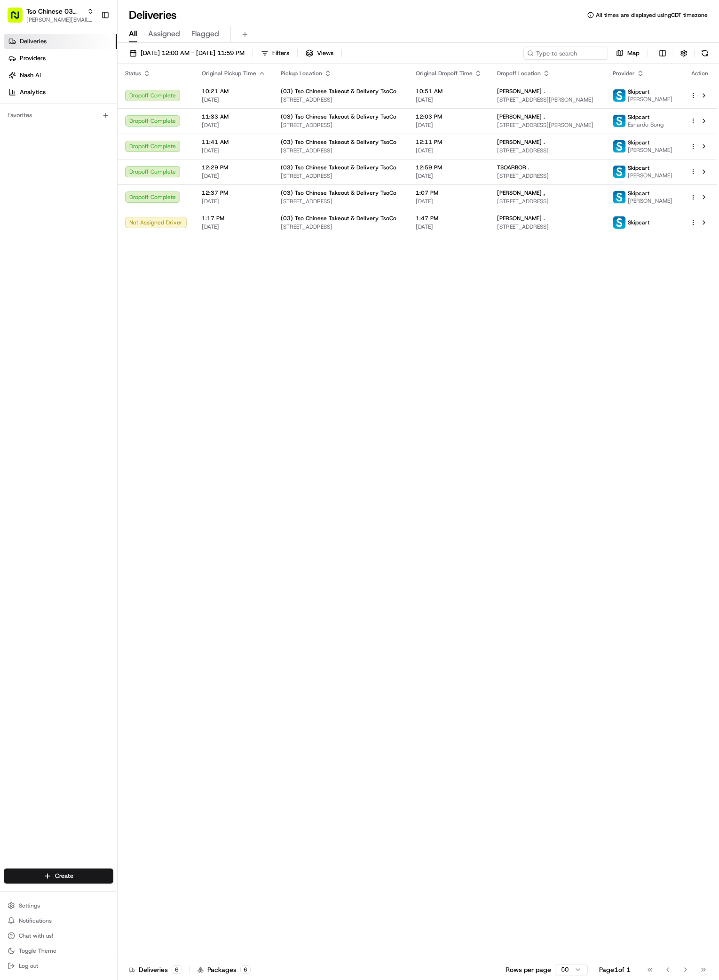
click at [390, 502] on div "Status Original Pickup Time Pickup Location Original Dropoff Time Dropoff Locat…" at bounding box center [418, 511] width 600 height 895
click at [84, 872] on html "Tso Chinese 03 TsoCo [PERSON_NAME][EMAIL_ADDRESS][DOMAIN_NAME] Toggle Sidebar D…" at bounding box center [359, 490] width 719 height 980
click at [134, 893] on link "Delivery" at bounding box center [170, 893] width 105 height 17
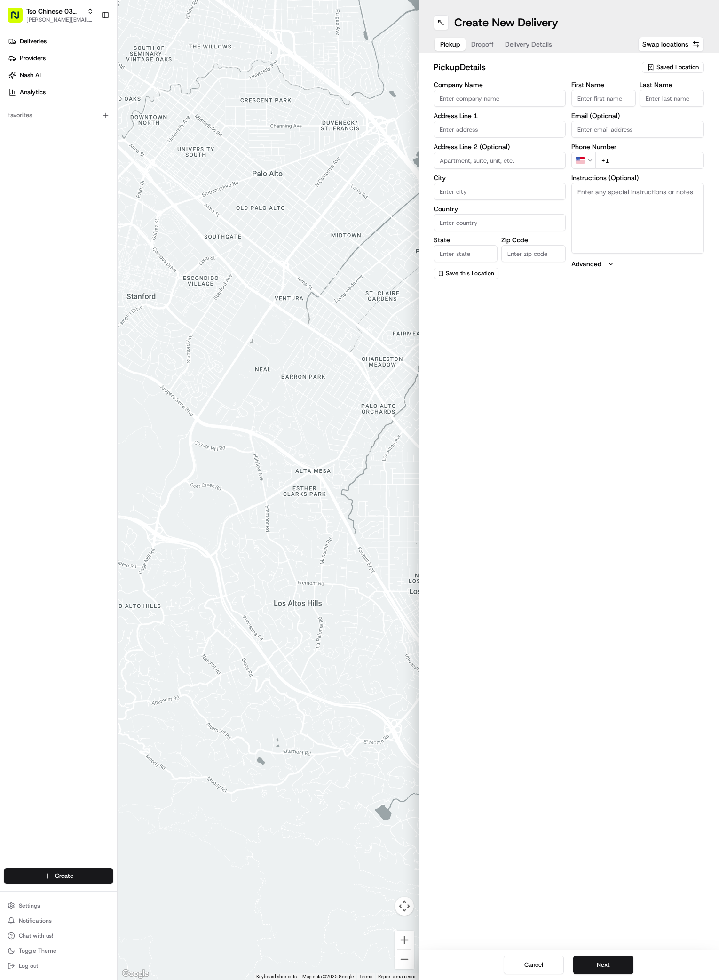
click at [693, 65] on span "Saved Location" at bounding box center [678, 67] width 42 height 8
click at [652, 109] on span "(03) Tso Chinese Takeout & Delivery TsoCo (03)" at bounding box center [657, 106] width 116 height 17
type input "(03) Tso Chinese Takeout & Delivery TsoCo"
type input "Ste F"
type input "Austin"
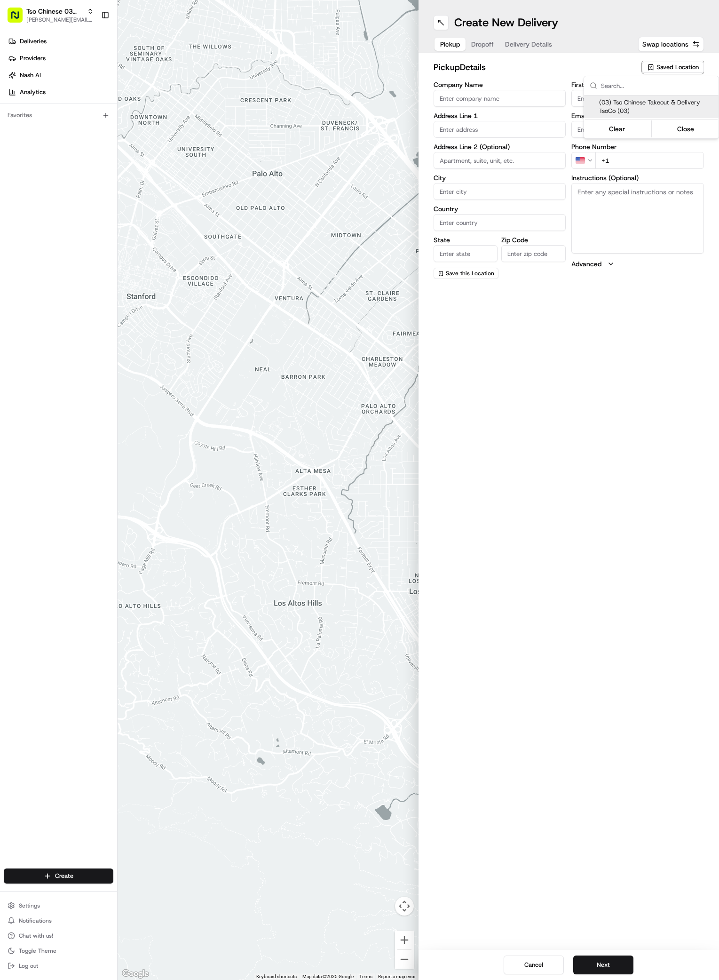
type input "US"
type input "[GEOGRAPHIC_DATA]"
type input "78704"
type input "Tso Chinese"
type input "TsoCo Manager"
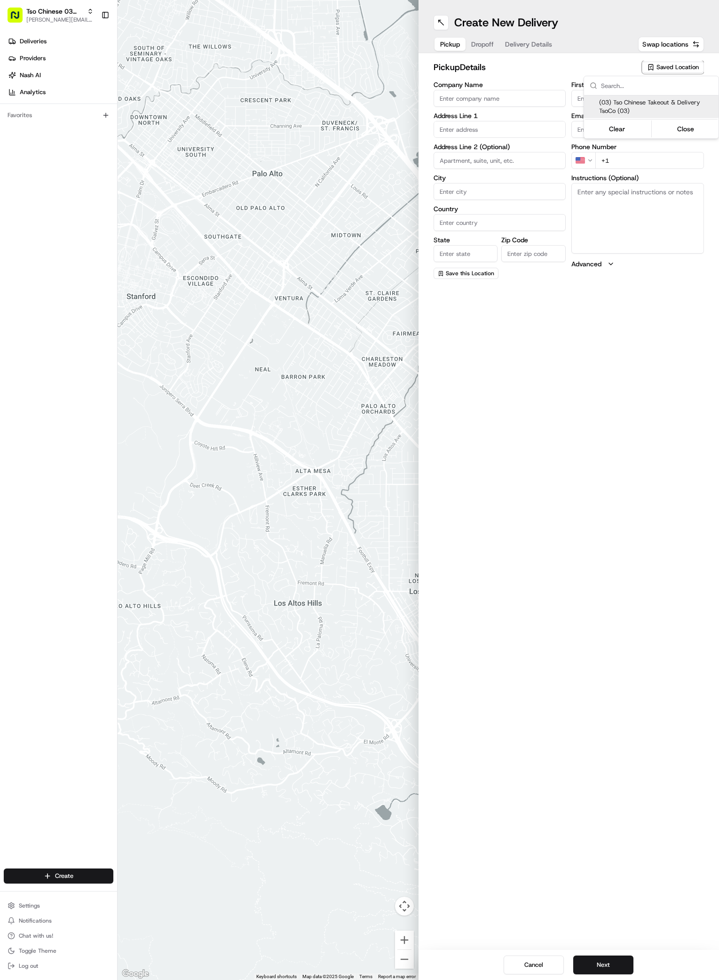
type input "[EMAIL_ADDRESS][DOMAIN_NAME]"
type input "[PHONE_NUMBER]"
type textarea "Submit a picture displaying address & food as Proof of Delivery. Envía una foto…"
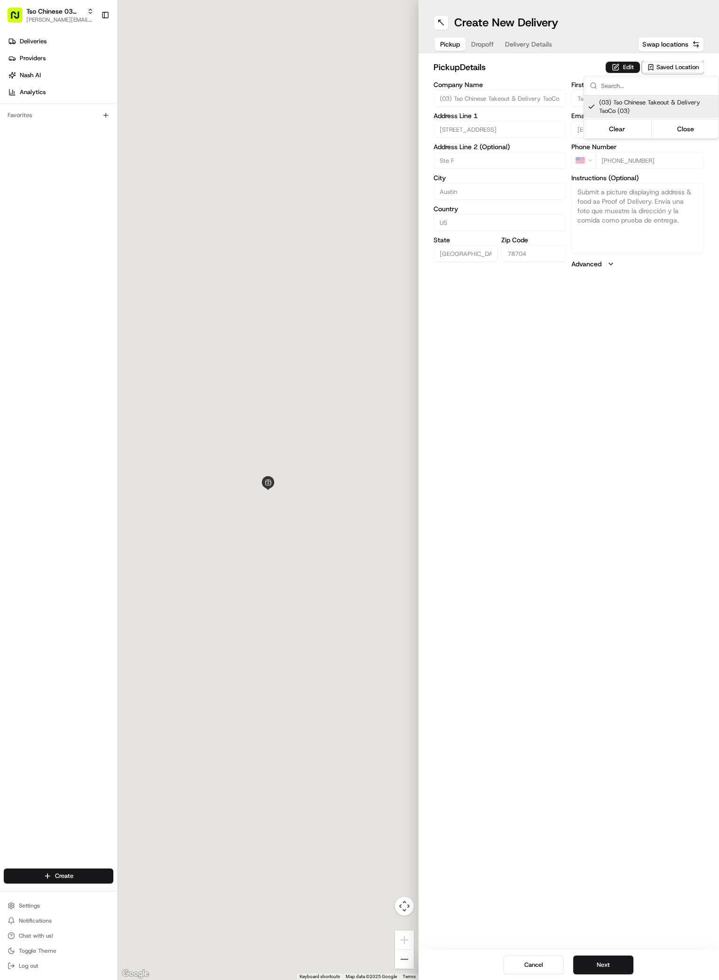
type input "[STREET_ADDRESS]"
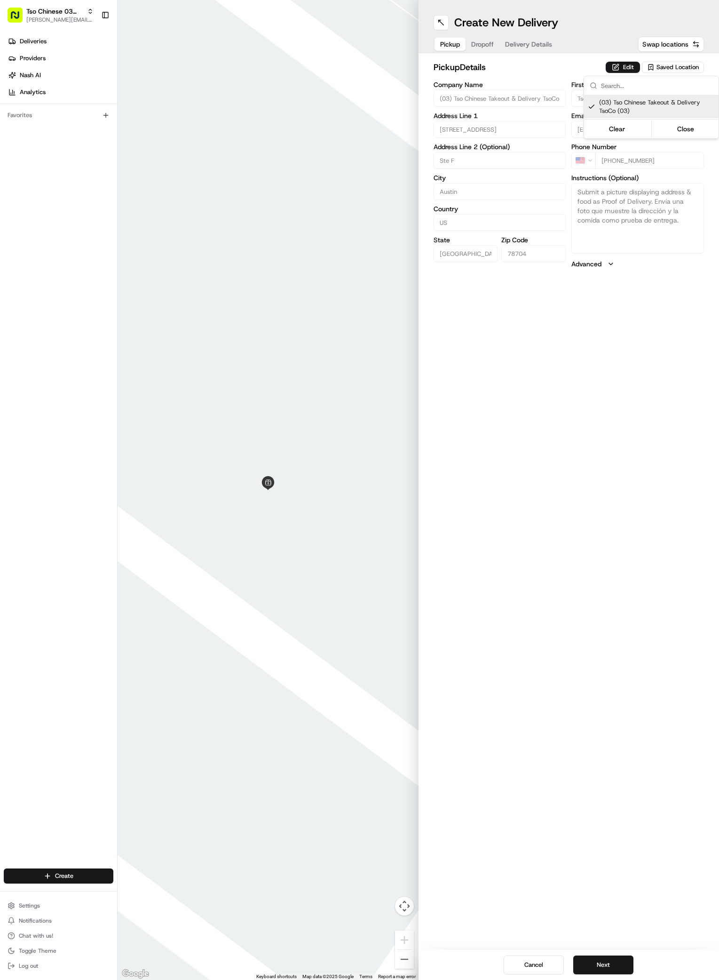
click at [578, 613] on html "Tso Chinese 03 TsoCo [PERSON_NAME][EMAIL_ADDRESS][DOMAIN_NAME] Toggle Sidebar D…" at bounding box center [359, 490] width 719 height 980
click at [591, 958] on button "Next" at bounding box center [603, 964] width 60 height 19
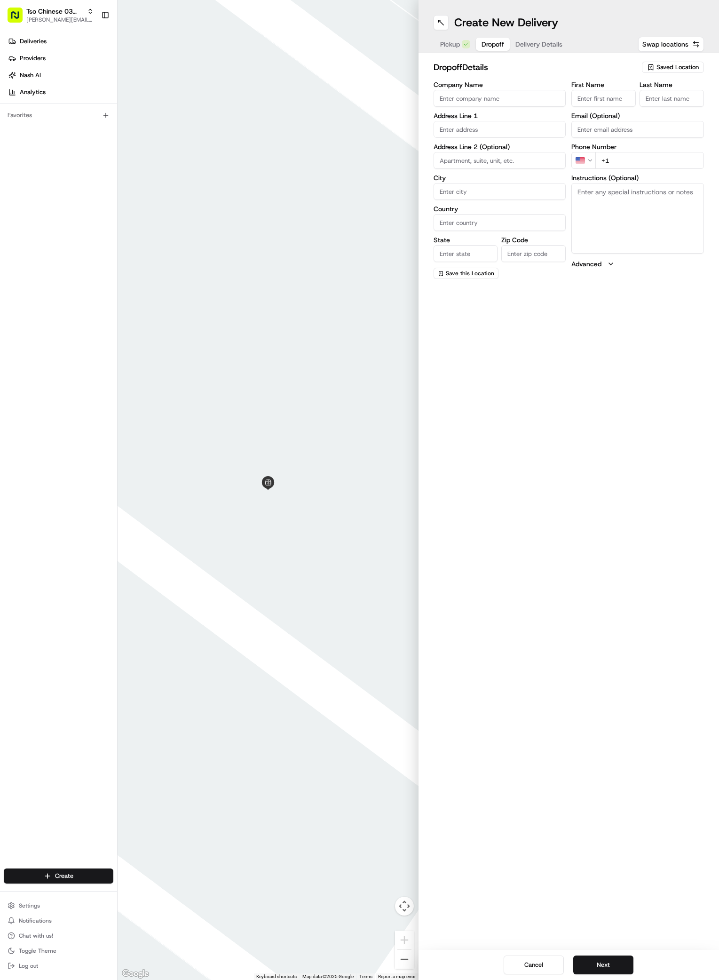
click at [607, 98] on input "First Name" at bounding box center [604, 98] width 64 height 17
paste input "[PERSON_NAME]"
type input "[PERSON_NAME]"
type input "."
paste input "[PHONE_NUMBER]"
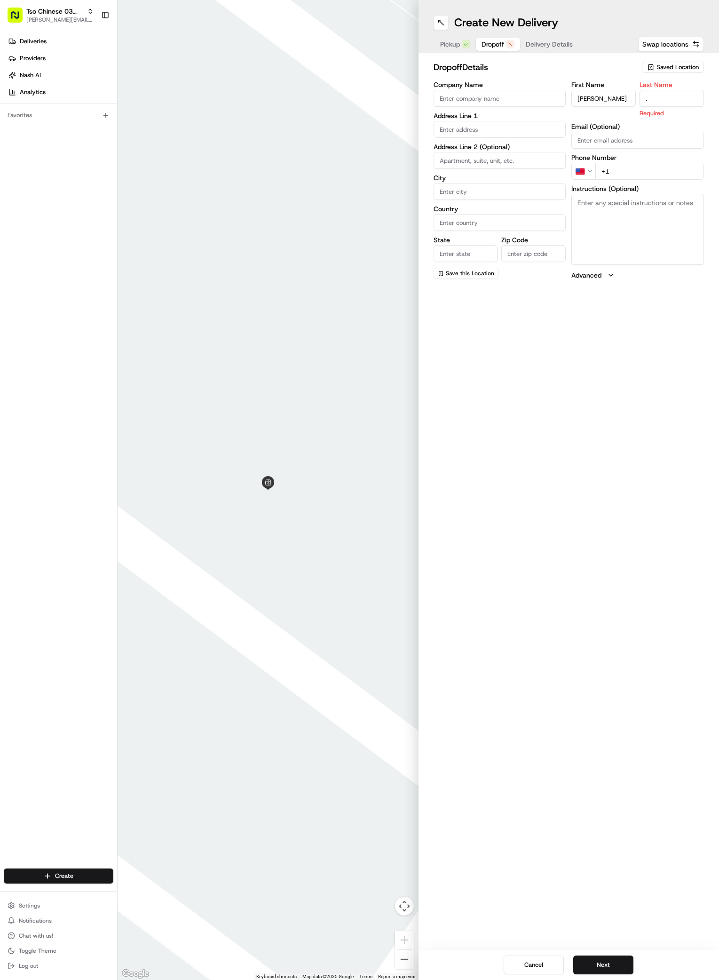
type input "[PHONE_NUMBER]"
paste input "[STREET_ADDRESS]"
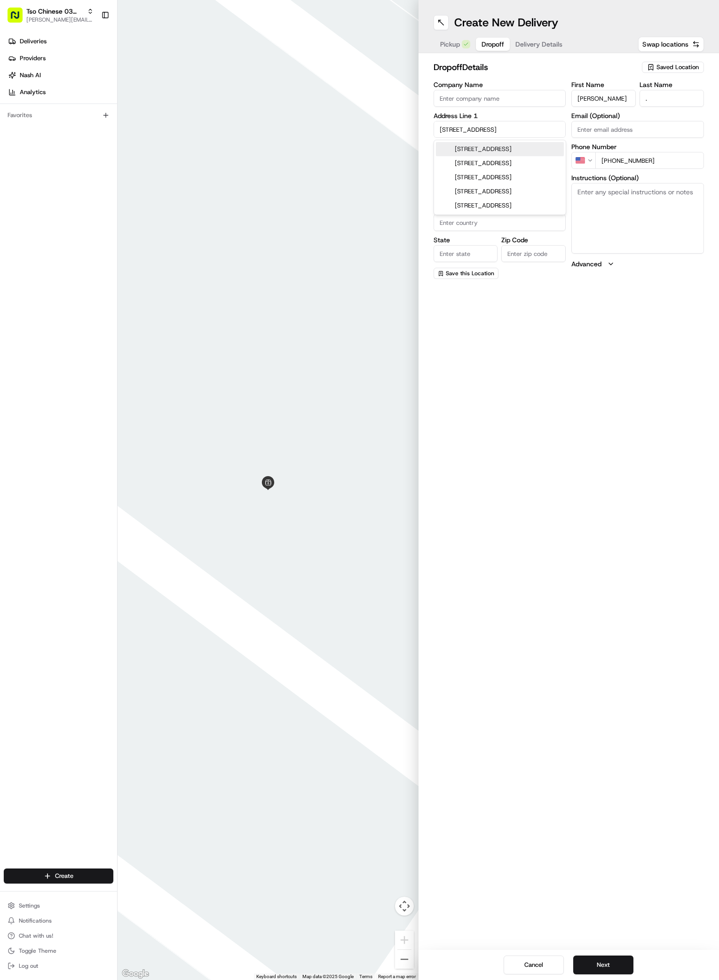
click at [453, 148] on div "[STREET_ADDRESS]" at bounding box center [500, 149] width 128 height 14
type input "[STREET_ADDRESS]"
type input "Austin"
type input "[GEOGRAPHIC_DATA]"
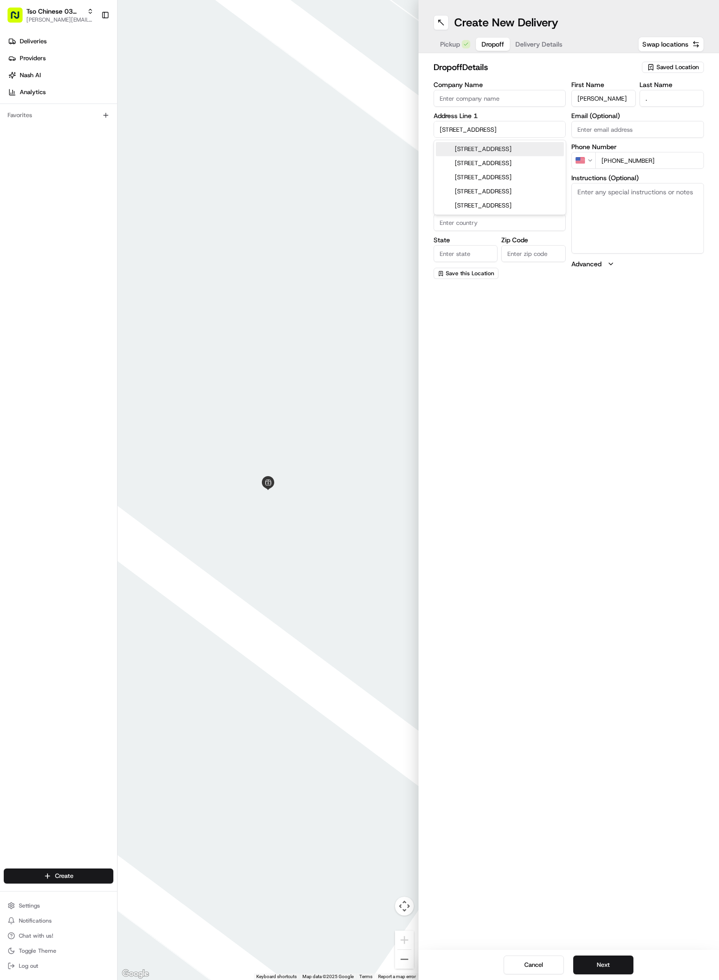
type input "78704"
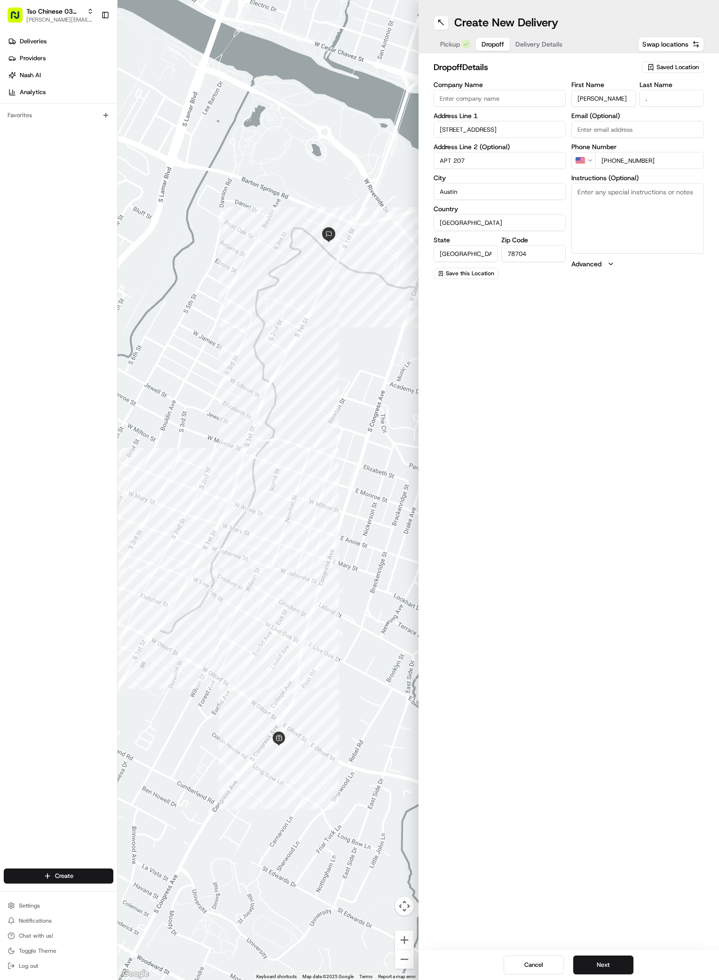
type input "APT 207"
click at [661, 221] on textarea "Instructions (Optional)" at bounding box center [638, 218] width 133 height 71
paste textarea "Company: Willows apartments"
drag, startPoint x: 611, startPoint y: 195, endPoint x: 545, endPoint y: 195, distance: 65.9
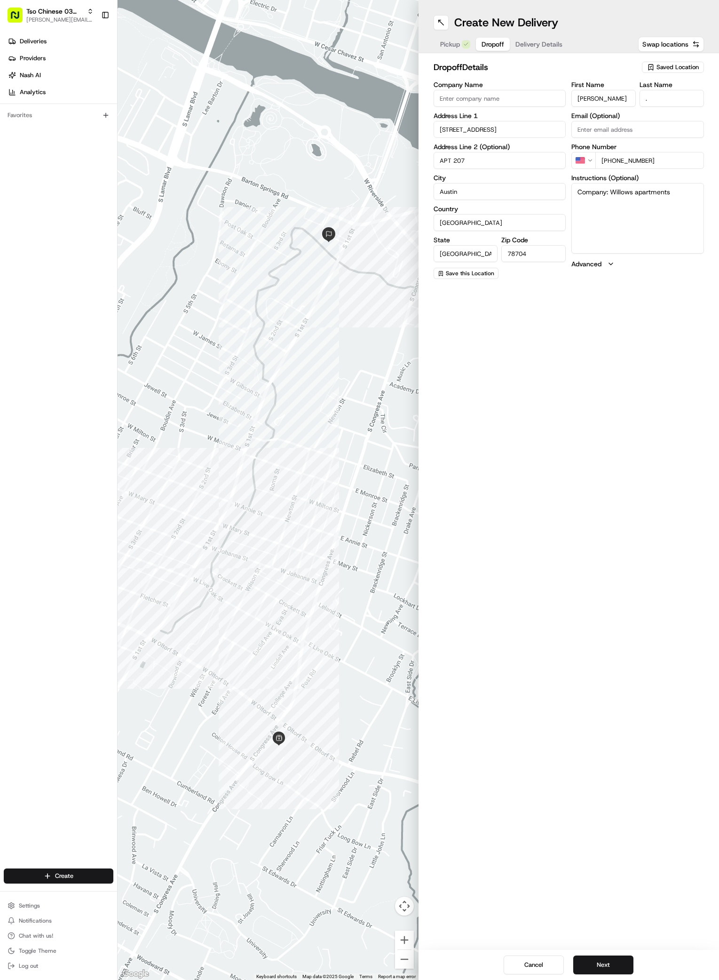
click at [545, 195] on div "Company Name Address Line [GEOGRAPHIC_DATA][STREET_ADDRESS] Address Line 2 (Opt…" at bounding box center [569, 180] width 271 height 198
type textarea "Willows apartments"
click at [590, 444] on div "Create New Delivery Pickup Dropoff Delivery Details Swap locations dropoff Deta…" at bounding box center [569, 490] width 301 height 980
click at [602, 964] on button "Next" at bounding box center [603, 964] width 60 height 19
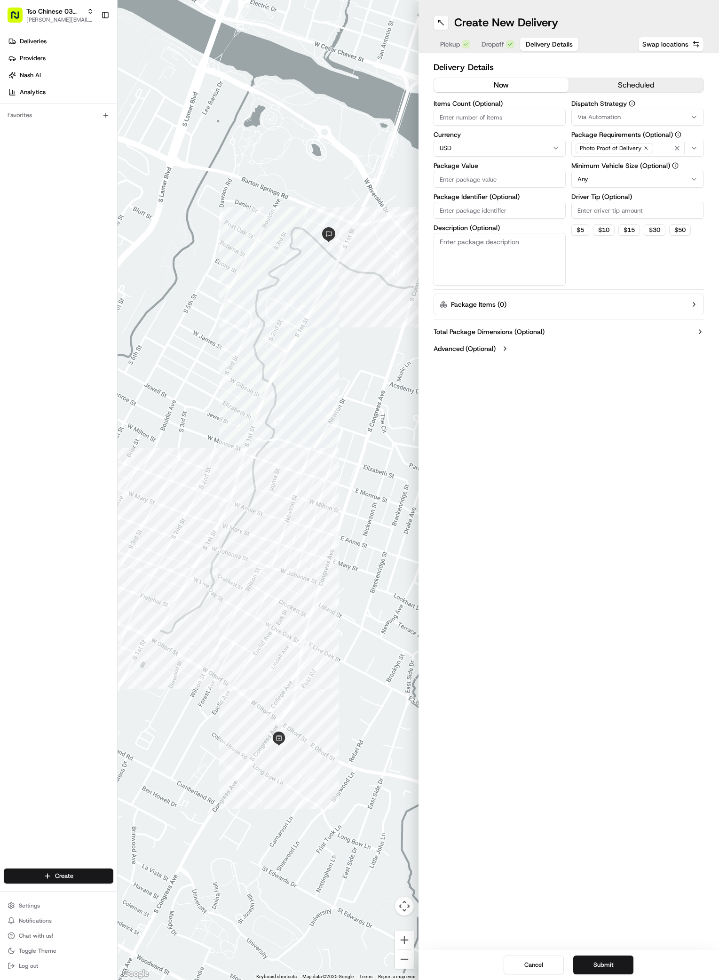
click at [695, 118] on icon "button" at bounding box center [694, 117] width 4 height 2
click at [609, 169] on span "TsoCo Strategy" at bounding box center [645, 168] width 116 height 8
click at [693, 256] on html "Tso Chinese 03 TsoCo [PERSON_NAME][EMAIL_ADDRESS][DOMAIN_NAME] Toggle Sidebar D…" at bounding box center [359, 490] width 719 height 980
click at [644, 147] on icon "button" at bounding box center [647, 148] width 6 height 6
click at [644, 147] on div "Select requirements" at bounding box center [638, 148] width 128 height 8
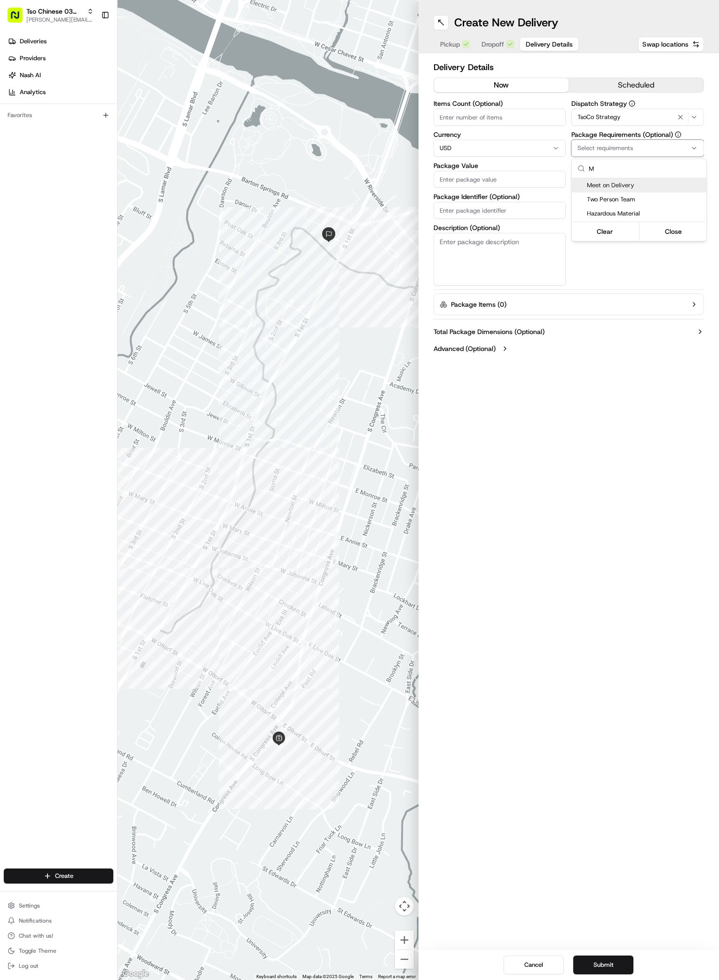
type input "M"
click at [600, 185] on span "Meet on Delivery" at bounding box center [645, 185] width 116 height 8
click at [632, 275] on html "Tso Chinese 03 TsoCo [PERSON_NAME][EMAIL_ADDRESS][DOMAIN_NAME] Toggle Sidebar D…" at bounding box center [359, 490] width 719 height 980
click at [632, 215] on input "Driver Tip (Optional)" at bounding box center [638, 210] width 133 height 17
type input "2"
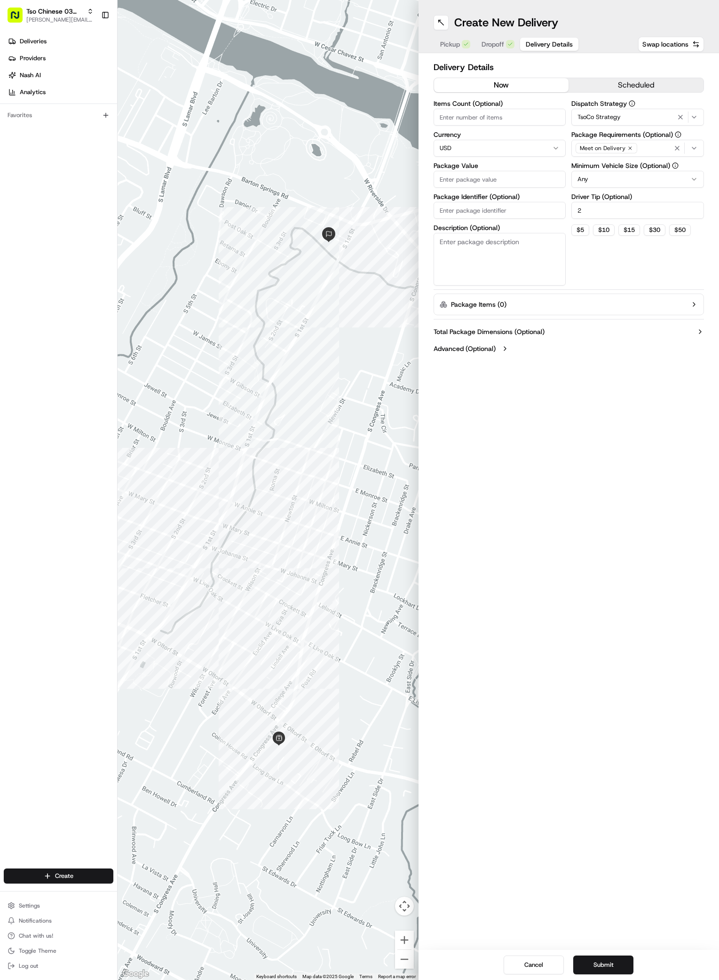
click at [488, 179] on input "Package Value" at bounding box center [500, 179] width 133 height 17
click at [488, 179] on input "37" at bounding box center [500, 179] width 133 height 17
type input "37.24"
click at [515, 209] on input "Package Identifier (Optional)" at bounding box center [500, 210] width 133 height 17
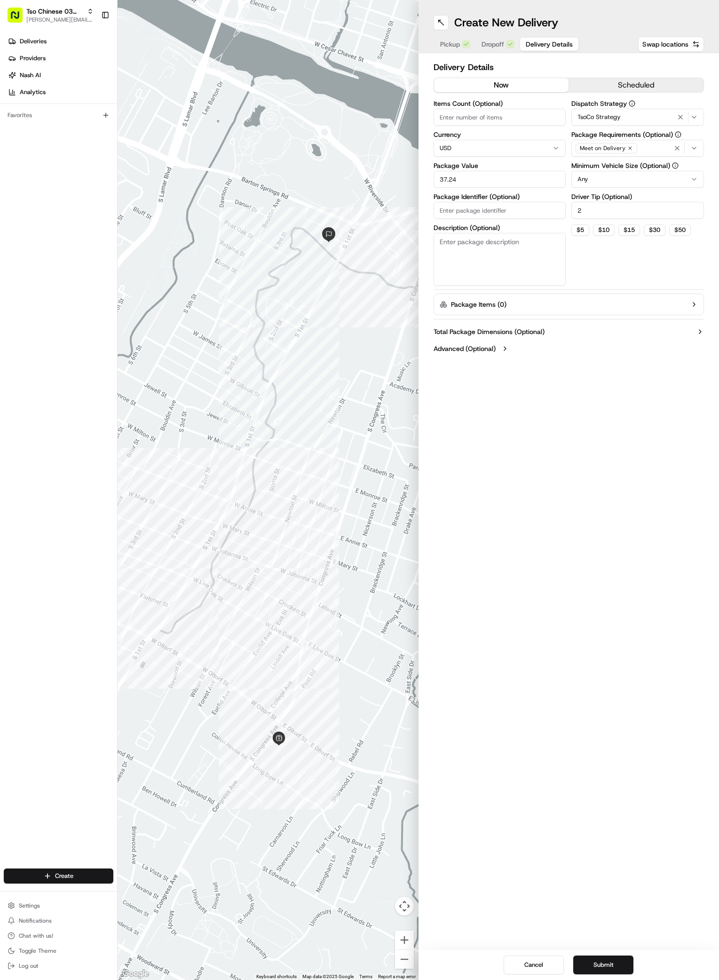
paste input "#KIVOCUX"
type input "#KIVOCUX"
click at [575, 562] on div "Create New Delivery Pickup Dropoff Delivery Details Swap locations Delivery Det…" at bounding box center [569, 490] width 301 height 980
click at [612, 974] on div "Cancel Submit" at bounding box center [569, 965] width 301 height 30
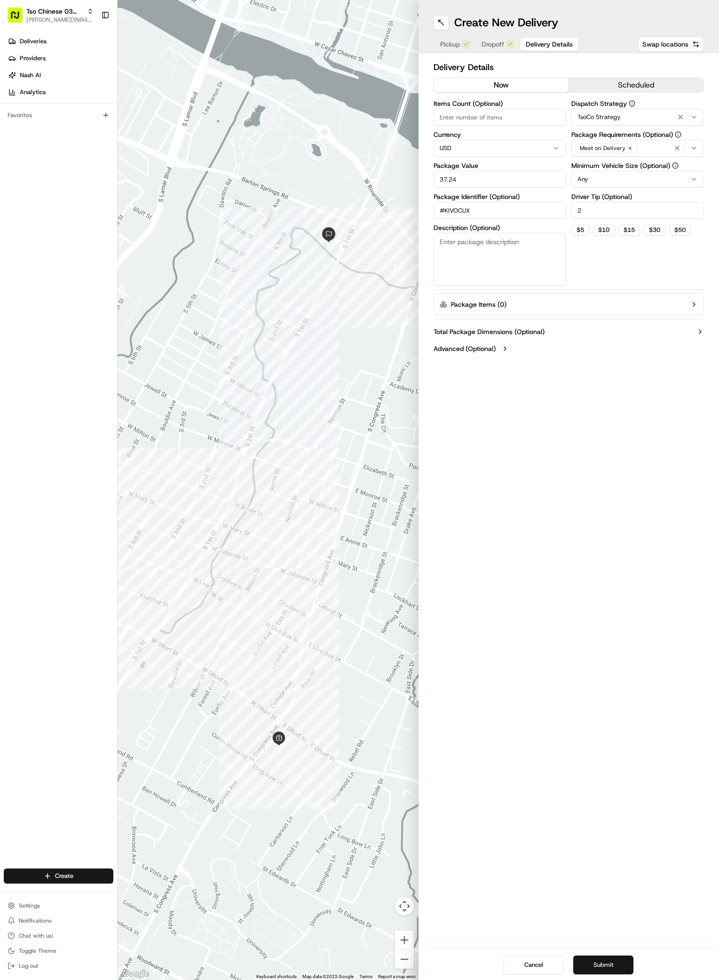
click at [613, 964] on button "Submit" at bounding box center [603, 964] width 60 height 19
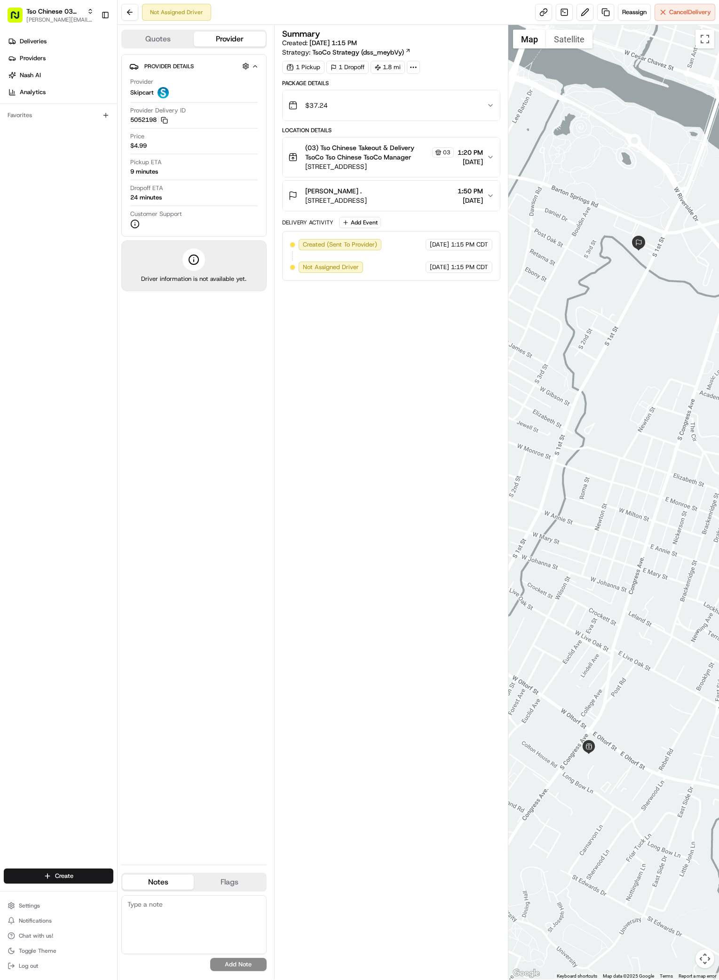
click at [239, 512] on div "Provider Details Hidden ( 2 ) Provider Skipcart Provider Delivery ID 5052198 Co…" at bounding box center [193, 455] width 145 height 803
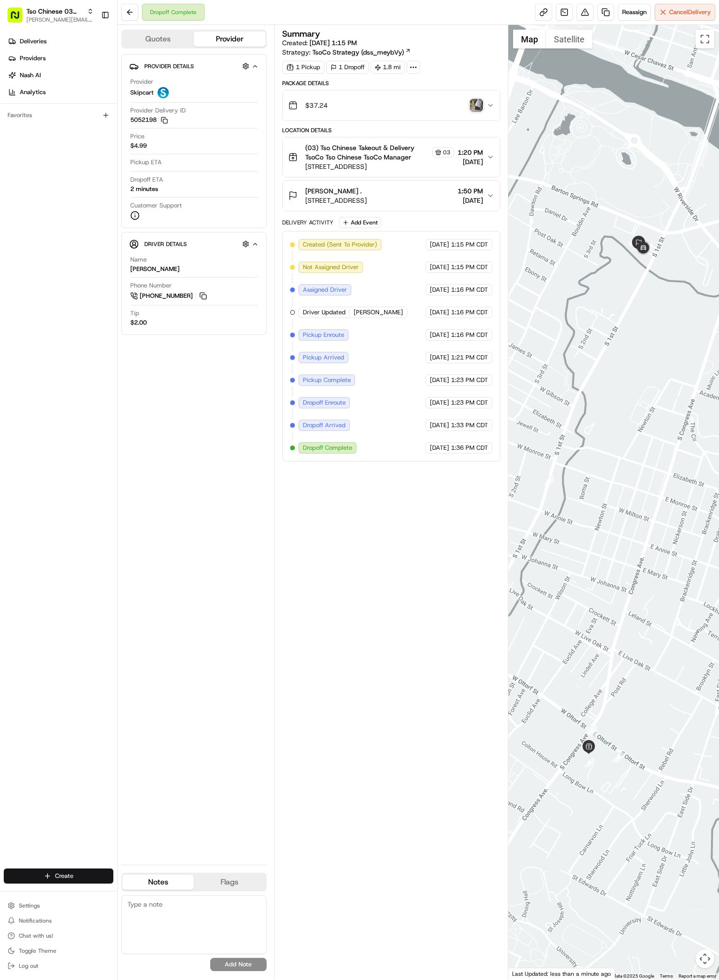
click at [39, 876] on html "Tso Chinese 03 TsoCo [PERSON_NAME][EMAIL_ADDRESS][DOMAIN_NAME] Toggle Sidebar D…" at bounding box center [359, 490] width 719 height 980
click at [142, 895] on link "Delivery" at bounding box center [170, 893] width 105 height 17
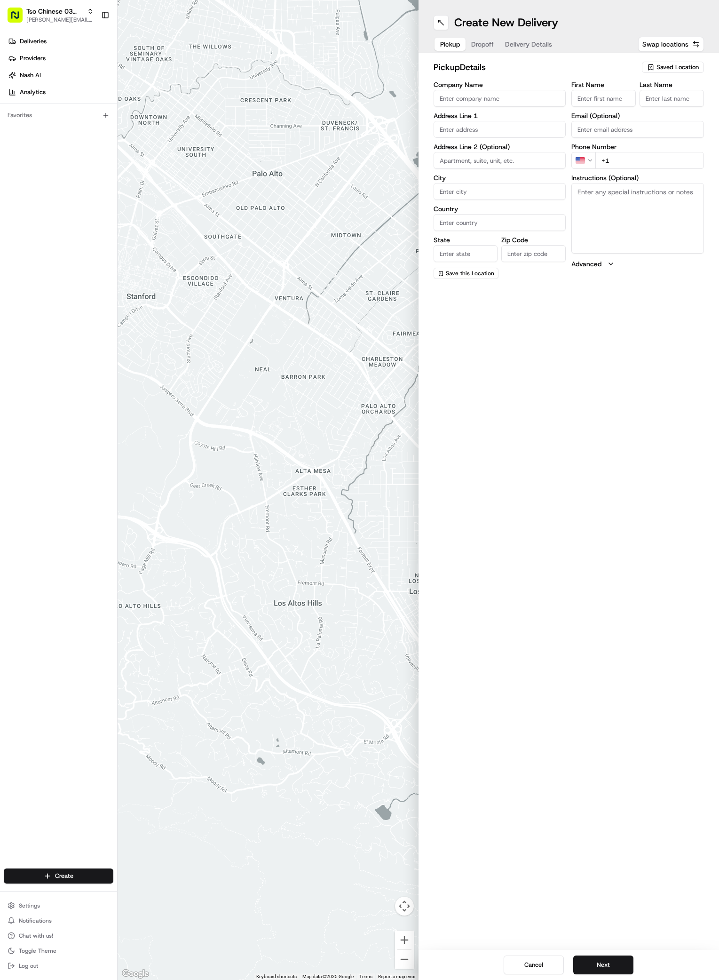
click at [698, 65] on span "Saved Location" at bounding box center [678, 67] width 42 height 8
click at [613, 102] on span "(03) Tso Chinese Takeout & Delivery TsoCo (03)" at bounding box center [657, 106] width 116 height 17
type input "(03) Tso Chinese Takeout & Delivery TsoCo"
type input "Ste F"
type input "Austin"
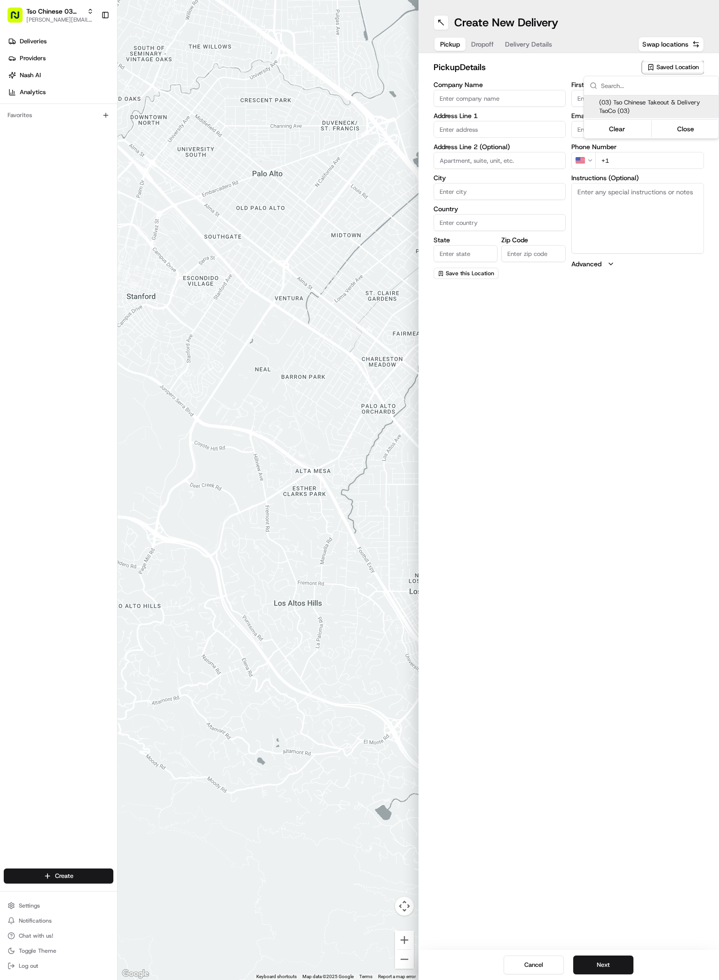
type input "US"
type input "[GEOGRAPHIC_DATA]"
type input "78704"
type input "Tso Chinese"
type input "TsoCo Manager"
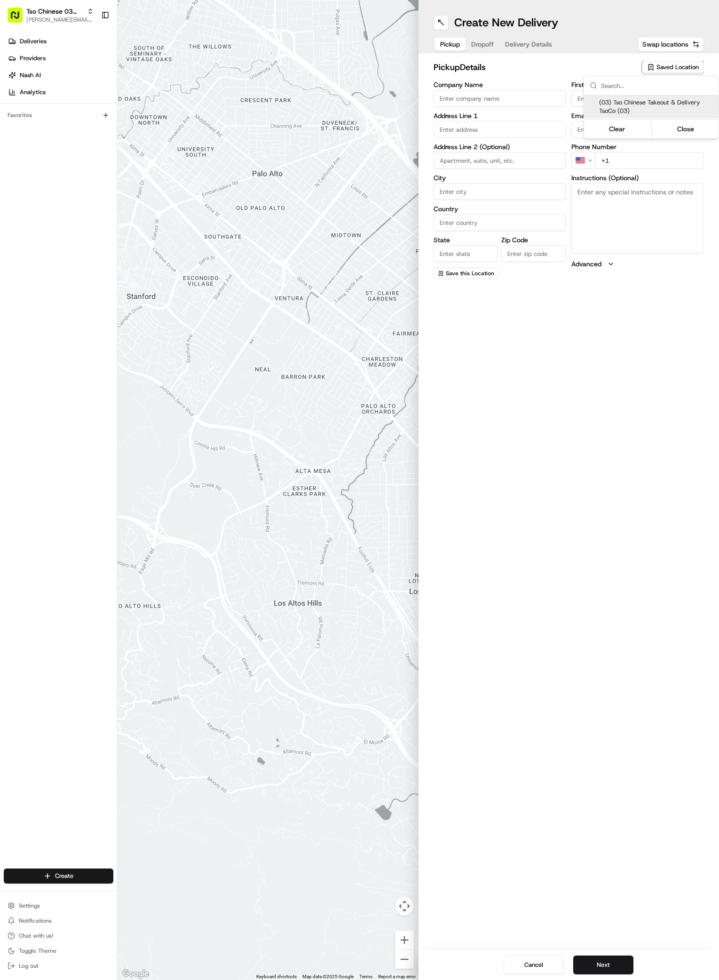
type input "[EMAIL_ADDRESS][DOMAIN_NAME]"
type input "[PHONE_NUMBER]"
type textarea "Submit a picture displaying address & food as Proof of Delivery. Envía una foto…"
type input "[STREET_ADDRESS]"
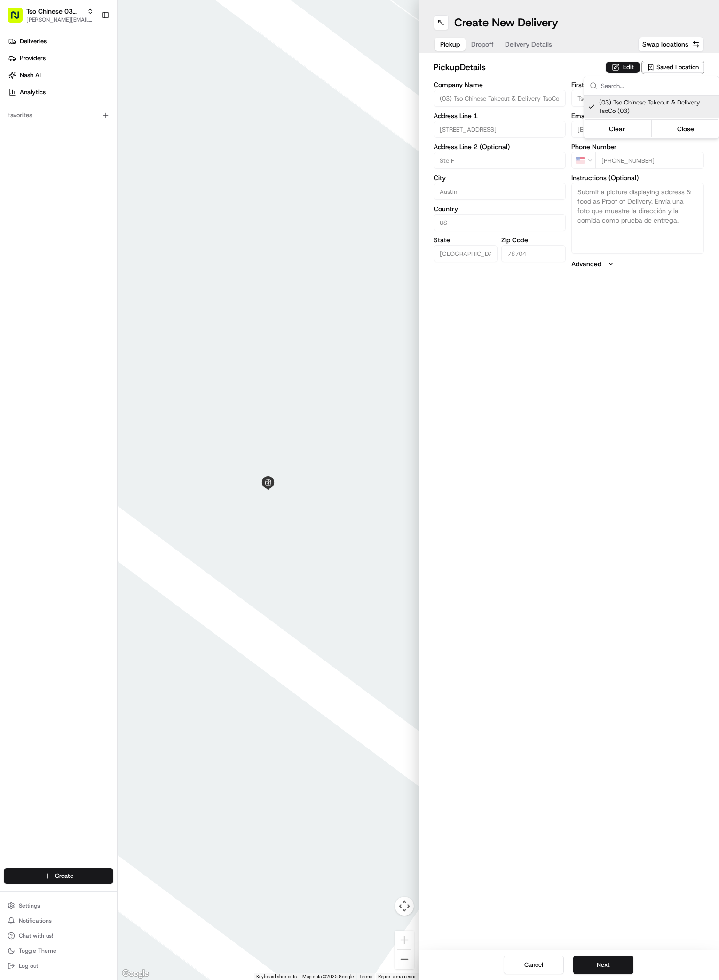
click at [511, 613] on html "Tso Chinese 03 TsoCo [PERSON_NAME][EMAIL_ADDRESS][DOMAIN_NAME] Toggle Sidebar D…" at bounding box center [359, 490] width 719 height 980
click at [609, 961] on button "Next" at bounding box center [603, 964] width 60 height 19
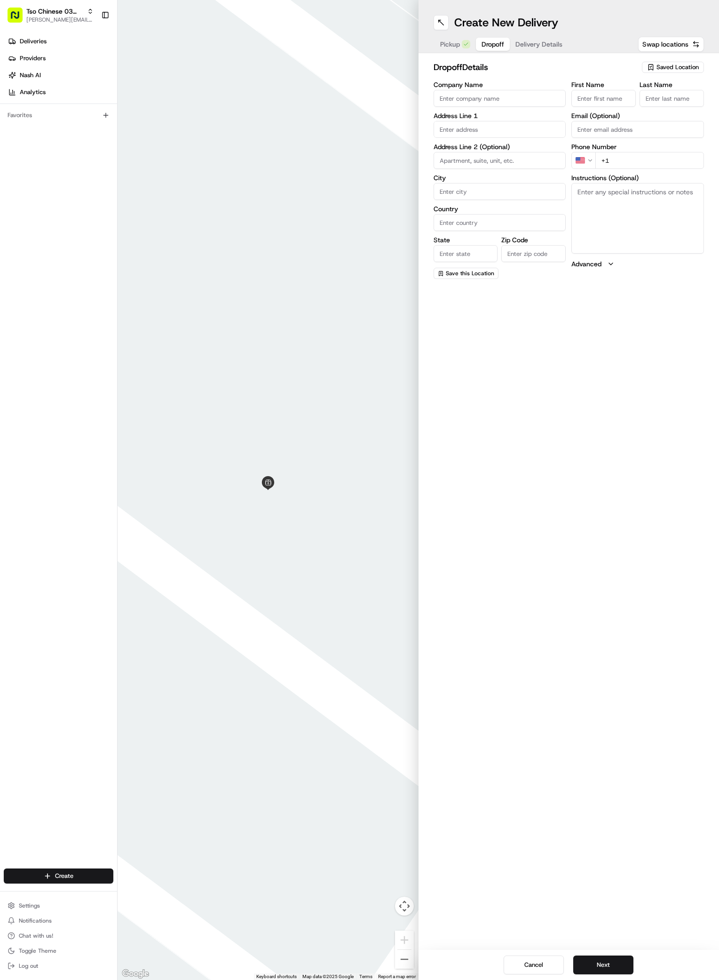
click at [603, 98] on input "First Name" at bounding box center [604, 98] width 64 height 17
paste input "[PERSON_NAME]"
type input "[PERSON_NAME]"
type input "."
paste input "[PHONE_NUMBER]"
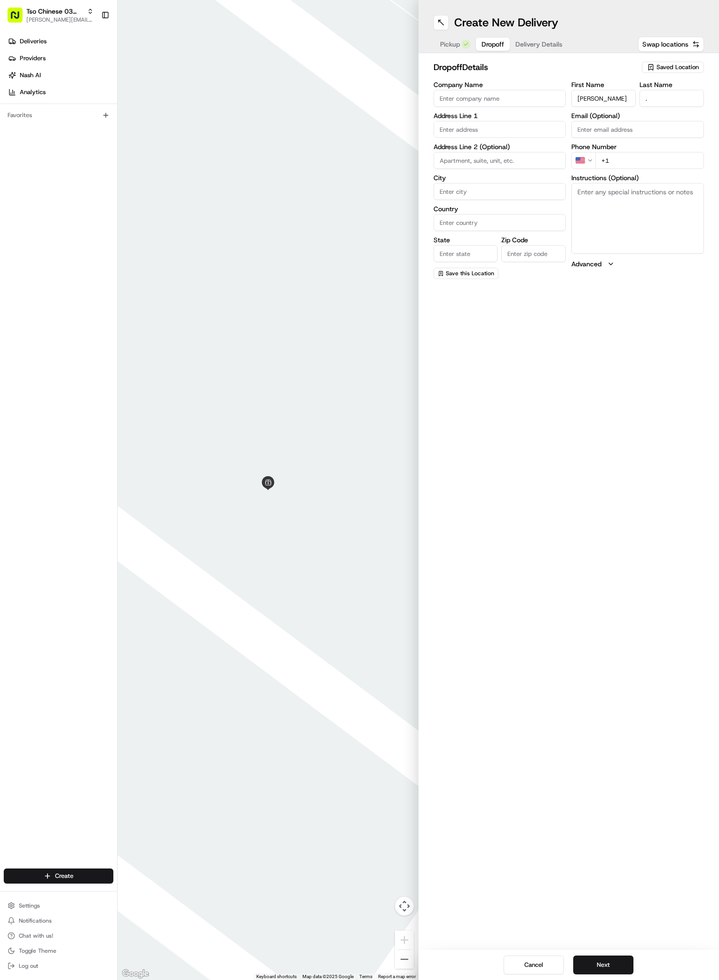
type input "[PHONE_NUMBER]"
paste input "[STREET_ADDRESS]"
click at [462, 148] on div "[STREET_ADDRESS]" at bounding box center [500, 149] width 128 height 14
type input "[STREET_ADDRESS]"
type input "Austin"
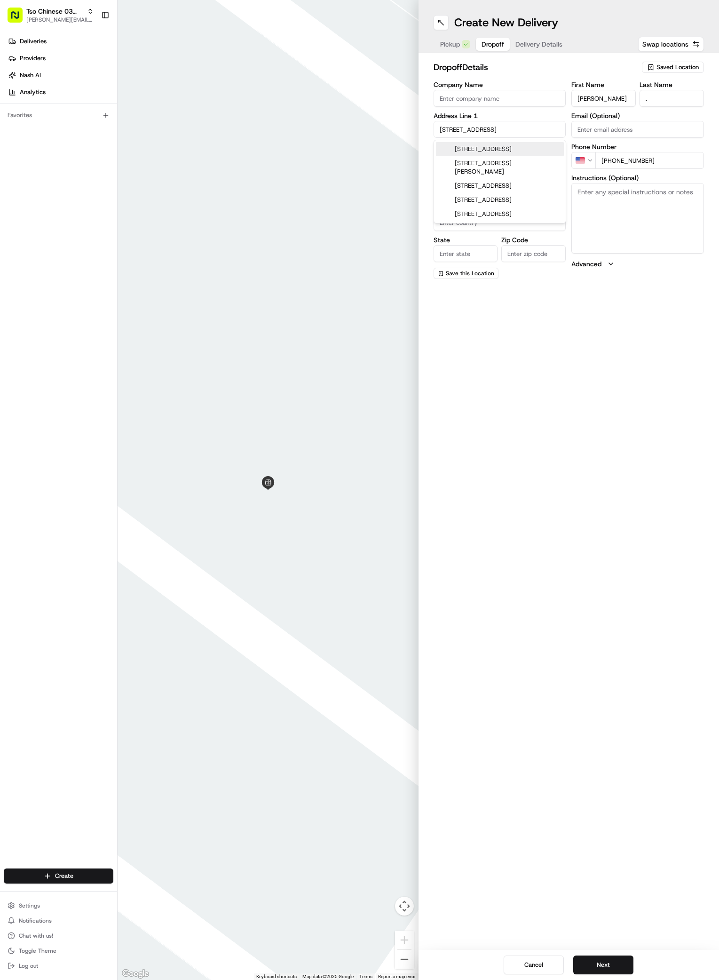
type input "[GEOGRAPHIC_DATA]"
type input "78704"
type input "[STREET_ADDRESS]"
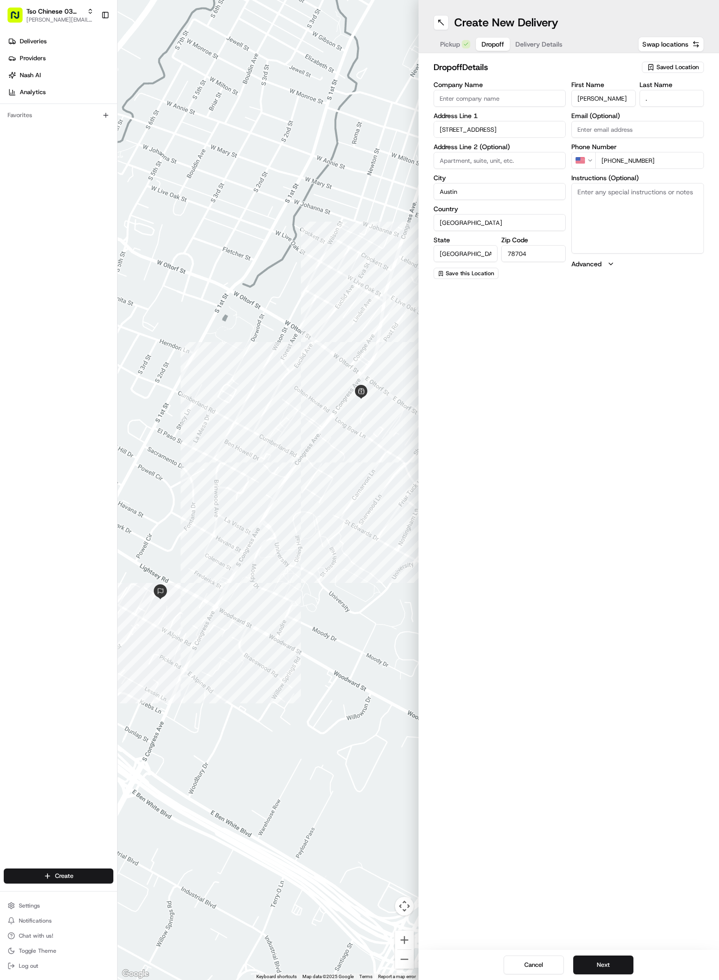
click at [465, 160] on input at bounding box center [500, 160] width 133 height 17
type input "BLDG 2 APT 102"
click at [625, 227] on textarea "Instructions (Optional)" at bounding box center [638, 218] width 133 height 71
paste textarea "Gate code:5500 After entering gate, my apartment is located in the center of co…"
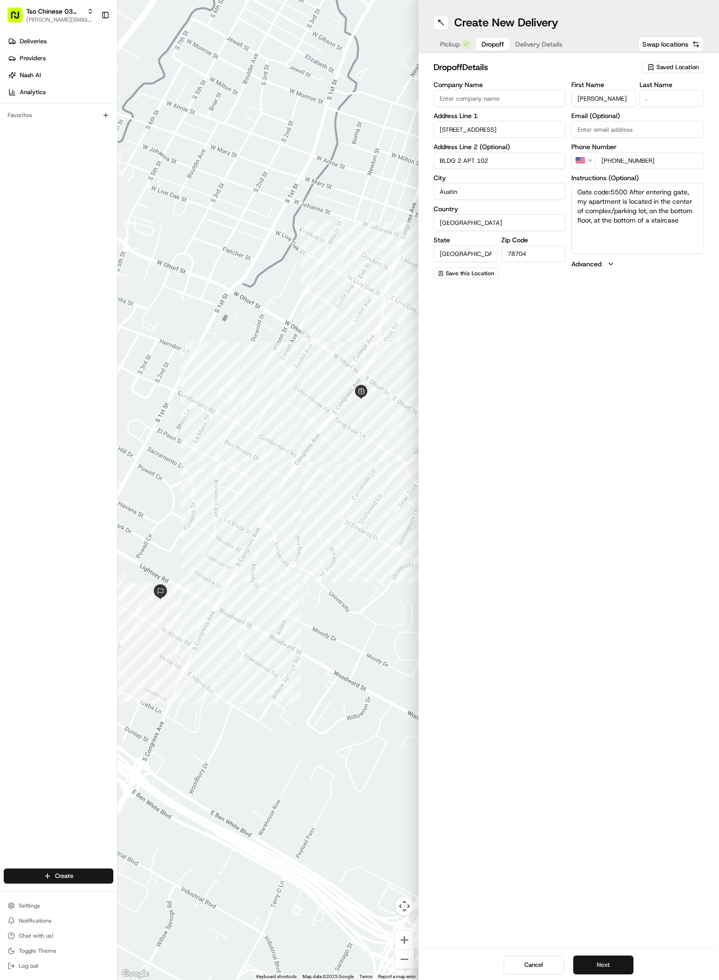
type textarea "Gate code:5500 After entering gate, my apartment is located in the center of co…"
click at [613, 965] on button "Next" at bounding box center [603, 964] width 60 height 19
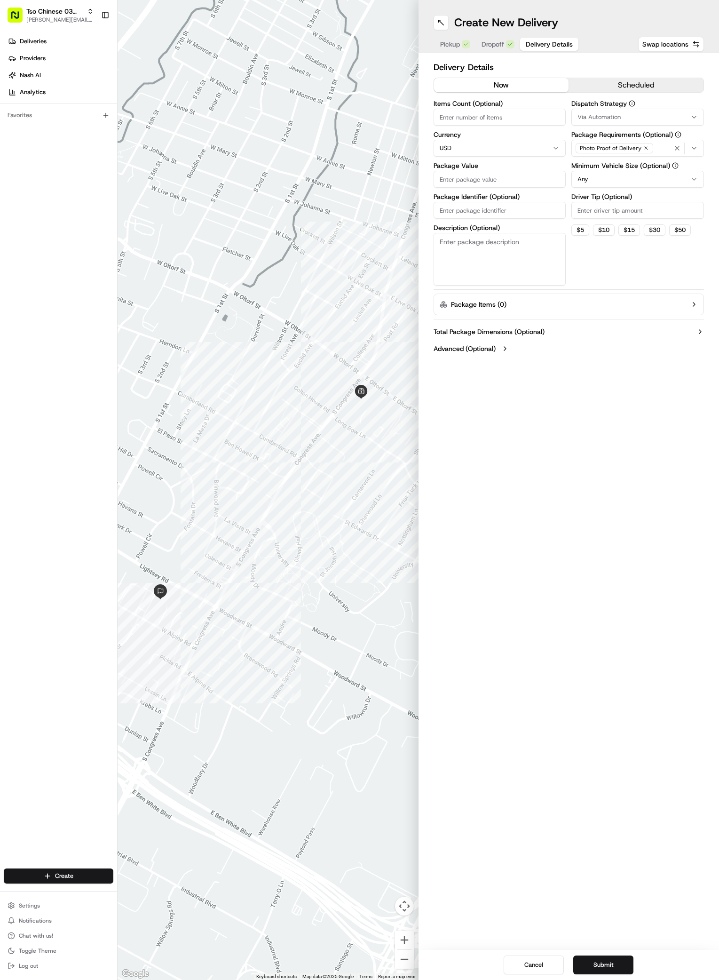
click at [694, 116] on icon "button" at bounding box center [695, 117] width 8 height 8
click at [607, 168] on span "TsoCo Strategy" at bounding box center [645, 168] width 116 height 8
click at [604, 238] on html "Tso Chinese 03 TsoCo [PERSON_NAME][EMAIL_ADDRESS][DOMAIN_NAME] Toggle Sidebar D…" at bounding box center [359, 490] width 719 height 980
click at [645, 148] on icon "button" at bounding box center [646, 148] width 3 height 3
click at [645, 148] on div "Select requirements" at bounding box center [638, 148] width 128 height 8
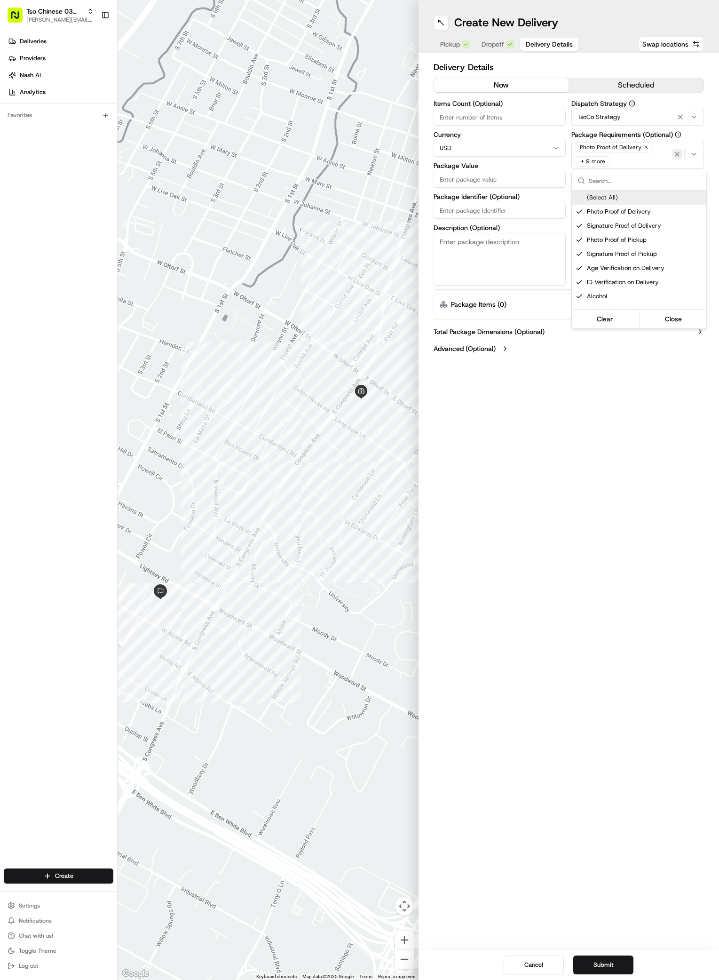
click at [674, 153] on icon "button" at bounding box center [678, 155] width 8 height 8
click at [669, 151] on div "Select requirements" at bounding box center [638, 148] width 128 height 8
type input "M"
click at [614, 185] on span "Meet on Delivery" at bounding box center [645, 185] width 116 height 8
click at [589, 290] on html "Tso Chinese 03 TsoCo [PERSON_NAME][EMAIL_ADDRESS][DOMAIN_NAME] Toggle Sidebar D…" at bounding box center [359, 490] width 719 height 980
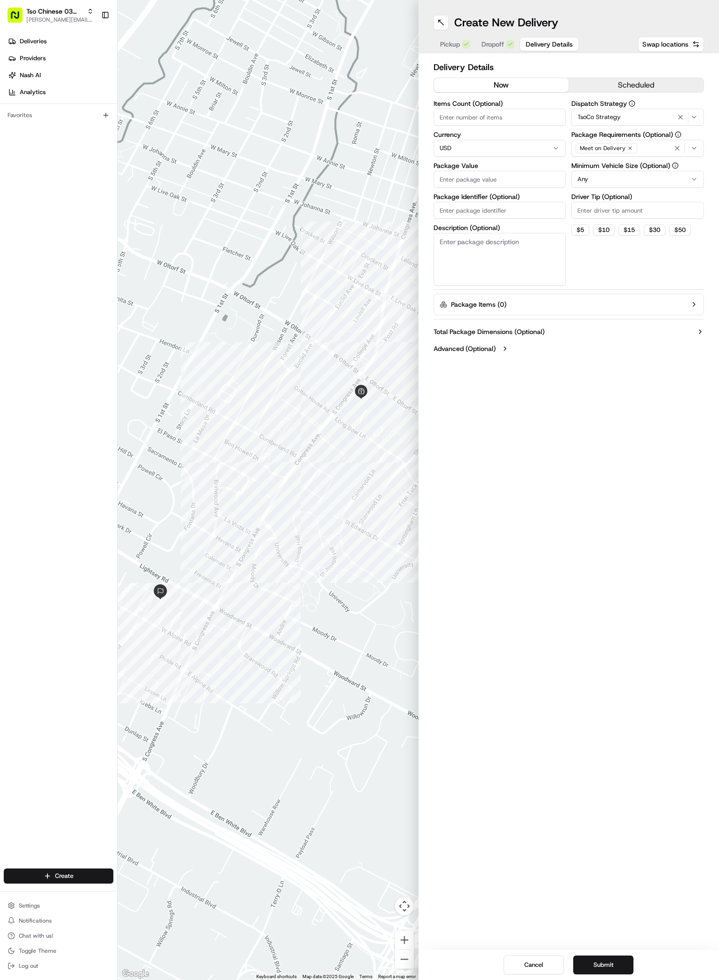
click at [605, 216] on input "Driver Tip (Optional)" at bounding box center [638, 210] width 133 height 17
type input "2"
click at [487, 174] on input "Package Value" at bounding box center [500, 179] width 133 height 17
type input "36.7"
click at [505, 208] on input "Package Identifier (Optional)" at bounding box center [500, 210] width 133 height 17
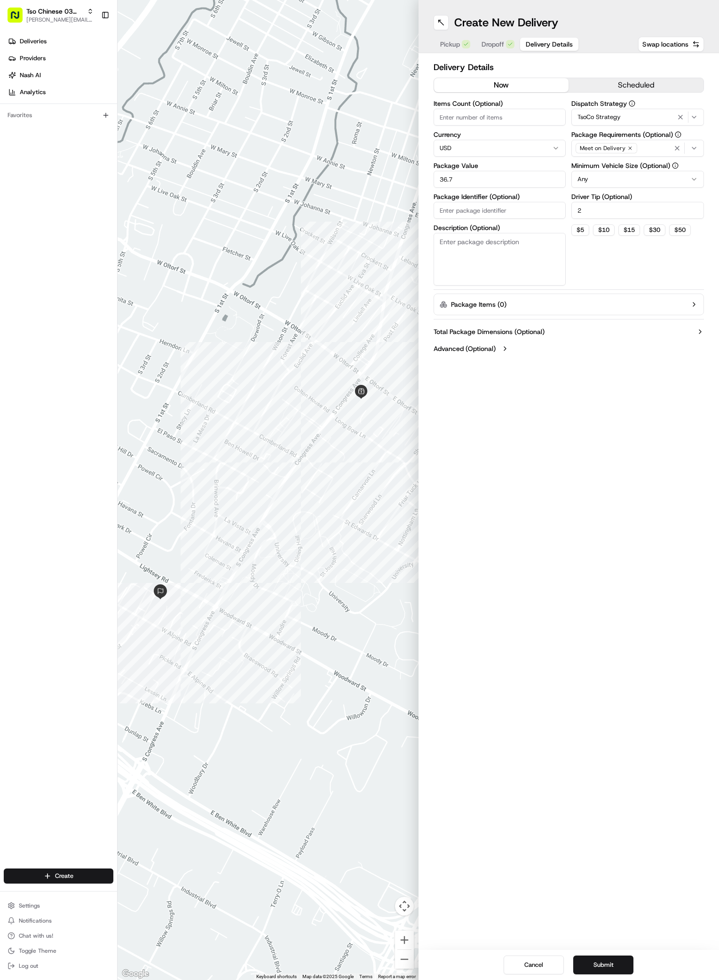
click at [505, 208] on input "Package Identifier (Optional)" at bounding box center [500, 210] width 133 height 17
paste input "#BVFJTSX"
type input "#BVFJTSX"
click at [509, 485] on div "Create New Delivery Pickup Dropoff Delivery Details Swap locations Delivery Det…" at bounding box center [569, 490] width 301 height 980
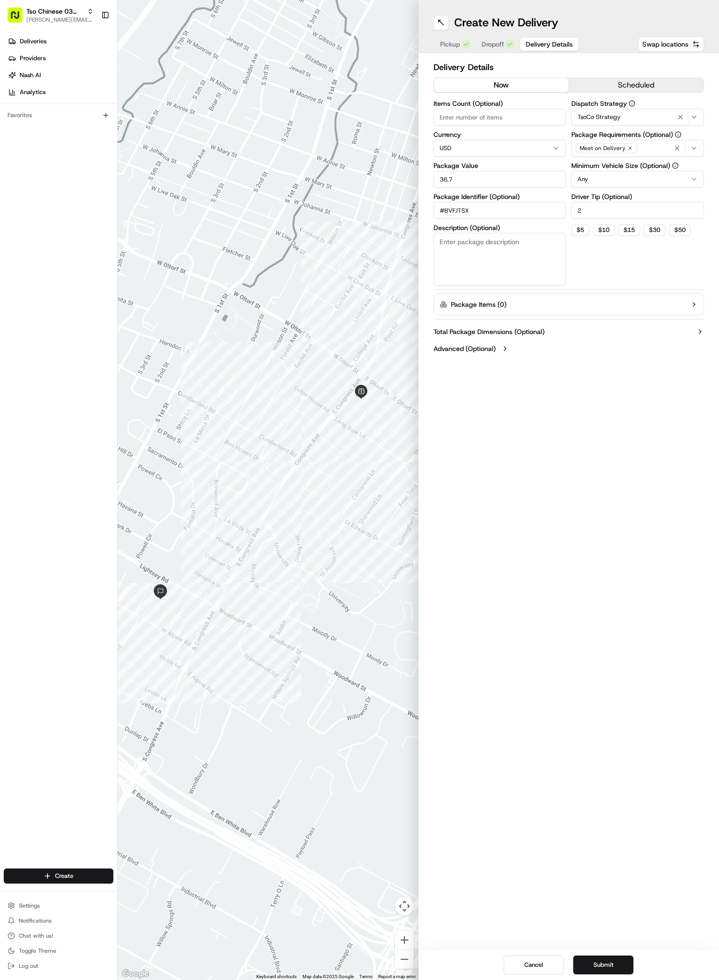
click at [517, 468] on div "Create New Delivery Pickup Dropoff Delivery Details Swap locations Delivery Det…" at bounding box center [569, 490] width 301 height 980
click at [616, 666] on div "Create New Delivery Pickup Dropoff Delivery Details Swap locations Delivery Det…" at bounding box center [562, 490] width 297 height 980
click at [595, 970] on button "Submit" at bounding box center [597, 964] width 60 height 19
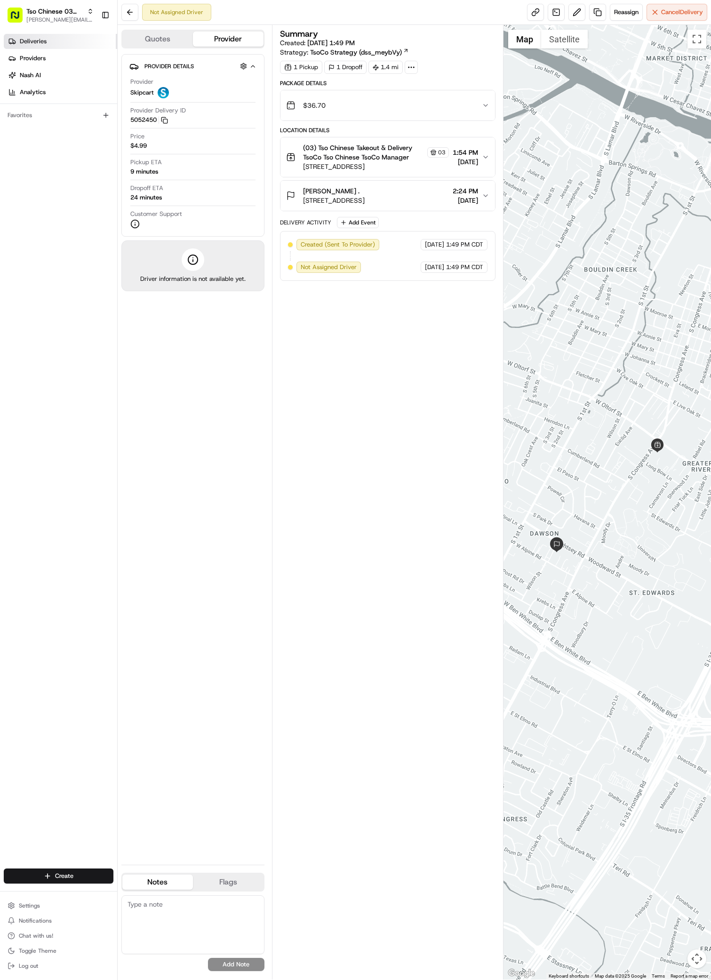
click at [24, 43] on span "Deliveries" at bounding box center [33, 41] width 27 height 8
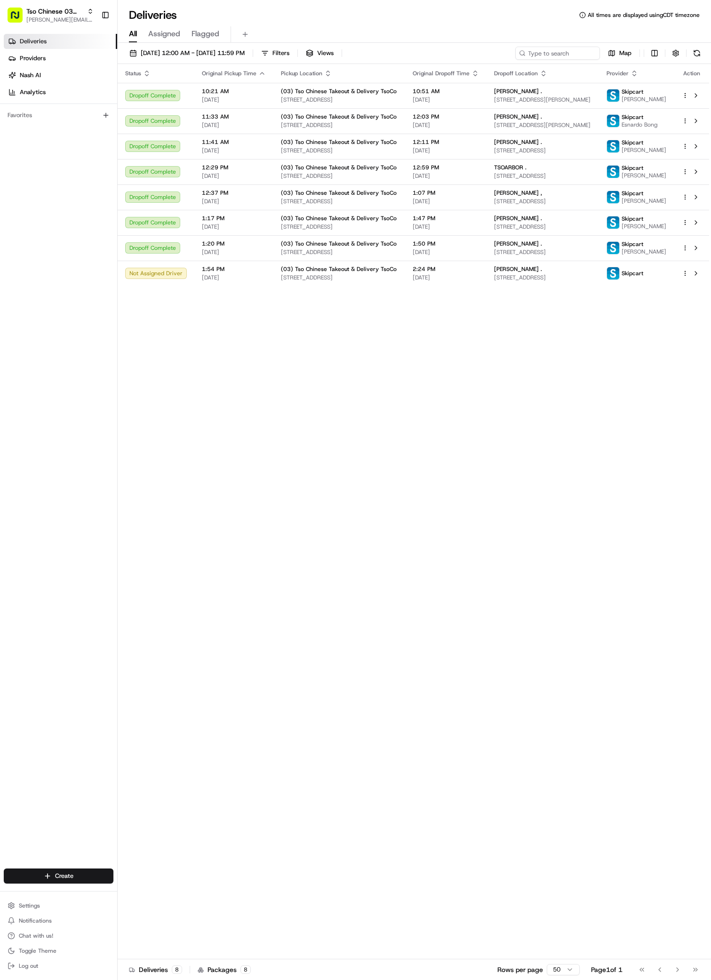
click at [373, 763] on div "Status Original Pickup Time Pickup Location Original Dropoff Time Dropoff Locat…" at bounding box center [413, 511] width 591 height 895
click at [81, 874] on html "Tso Chinese 03 TsoCo [PERSON_NAME][EMAIL_ADDRESS][DOMAIN_NAME] Toggle Sidebar D…" at bounding box center [355, 490] width 711 height 980
click at [139, 888] on link "Delivery" at bounding box center [170, 893] width 105 height 17
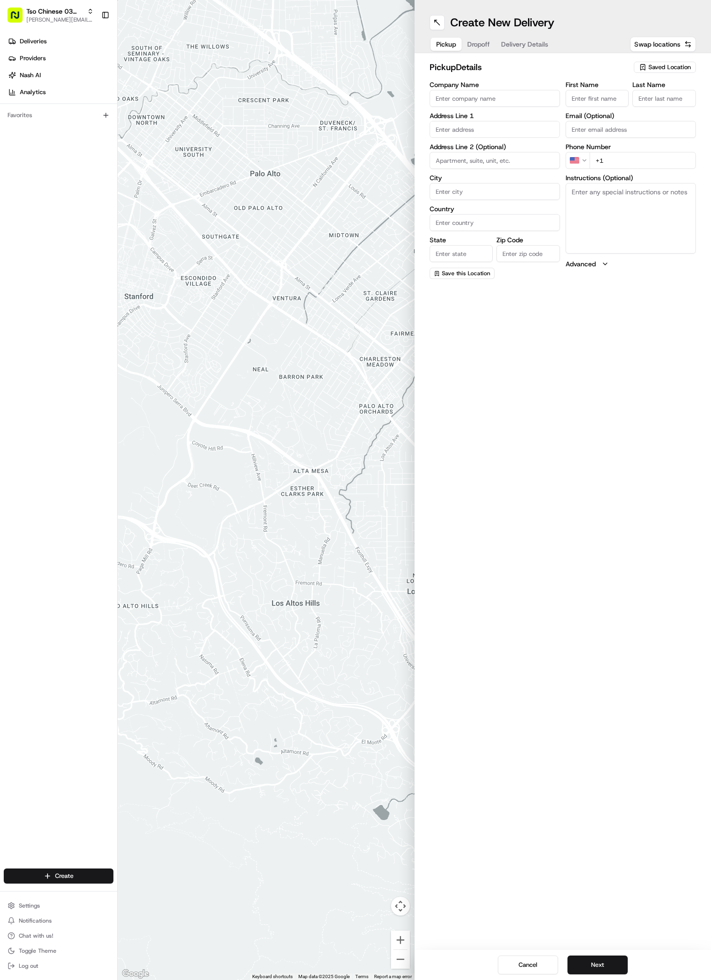
click at [659, 64] on span "Saved Location" at bounding box center [669, 67] width 42 height 8
click at [647, 102] on span "(03) Tso Chinese Takeout & Delivery TsoCo (03)" at bounding box center [649, 106] width 116 height 17
type input "(03) Tso Chinese Takeout & Delivery TsoCo"
type input "Ste F"
type input "Austin"
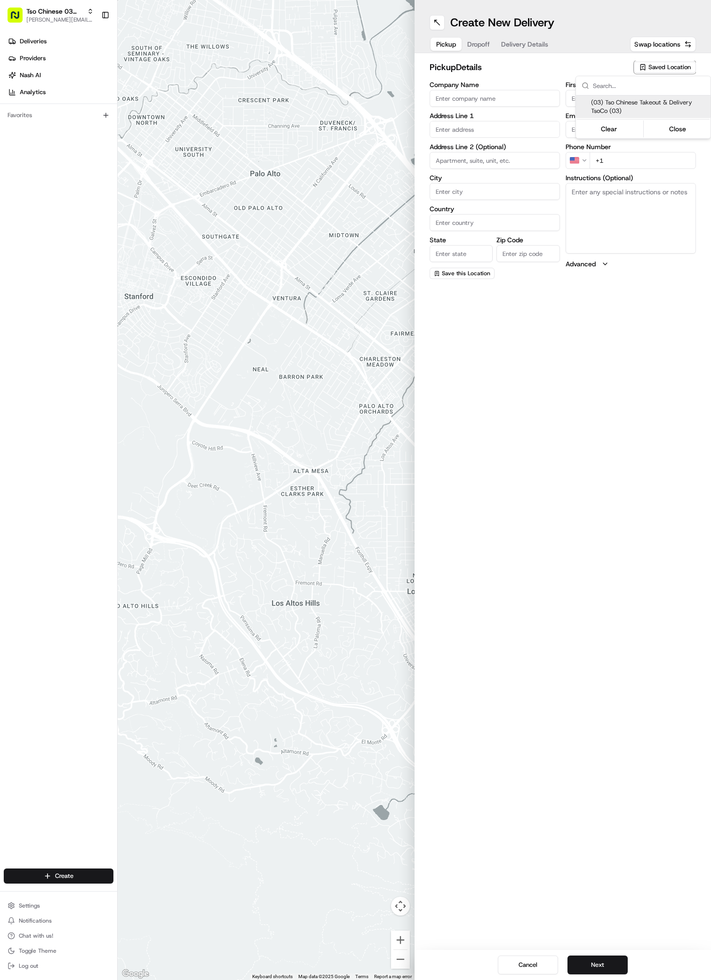
type input "US"
type input "[GEOGRAPHIC_DATA]"
type input "78704"
type input "Tso Chinese"
type input "TsoCo Manager"
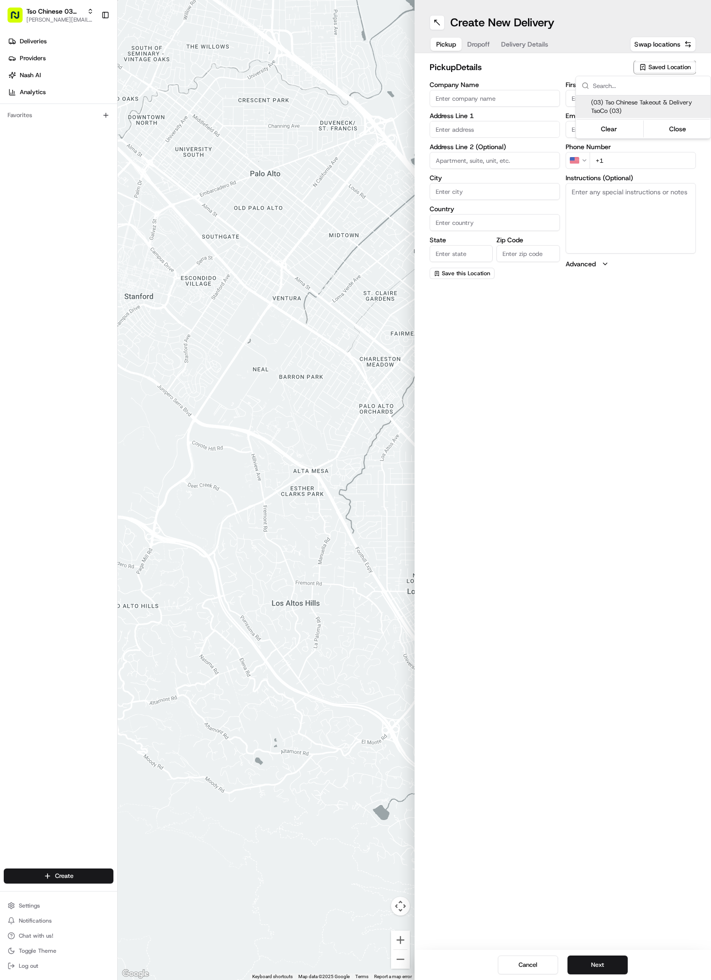
type input "[EMAIL_ADDRESS][DOMAIN_NAME]"
type input "[PHONE_NUMBER]"
type textarea "Submit a picture displaying address & food as Proof of Delivery. Envía una foto…"
type input "[STREET_ADDRESS]"
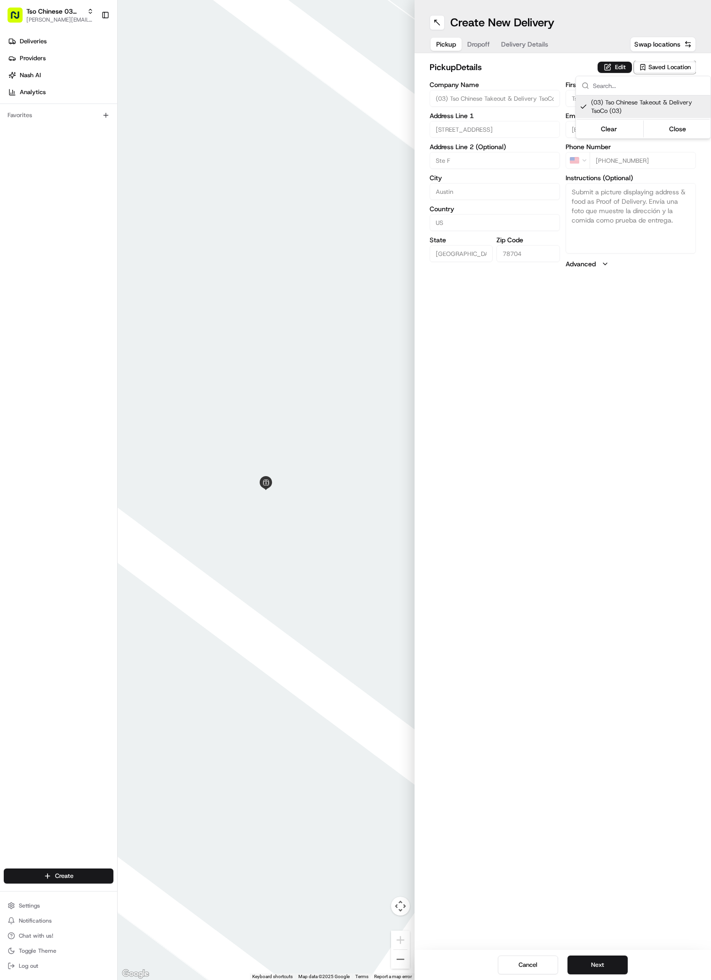
click at [552, 751] on html "Tso Chinese 03 TsoCo [PERSON_NAME][EMAIL_ADDRESS][DOMAIN_NAME] Toggle Sidebar D…" at bounding box center [355, 490] width 711 height 980
click at [599, 964] on button "Next" at bounding box center [597, 964] width 60 height 19
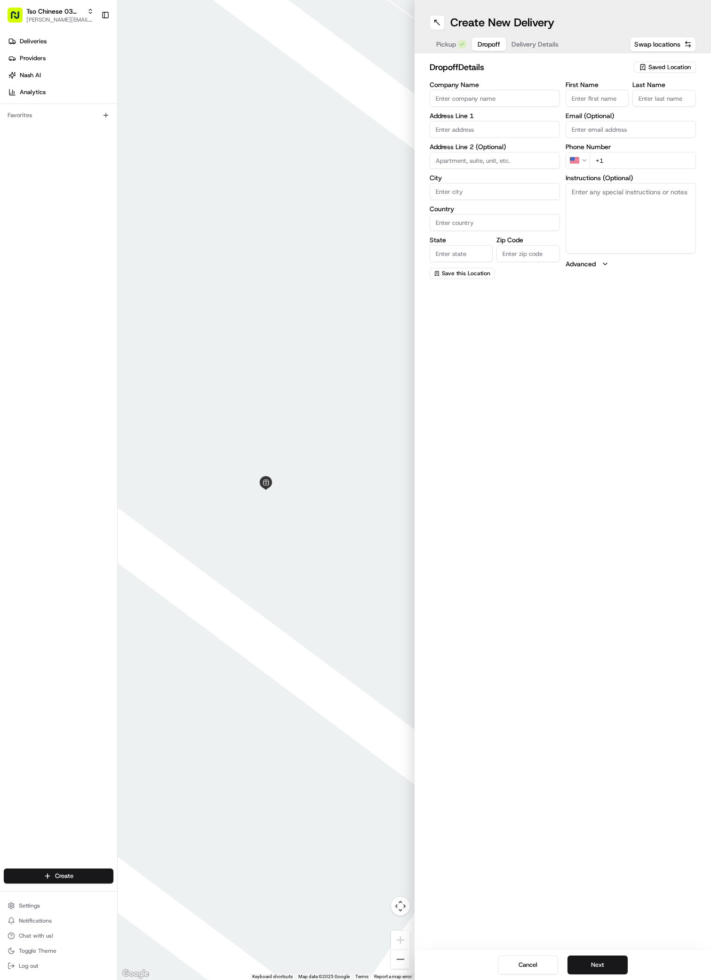
click at [606, 87] on label "First Name" at bounding box center [597, 84] width 64 height 7
click at [606, 90] on input "First Name" at bounding box center [597, 98] width 64 height 17
click at [593, 104] on input "First Name" at bounding box center [597, 98] width 64 height 17
paste input "[PERSON_NAME]"
type input "[PERSON_NAME]"
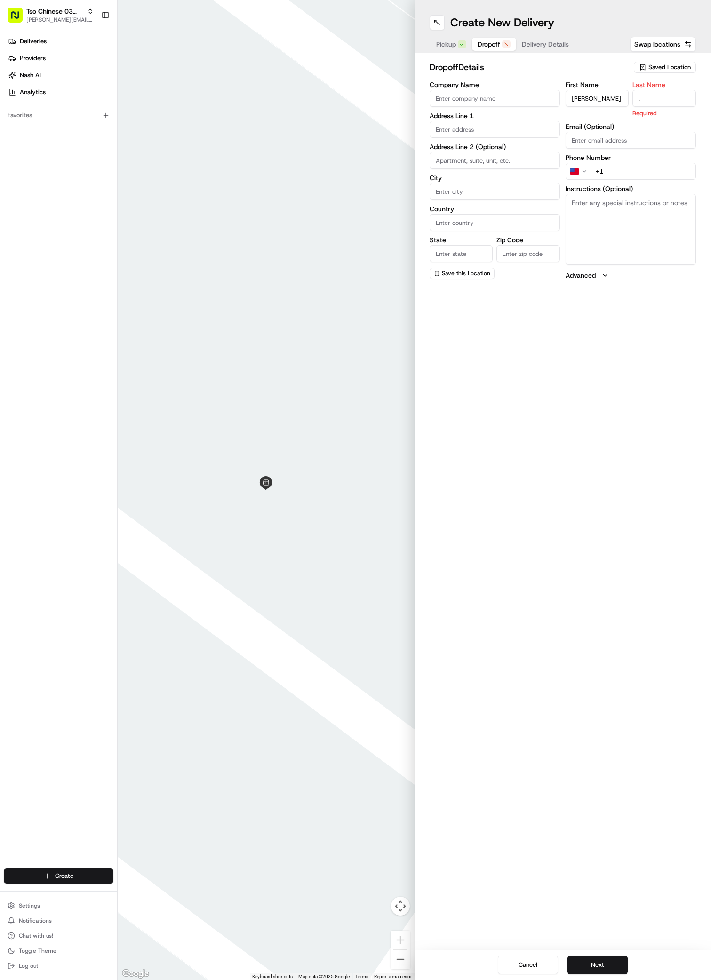
type input "."
click at [670, 181] on div "First Name [PERSON_NAME] Last Name . Required Email (Optional) Phone Number US …" at bounding box center [630, 180] width 130 height 199
paste input "[PHONE_NUMBER]"
type input "[PHONE_NUMBER]"
click at [610, 95] on input "[PERSON_NAME]" at bounding box center [597, 98] width 64 height 17
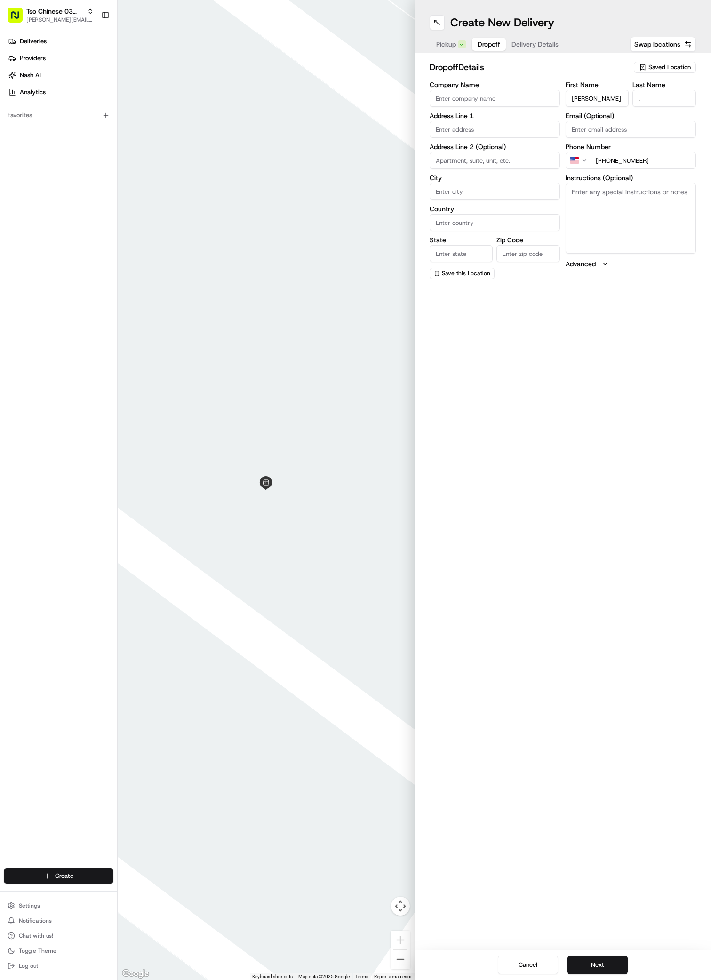
drag, startPoint x: 610, startPoint y: 95, endPoint x: 565, endPoint y: 95, distance: 45.2
click at [565, 95] on input "[PERSON_NAME]" at bounding box center [597, 98] width 64 height 17
type input "[PERSON_NAME]"
drag, startPoint x: 597, startPoint y: 99, endPoint x: 542, endPoint y: 99, distance: 55.0
click at [572, 99] on input "[PERSON_NAME]" at bounding box center [597, 98] width 64 height 17
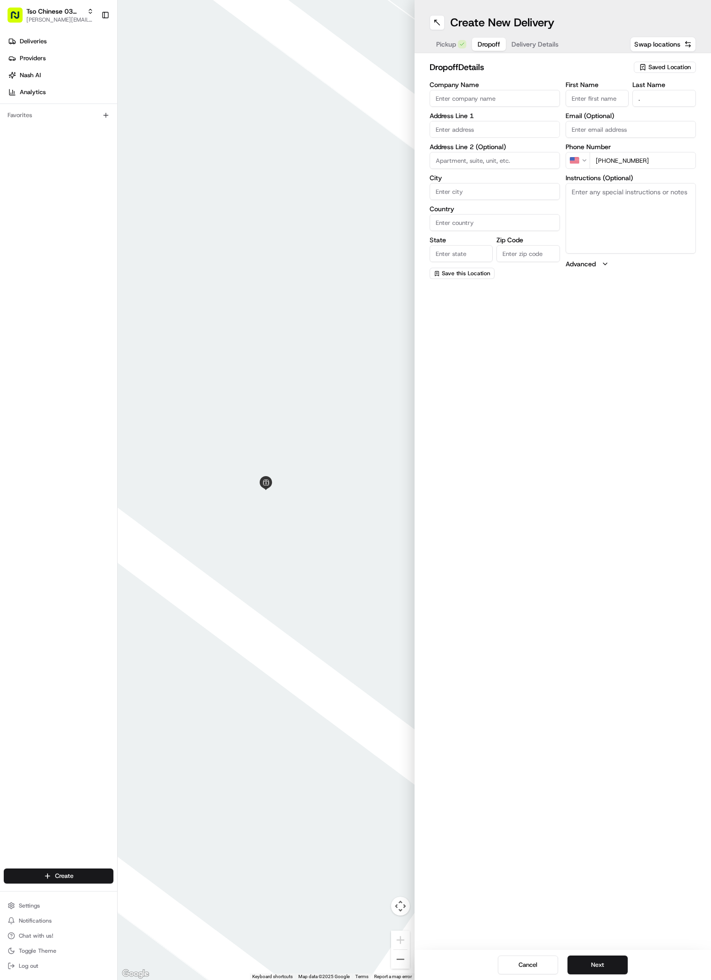
click at [656, 100] on input "." at bounding box center [664, 98] width 64 height 17
click at [599, 104] on input "First Name" at bounding box center [597, 98] width 64 height 17
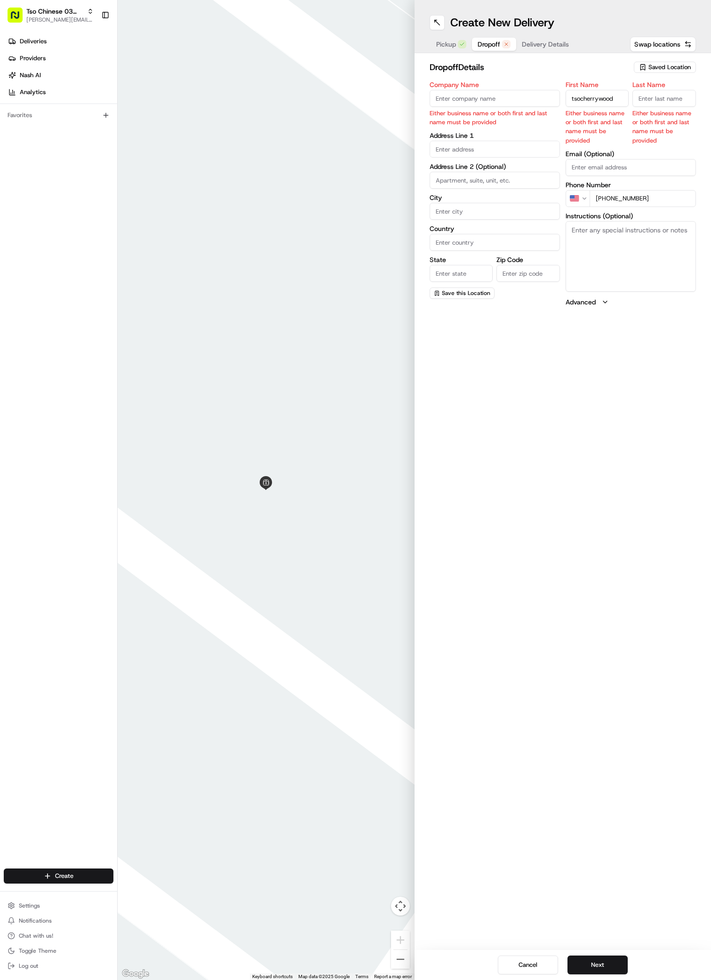
click at [663, 103] on input "Last Name" at bounding box center [664, 98] width 64 height 17
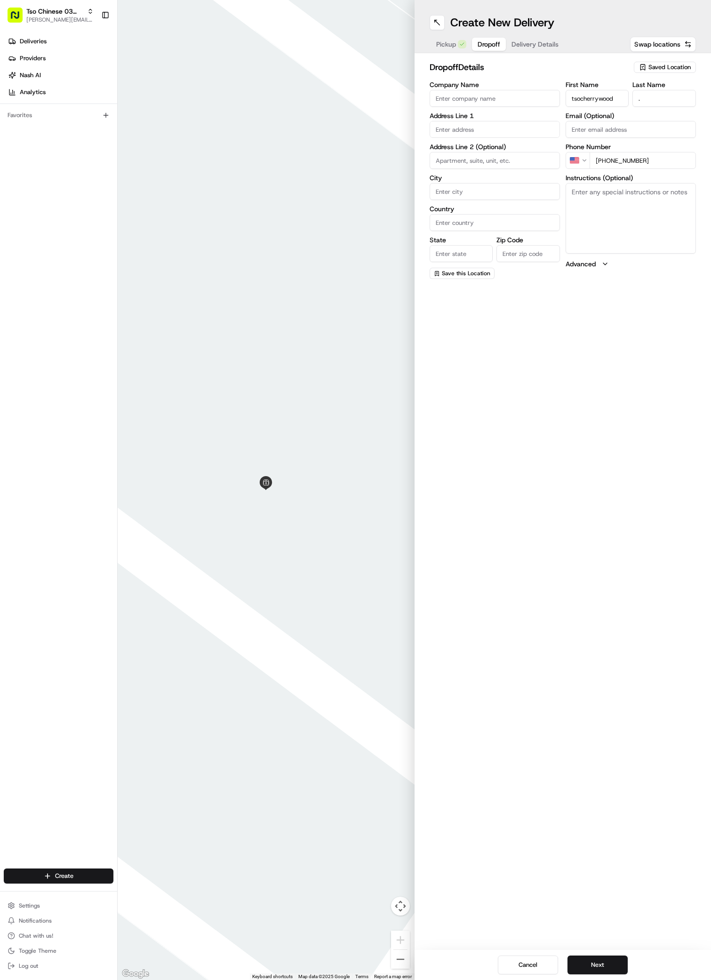
drag, startPoint x: 650, startPoint y: 173, endPoint x: 528, endPoint y: 173, distance: 121.8
click at [528, 173] on div "Company Name Address Line 1 Address Line 2 (Optional) City Country State Zip Co…" at bounding box center [562, 180] width 267 height 198
click at [595, 227] on textarea "Instructions (Optional)" at bounding box center [630, 218] width 130 height 71
click at [468, 155] on div "[STREET_ADDRESS]" at bounding box center [495, 149] width 126 height 14
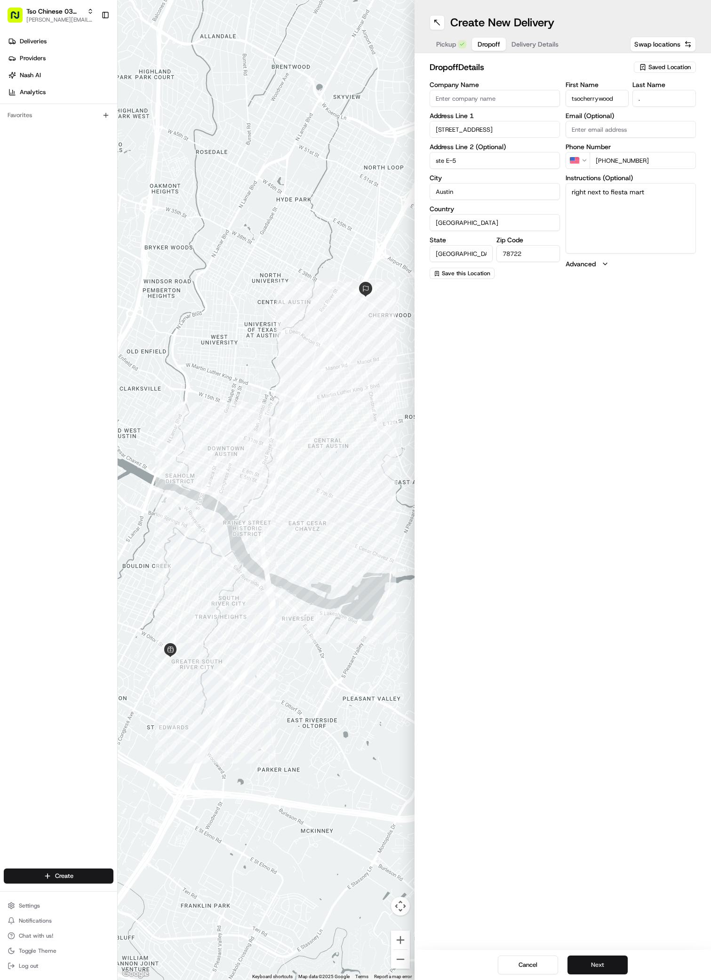
click at [602, 955] on button "Next" at bounding box center [597, 964] width 60 height 19
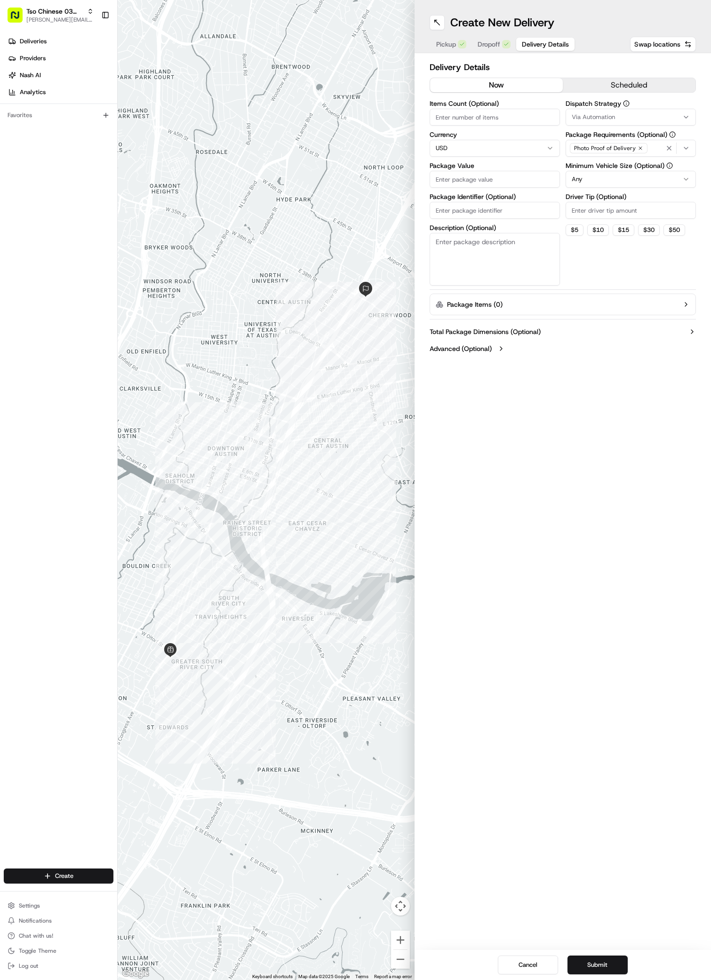
click at [687, 115] on icon "button" at bounding box center [686, 117] width 8 height 8
click at [603, 164] on span "TsoCo Strategy" at bounding box center [639, 168] width 116 height 8
click at [606, 261] on html "Tso Chinese 03 TsoCo [PERSON_NAME][EMAIL_ADDRESS][DOMAIN_NAME] Toggle Sidebar D…" at bounding box center [355, 490] width 711 height 980
click at [637, 146] on icon "button" at bounding box center [640, 148] width 6 height 6
click at [637, 146] on div "Select requirements" at bounding box center [631, 148] width 126 height 8
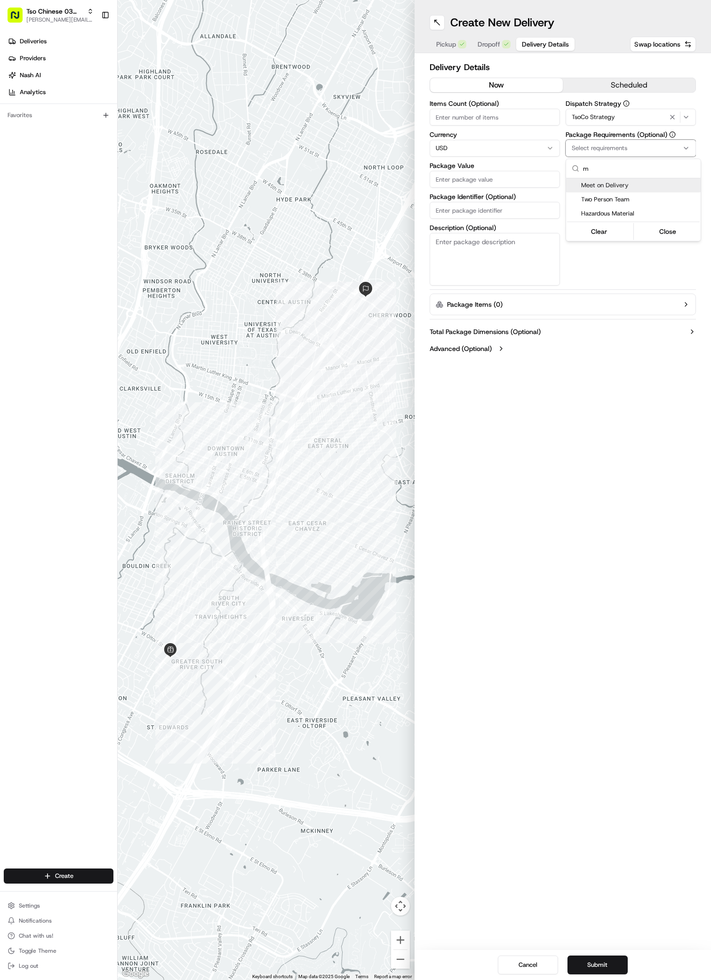
click at [590, 183] on span "Meet on Delivery" at bounding box center [639, 185] width 116 height 8
click at [627, 274] on html "Tso Chinese 03 TsoCo [PERSON_NAME][EMAIL_ADDRESS][DOMAIN_NAME] Toggle Sidebar D…" at bounding box center [355, 490] width 711 height 980
click at [615, 207] on input "Driver Tip (Optional)" at bounding box center [630, 210] width 130 height 17
click at [493, 176] on input "Package Value" at bounding box center [494, 179] width 130 height 17
click at [505, 206] on input "Package Identifier (Optional)" at bounding box center [494, 210] width 130 height 17
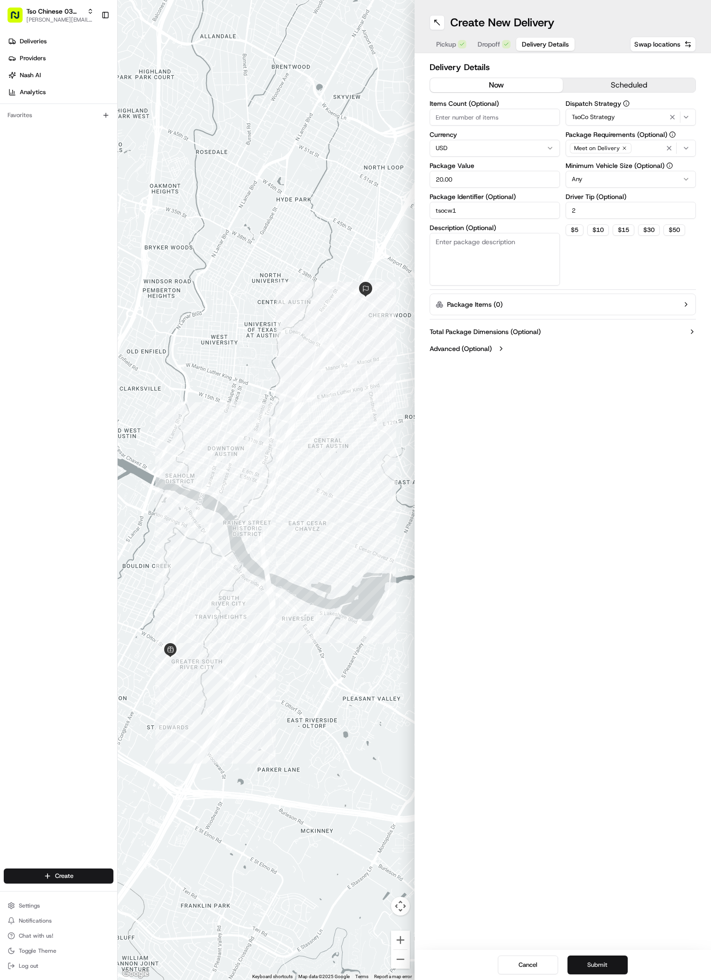
click at [609, 962] on button "Submit" at bounding box center [597, 964] width 60 height 19
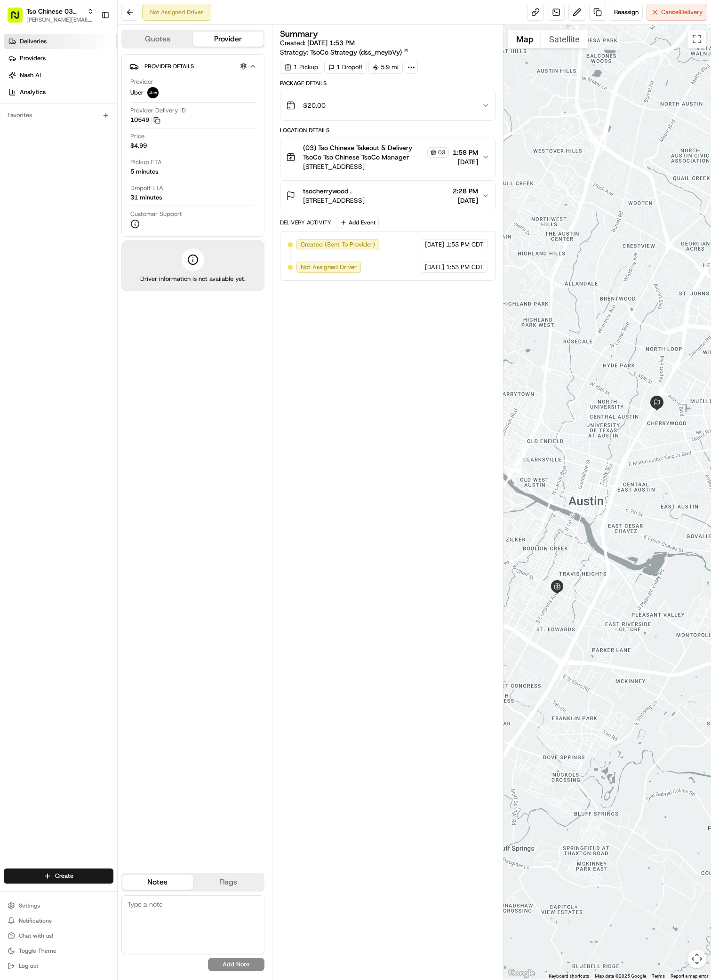
click at [31, 47] on link "Deliveries" at bounding box center [60, 41] width 113 height 15
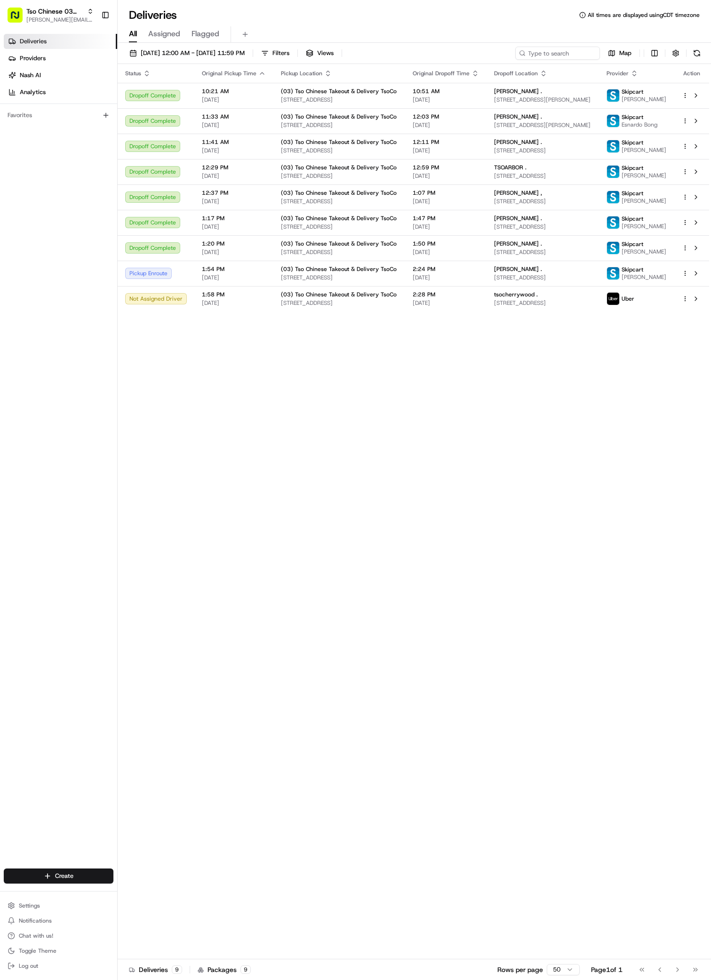
click at [412, 485] on div "Status Original Pickup Time Pickup Location Original Dropoff Time Dropoff Locat…" at bounding box center [413, 511] width 591 height 895
click at [686, 336] on html "Tso Chinese 03 TsoCo [PERSON_NAME][EMAIL_ADDRESS][DOMAIN_NAME] Toggle Sidebar D…" at bounding box center [355, 490] width 711 height 980
click at [645, 384] on span "Reassign" at bounding box center [635, 381] width 24 height 8
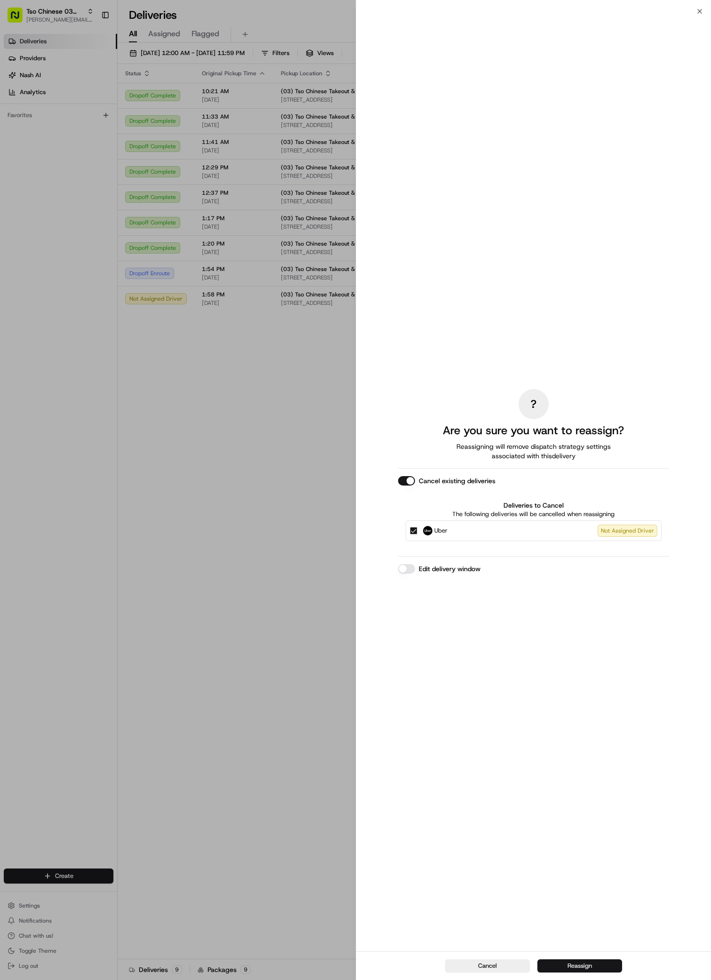
click at [592, 966] on button "Reassign" at bounding box center [579, 965] width 85 height 13
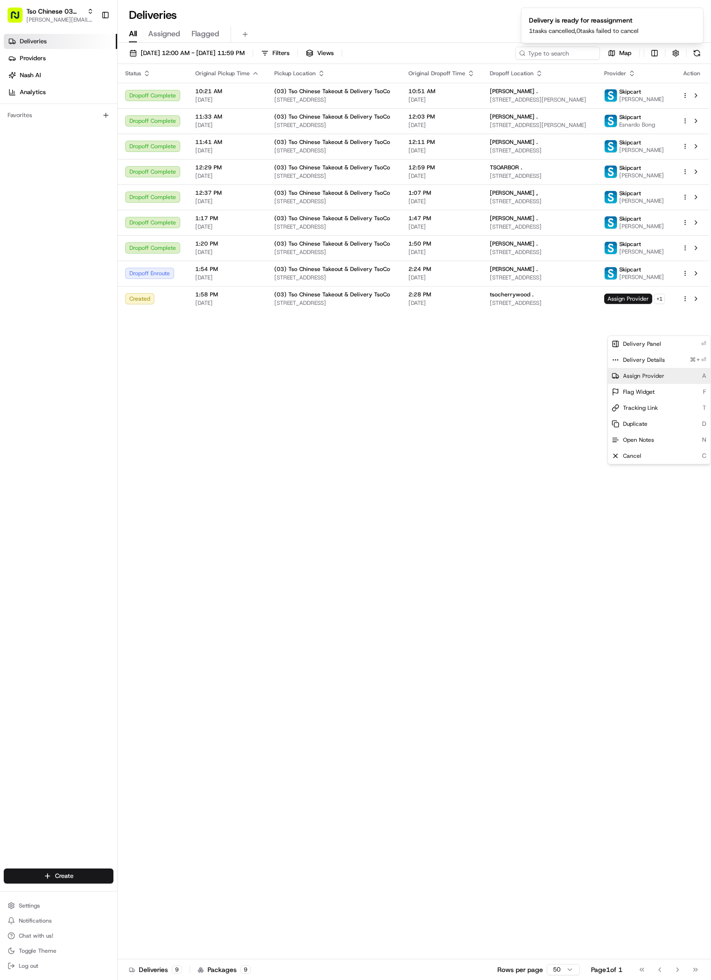
click at [628, 377] on span "Assign Provider" at bounding box center [643, 376] width 41 height 8
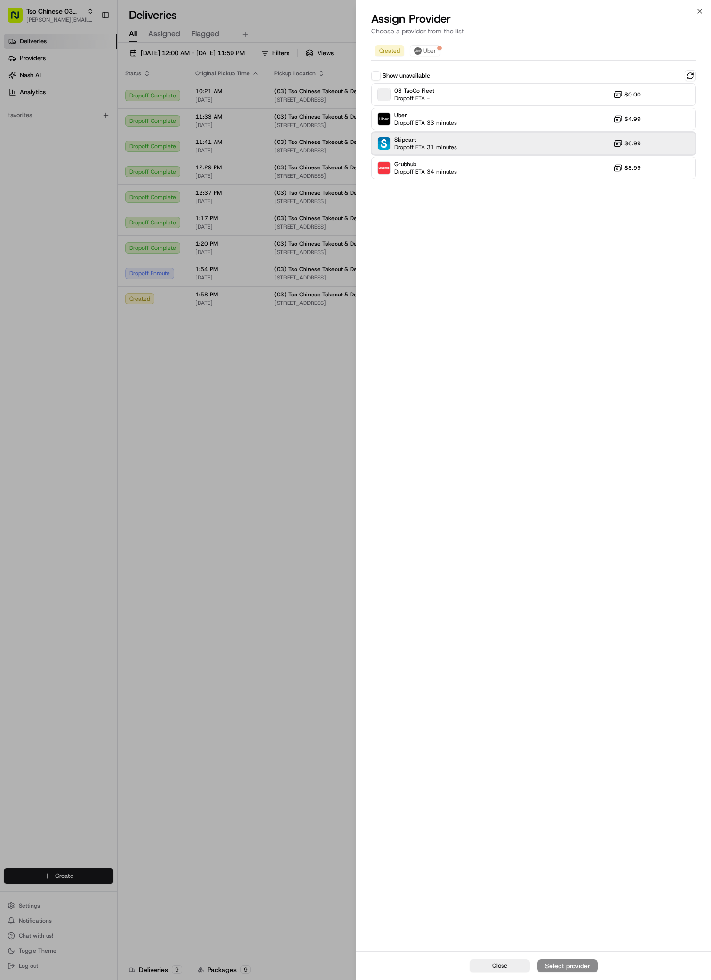
click at [424, 134] on div "Skipcart Dropoff ETA 31 minutes $6.99" at bounding box center [533, 143] width 325 height 23
click at [585, 973] on div "Close Assign Provider" at bounding box center [533, 965] width 355 height 29
click at [583, 964] on div "Assign Provider" at bounding box center [567, 965] width 46 height 9
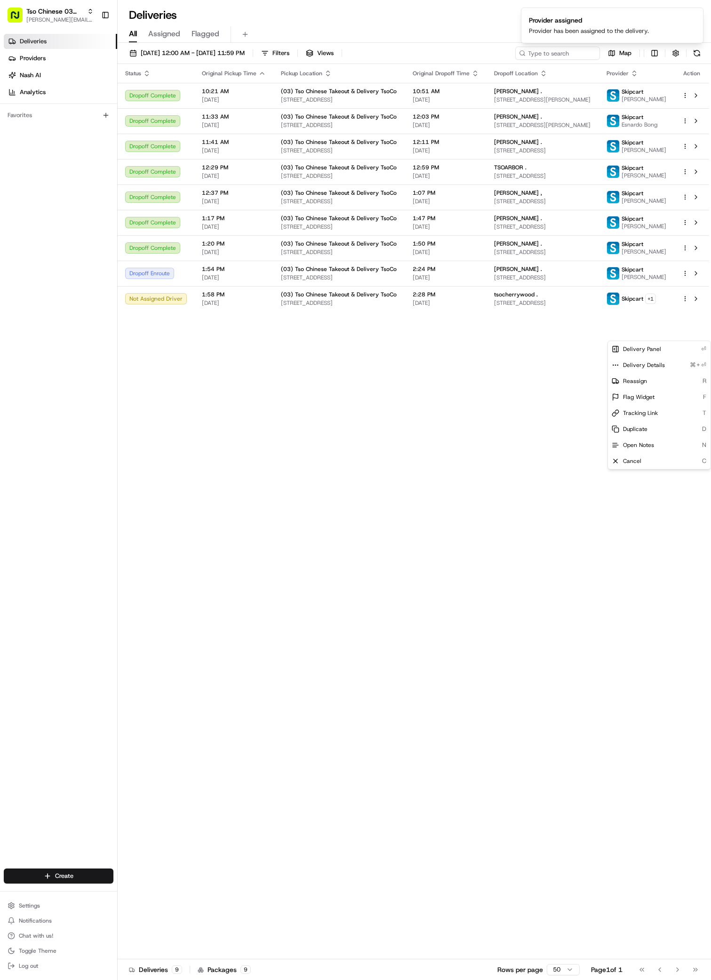
click at [255, 522] on div "Status Original Pickup Time Pickup Location Original Dropoff Time Dropoff Locat…" at bounding box center [413, 511] width 591 height 895
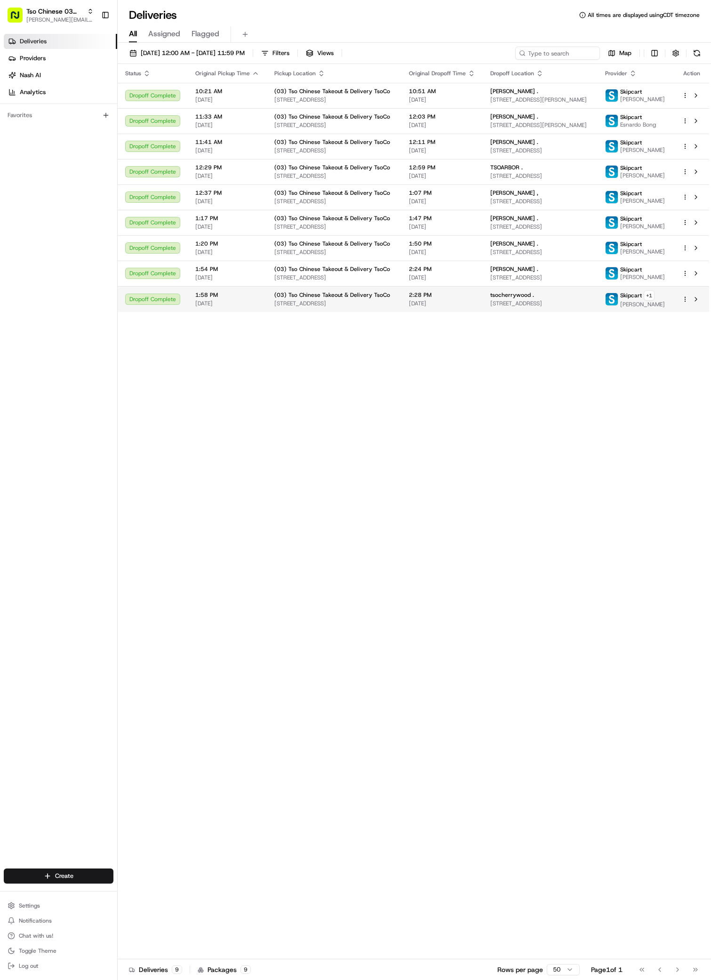
click at [537, 307] on span "[STREET_ADDRESS]" at bounding box center [540, 304] width 100 height 8
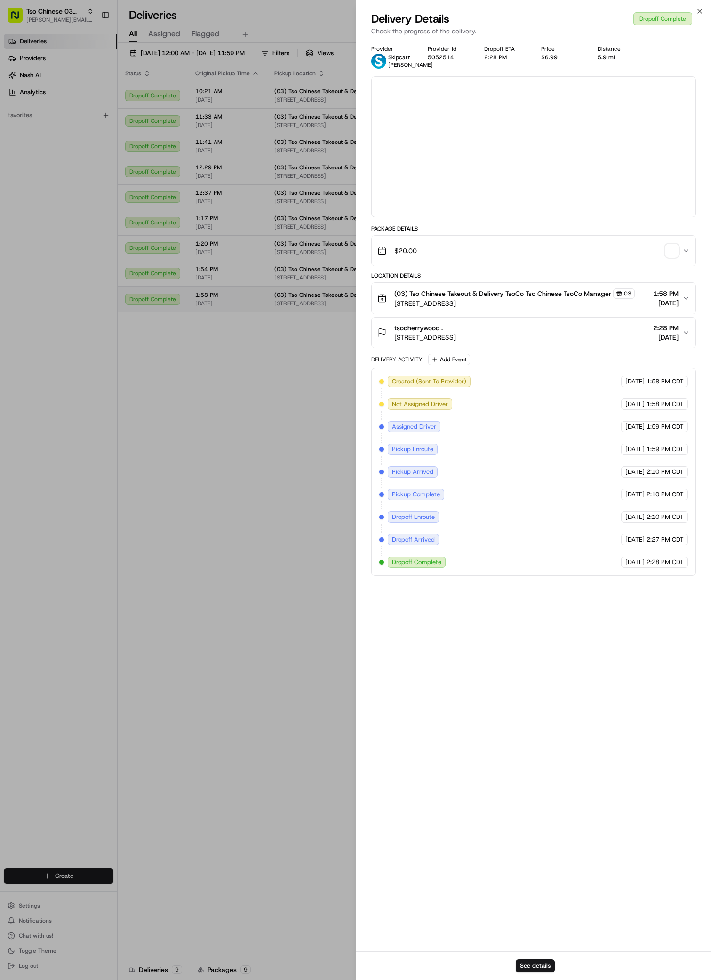
click at [537, 336] on div at bounding box center [355, 490] width 711 height 980
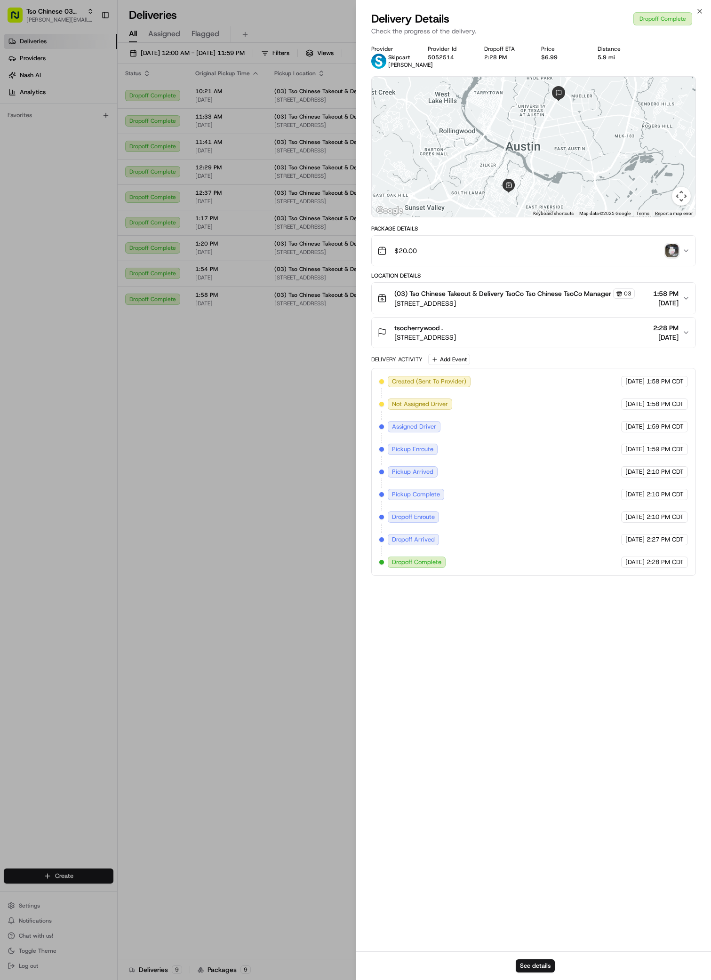
click at [671, 255] on img "button" at bounding box center [671, 250] width 13 height 13
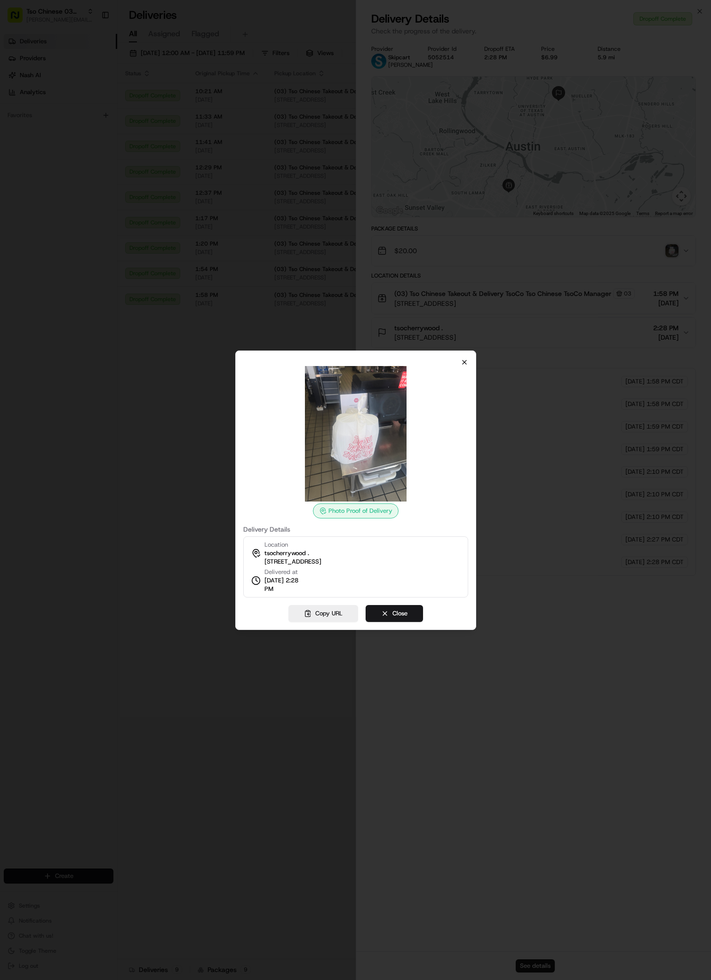
click at [466, 364] on icon "button" at bounding box center [464, 362] width 4 height 4
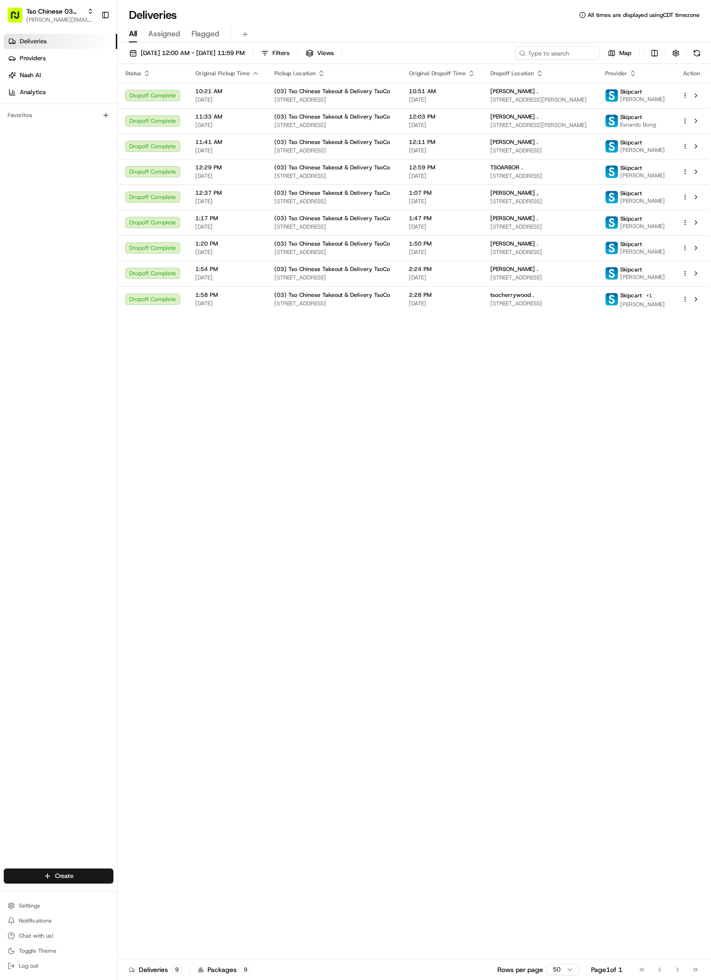
click at [445, 738] on div "Status Original Pickup Time Pickup Location Original Dropoff Time Dropoff Locat…" at bounding box center [413, 511] width 591 height 895
click at [421, 551] on div "Status Original Pickup Time Pickup Location Original Dropoff Time Dropoff Locat…" at bounding box center [413, 511] width 591 height 895
click at [65, 877] on html "Tso Chinese 03 TsoCo [PERSON_NAME][EMAIL_ADDRESS][DOMAIN_NAME] Toggle Sidebar D…" at bounding box center [355, 490] width 711 height 980
click at [136, 890] on link "Delivery" at bounding box center [170, 893] width 105 height 17
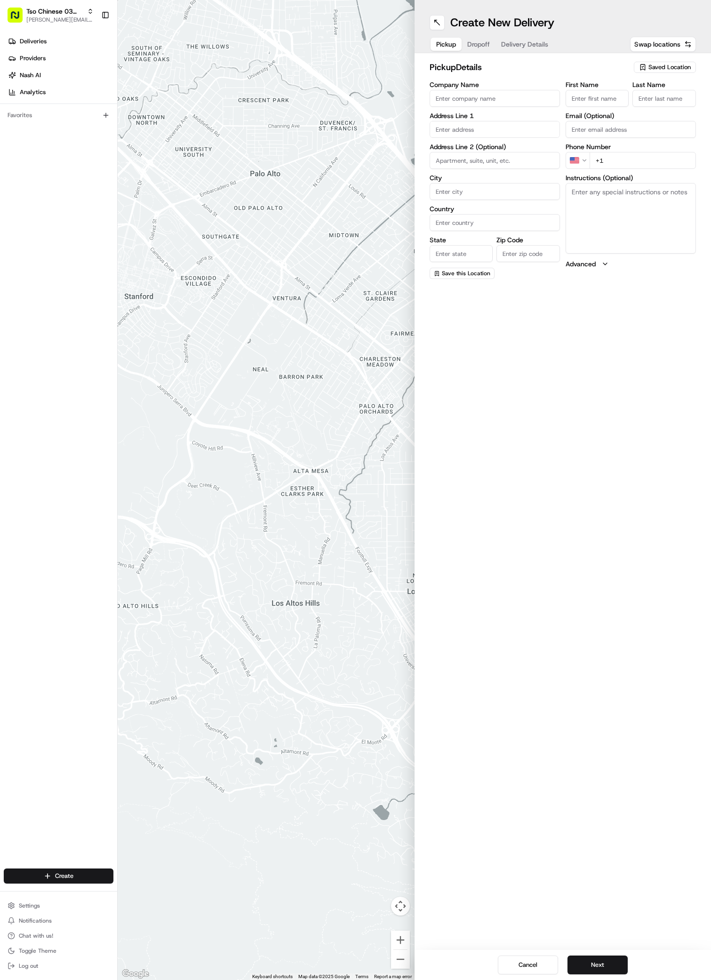
click at [675, 64] on span "Saved Location" at bounding box center [669, 67] width 42 height 8
click at [653, 104] on span "(03) Tso Chinese Takeout & Delivery TsoCo (03)" at bounding box center [649, 106] width 116 height 17
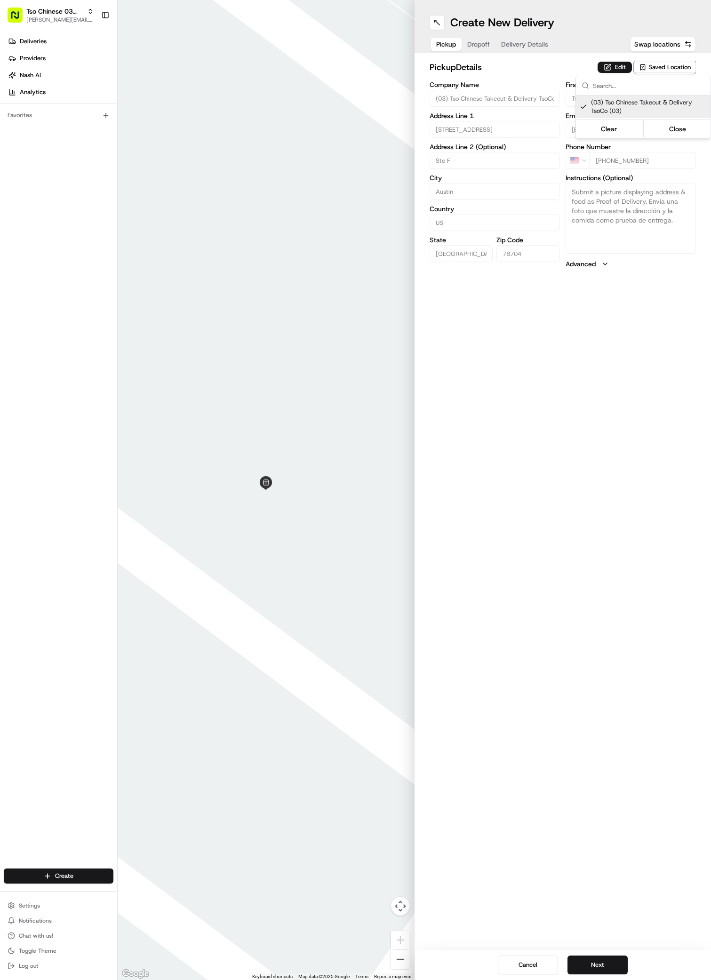
click at [607, 608] on html "Tso Chinese 03 TsoCo [PERSON_NAME][EMAIL_ADDRESS][DOMAIN_NAME] Toggle Sidebar D…" at bounding box center [355, 490] width 711 height 980
click at [615, 958] on button "Next" at bounding box center [597, 964] width 60 height 19
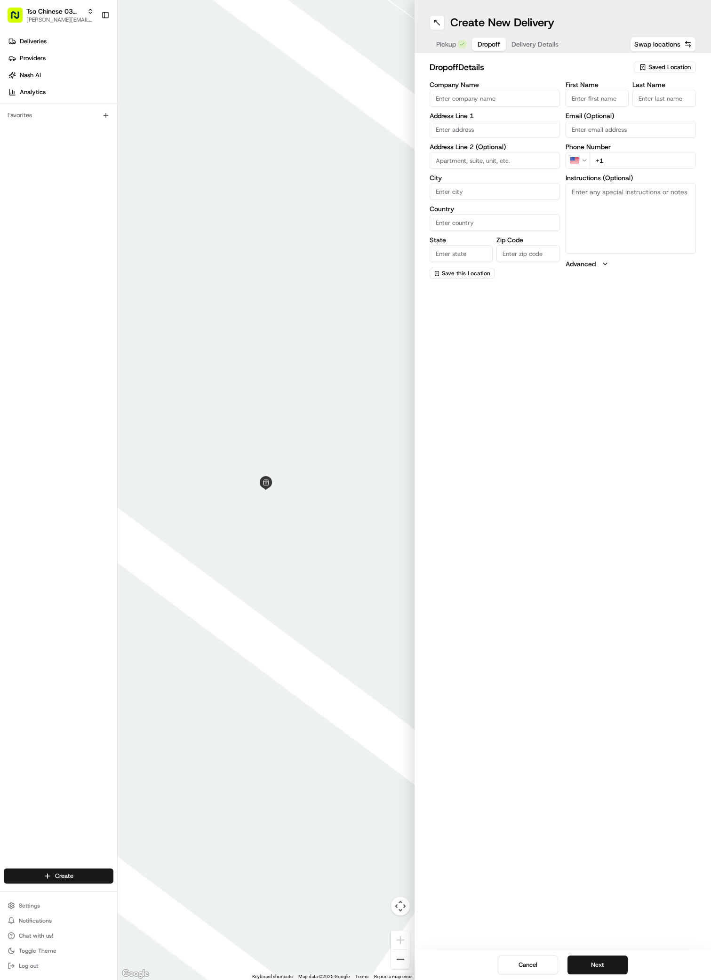
click at [593, 100] on input "First Name" at bounding box center [597, 98] width 64 height 17
paste input "[PERSON_NAME]"
paste input "[PHONE_NUMBER]"
paste input "[STREET_ADDRESS]"
click at [463, 147] on div "[STREET_ADDRESS]" at bounding box center [495, 149] width 126 height 14
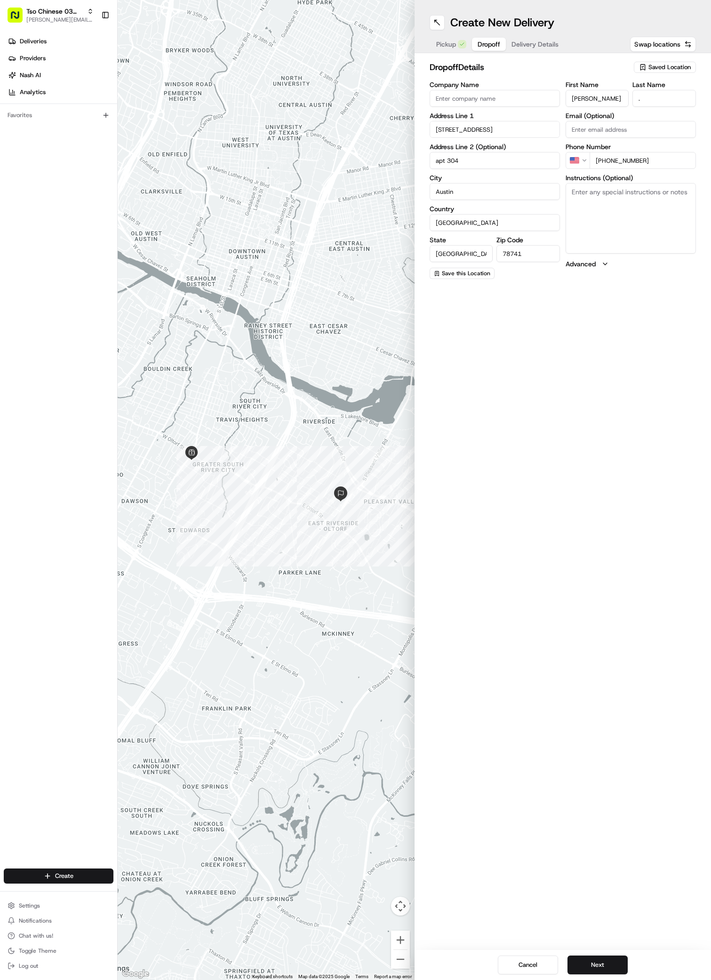
click at [622, 217] on textarea "Instructions (Optional)" at bounding box center [630, 218] width 130 height 71
paste textarea "Follow entrance road to the left then right. Park near the first staircase on t…"
click at [606, 972] on button "Next" at bounding box center [597, 964] width 60 height 19
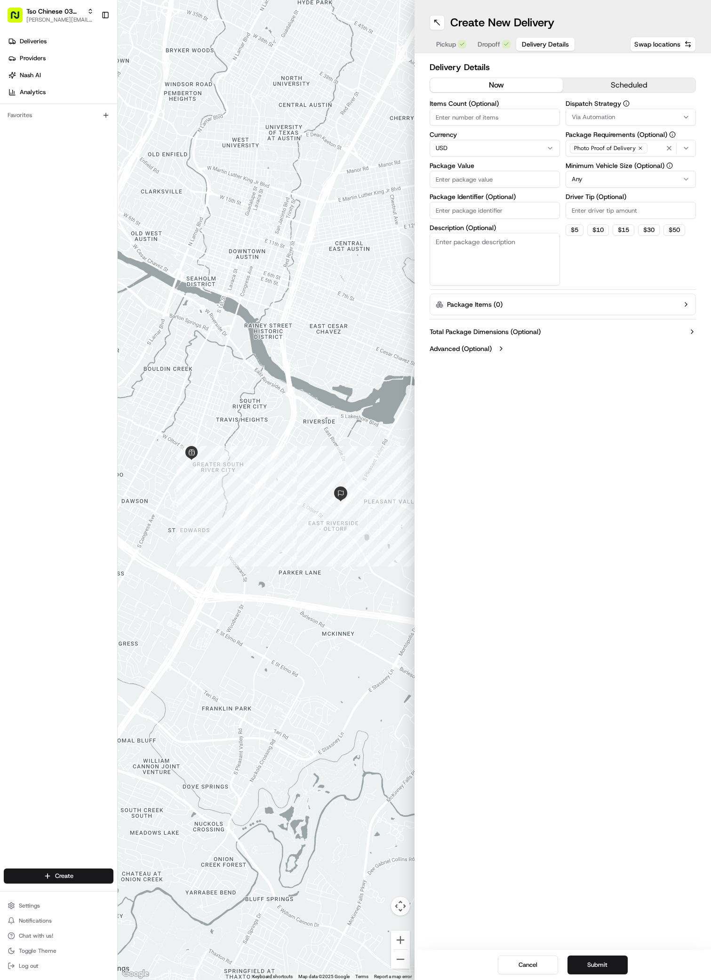
click at [683, 113] on icon "button" at bounding box center [686, 117] width 8 height 8
click at [609, 167] on span "TsoCo Strategy" at bounding box center [639, 168] width 116 height 8
click at [644, 254] on html "Tso Chinese 03 TsoCo [PERSON_NAME][EMAIL_ADDRESS][DOMAIN_NAME] Toggle Sidebar D…" at bounding box center [355, 490] width 711 height 980
click at [637, 149] on icon "button" at bounding box center [640, 148] width 6 height 6
click at [636, 149] on div "Select requirements" at bounding box center [631, 148] width 126 height 8
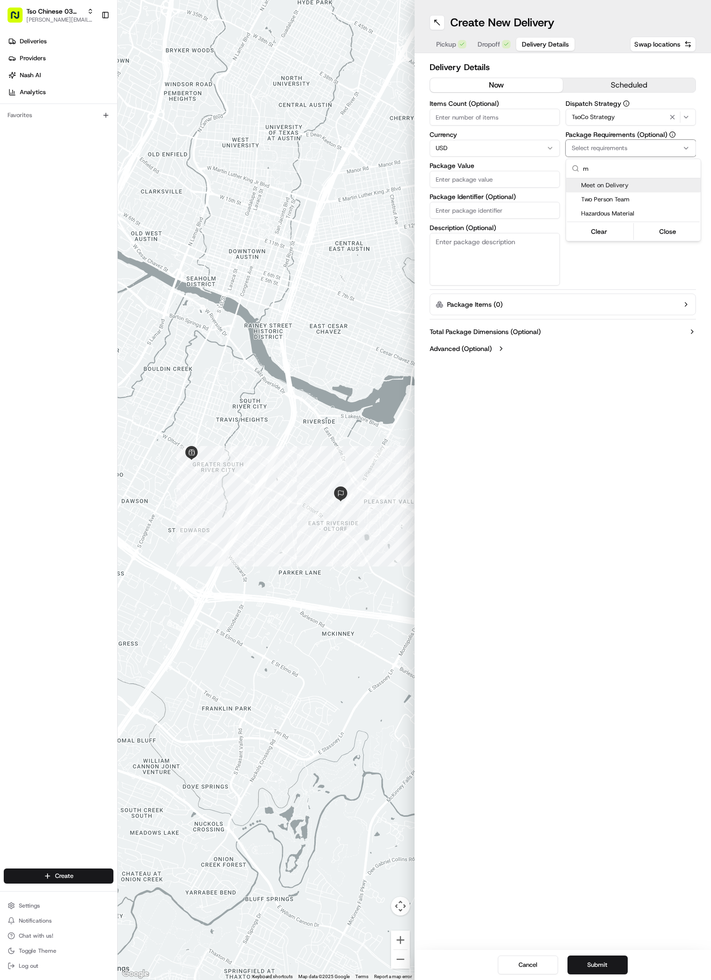
click at [577, 182] on div "Meet on Delivery" at bounding box center [633, 185] width 135 height 14
click at [649, 263] on html "Tso Chinese 03 TsoCo [PERSON_NAME][EMAIL_ADDRESS][DOMAIN_NAME] Toggle Sidebar D…" at bounding box center [355, 490] width 711 height 980
click at [629, 211] on input "Driver Tip (Optional)" at bounding box center [630, 210] width 130 height 17
click at [524, 183] on input "Package Value" at bounding box center [494, 179] width 130 height 17
click at [499, 215] on input "Package Identifier (Optional)" at bounding box center [494, 210] width 130 height 17
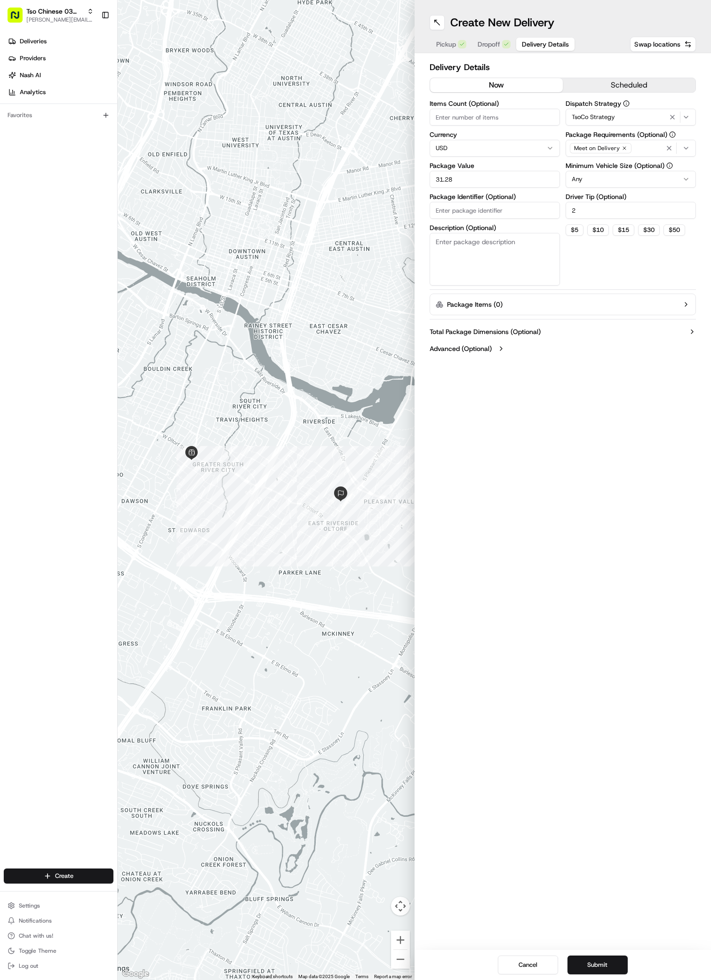
paste input "#BV6WYBQ"
click at [594, 960] on button "Submit" at bounding box center [597, 964] width 60 height 19
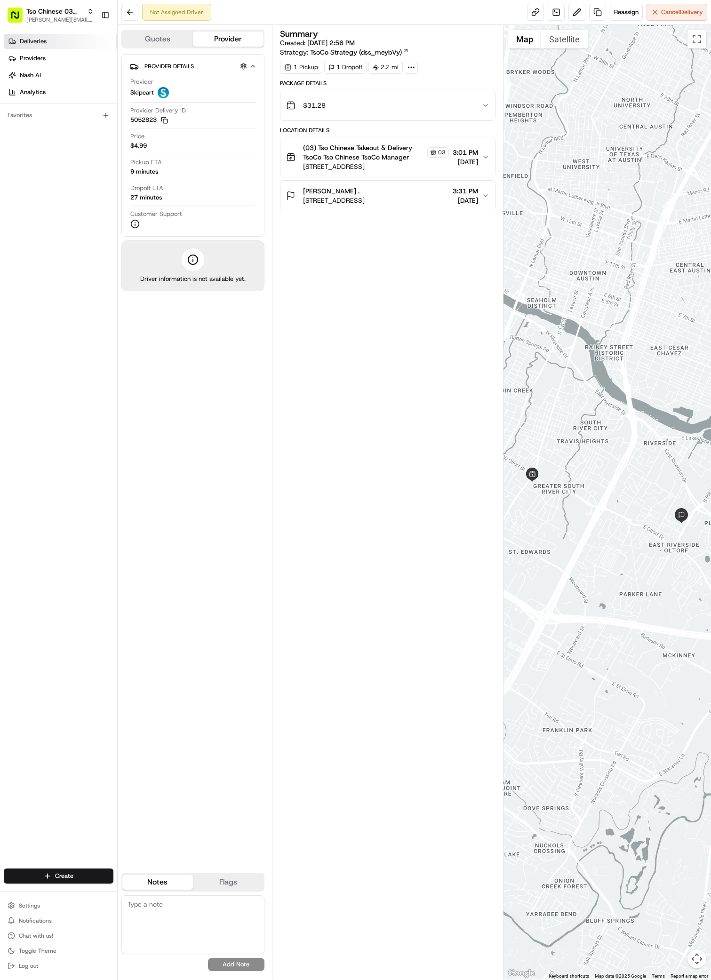
click at [39, 45] on span "Deliveries" at bounding box center [33, 41] width 27 height 8
